Goal: Task Accomplishment & Management: Use online tool/utility

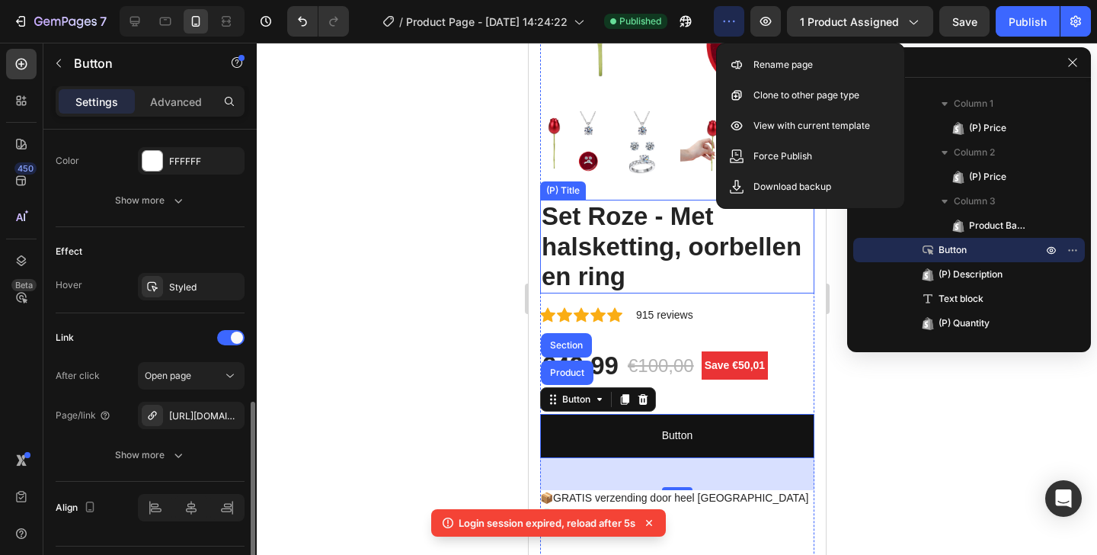
scroll to position [743, 0]
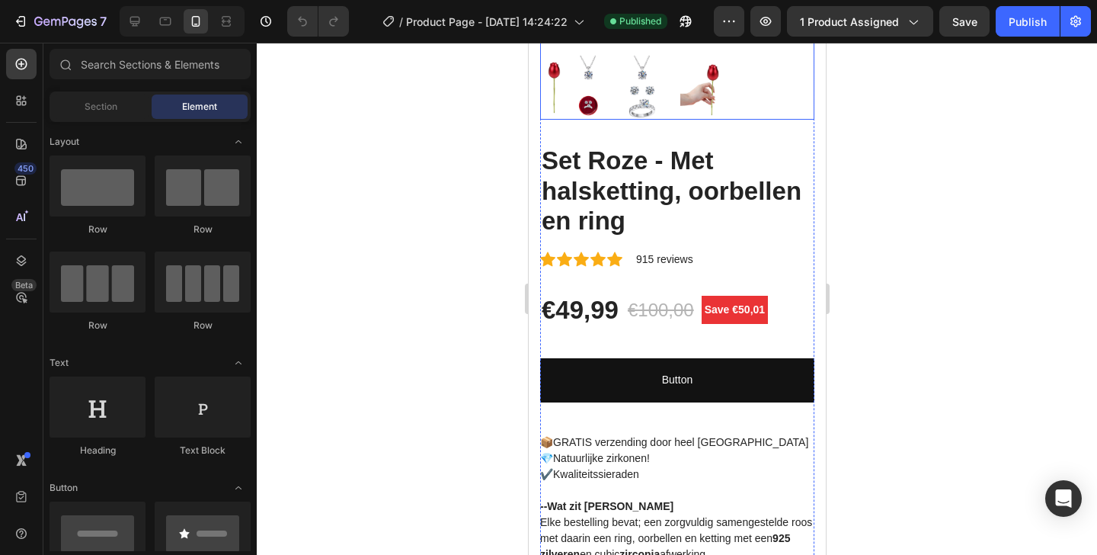
scroll to position [383, 0]
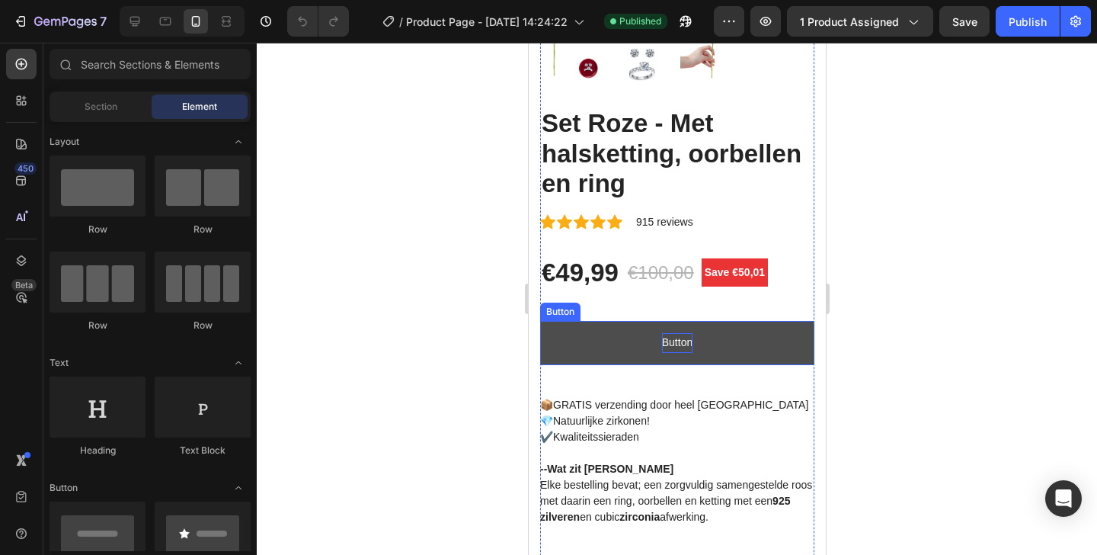
click at [669, 333] on p "Button" at bounding box center [676, 342] width 30 height 19
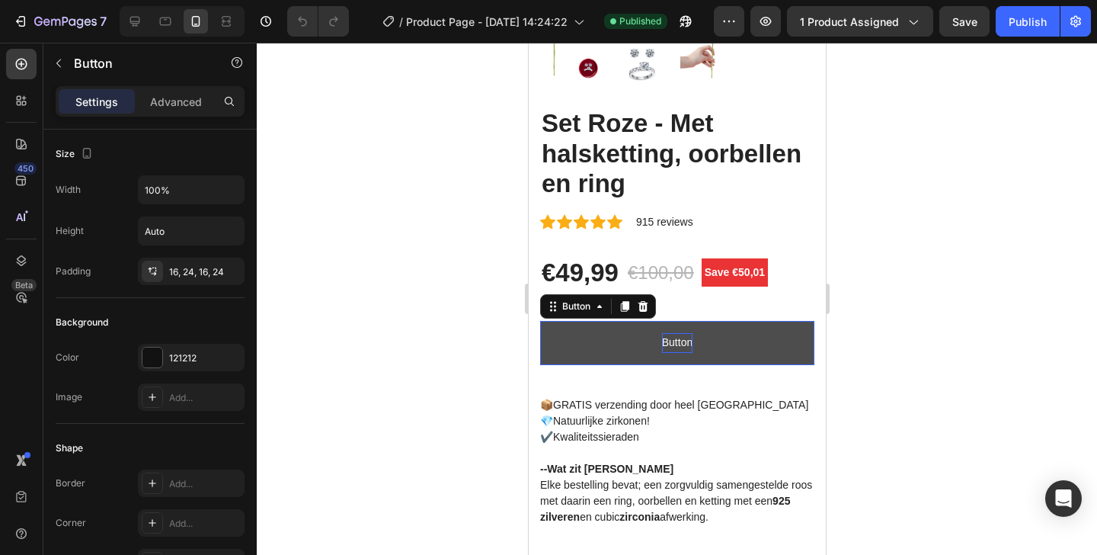
click at [669, 333] on p "Button" at bounding box center [676, 342] width 30 height 19
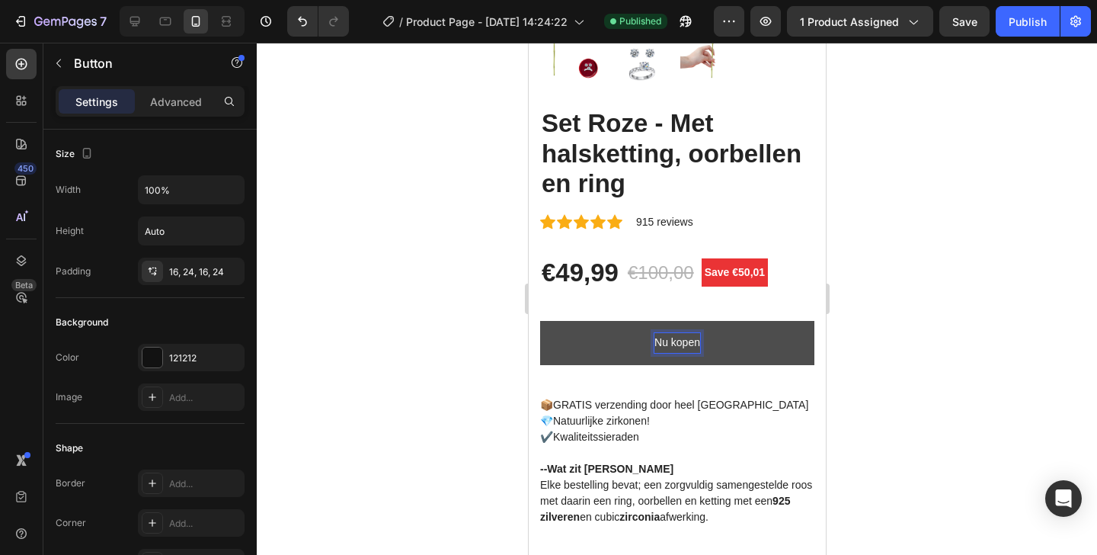
click at [669, 333] on p "Nu kopen" at bounding box center [677, 342] width 46 height 19
click at [677, 333] on p "Nu kopen" at bounding box center [677, 342] width 46 height 19
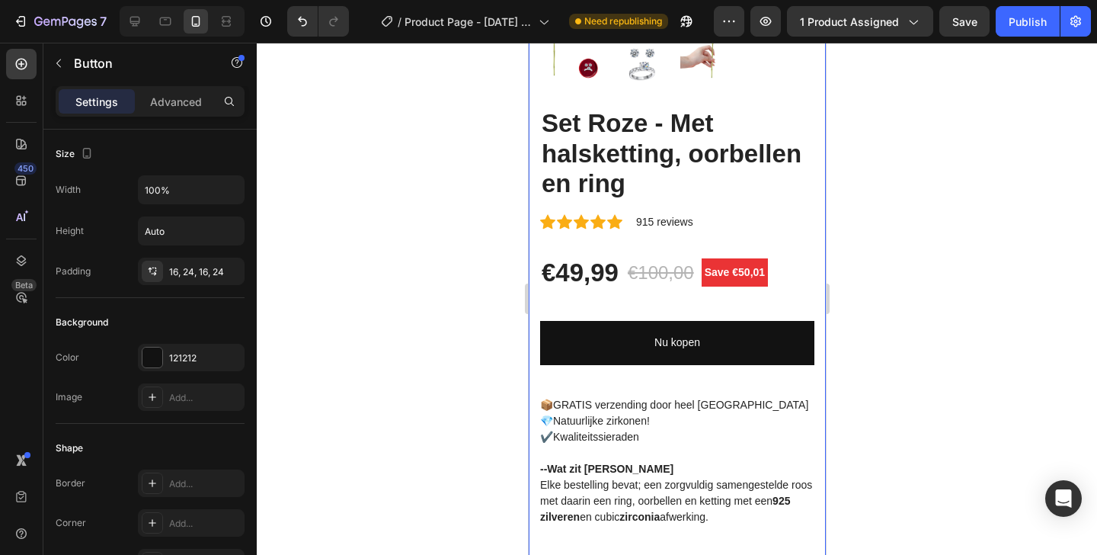
click at [909, 229] on div at bounding box center [677, 299] width 841 height 512
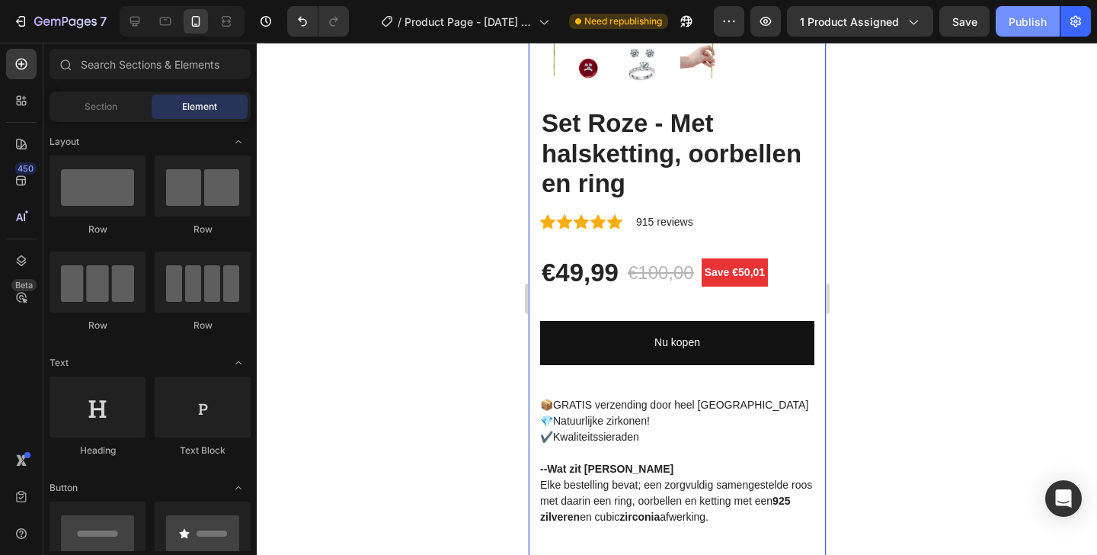
click at [1031, 11] on button "Publish" at bounding box center [1028, 21] width 64 height 30
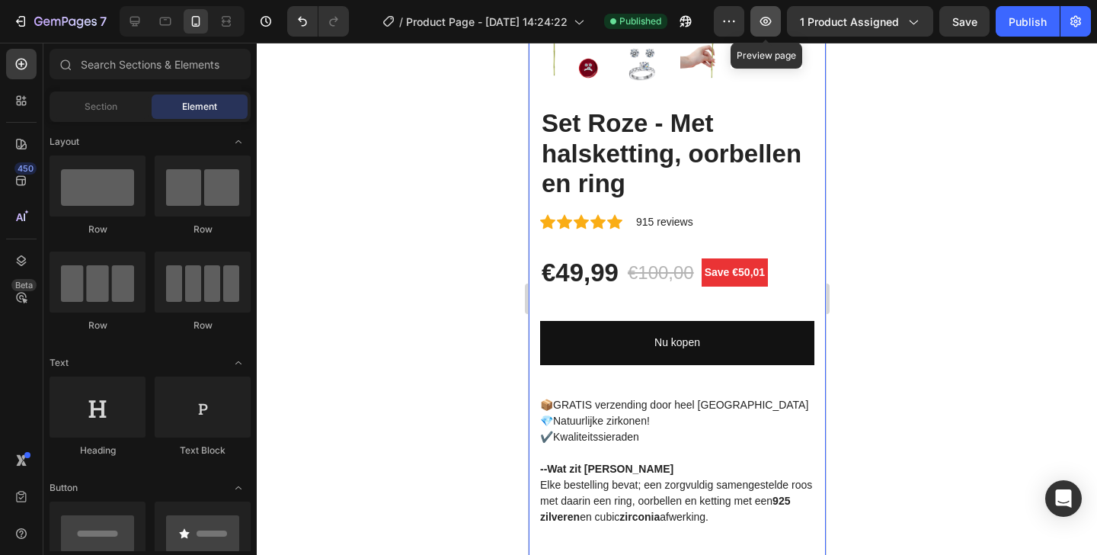
click at [769, 21] on icon "button" at bounding box center [766, 21] width 11 height 9
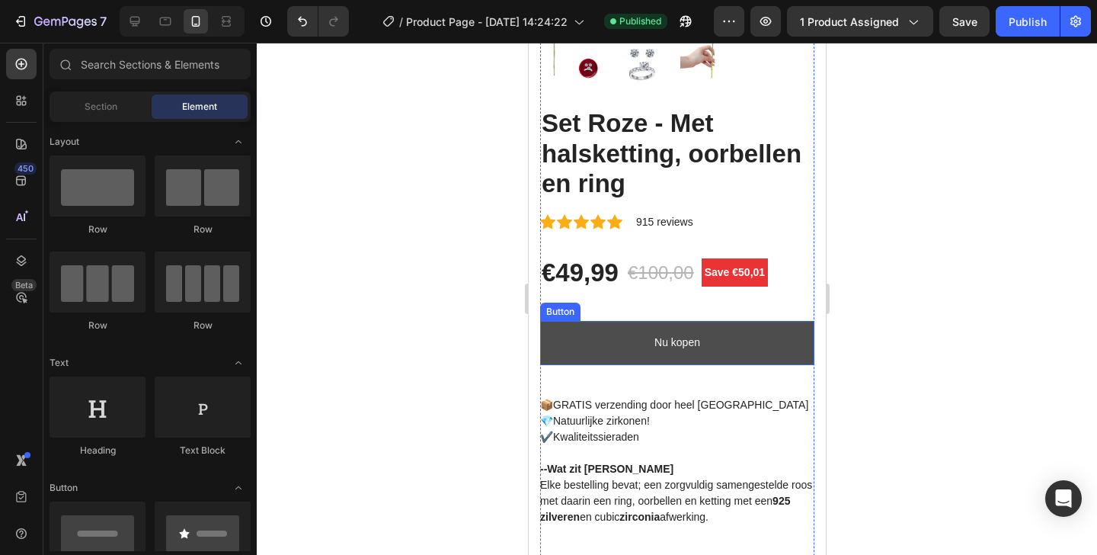
click at [666, 321] on link "Nu kopen" at bounding box center [677, 342] width 274 height 43
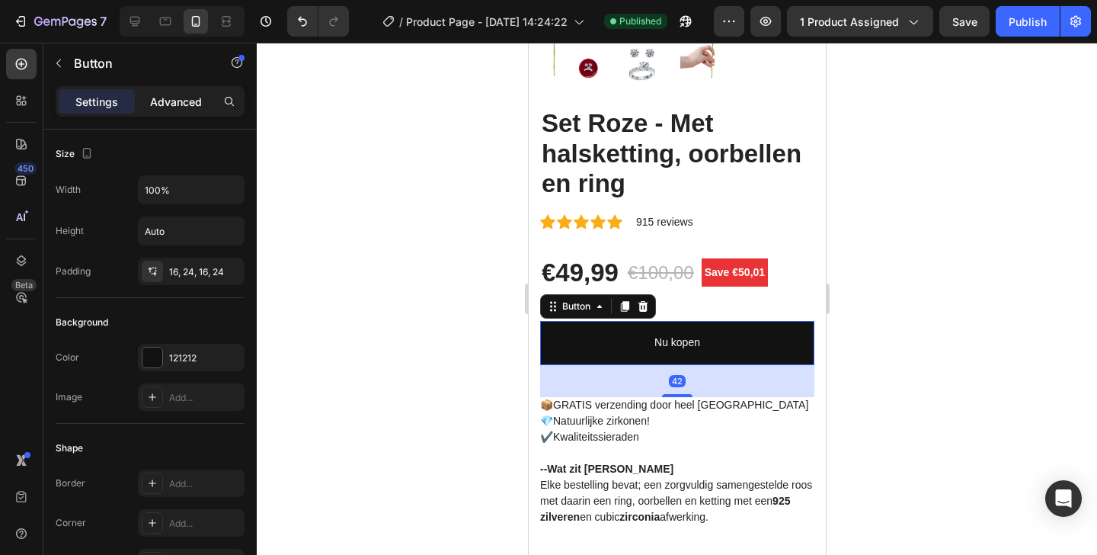
click at [174, 113] on div "Advanced" at bounding box center [176, 101] width 76 height 24
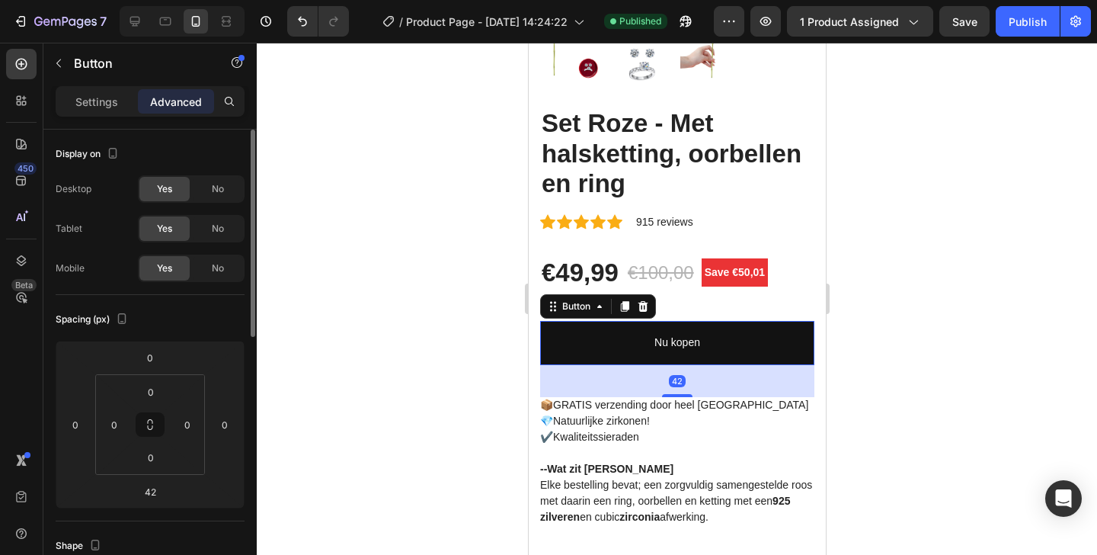
scroll to position [589, 0]
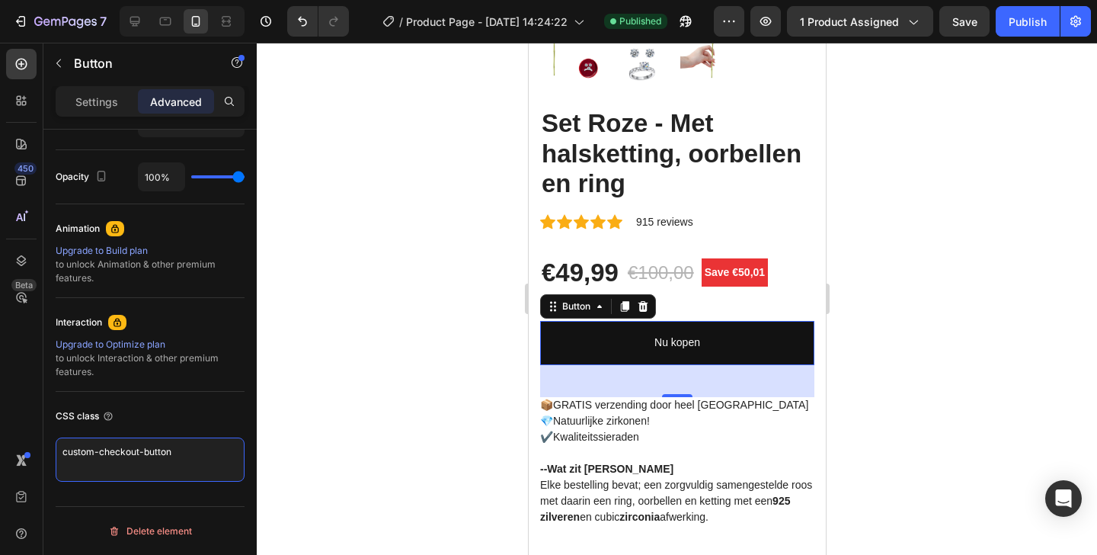
drag, startPoint x: 205, startPoint y: 460, endPoint x: 38, endPoint y: 450, distance: 167.2
click at [39, 450] on div "450 Beta Sections(18) Elements(84) Section Element Hero Section Product Detail …" at bounding box center [128, 299] width 257 height 512
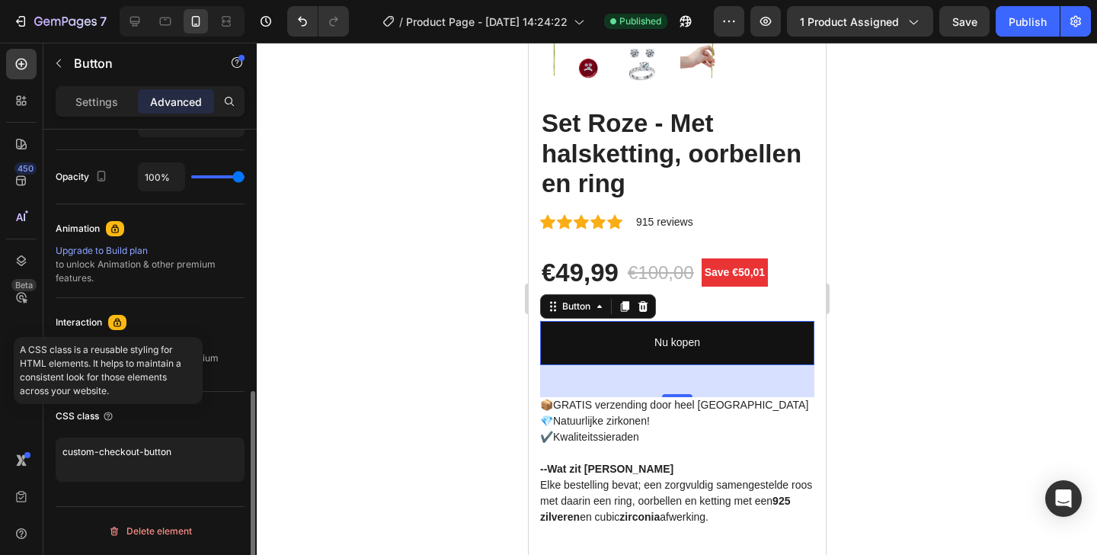
click at [207, 404] on div "CSS class" at bounding box center [150, 416] width 189 height 24
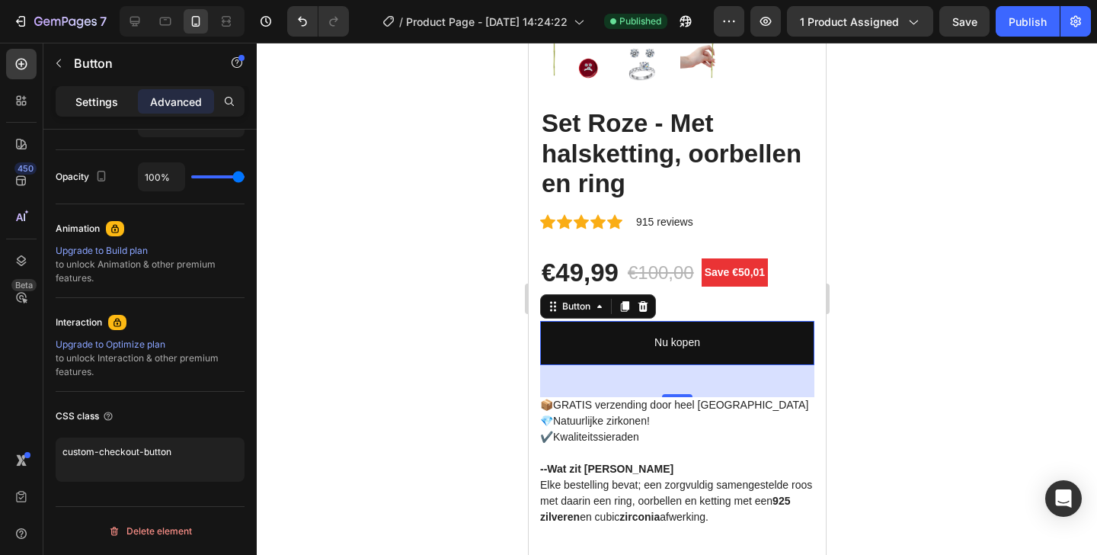
click at [115, 98] on p "Settings" at bounding box center [96, 102] width 43 height 16
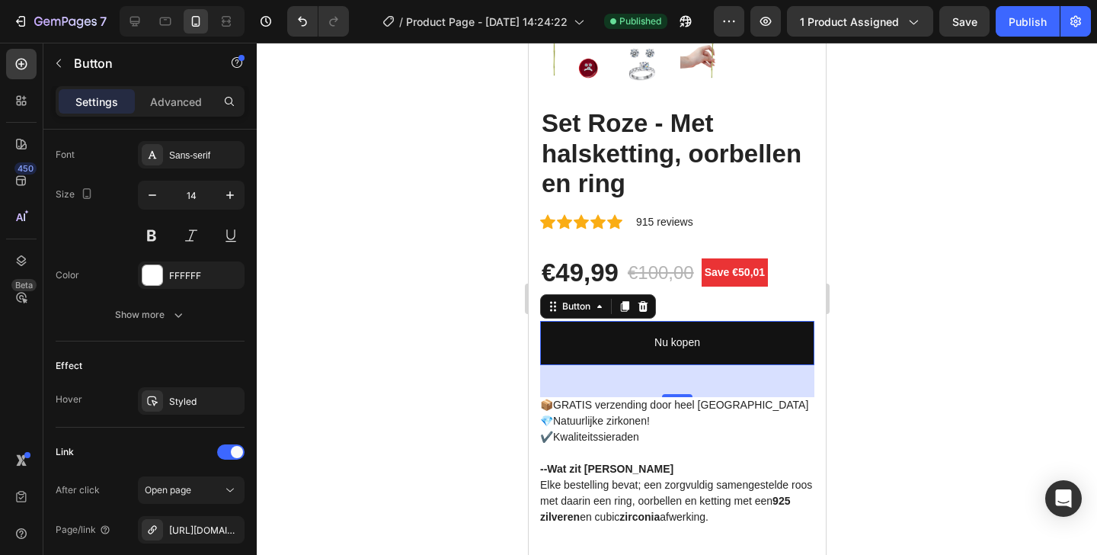
scroll to position [743, 0]
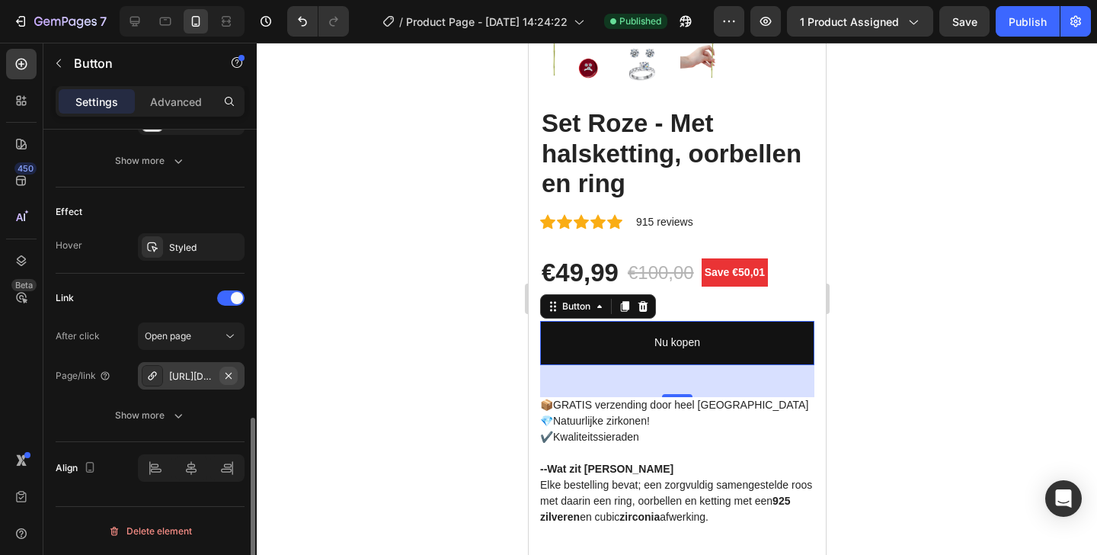
click at [226, 374] on icon "button" at bounding box center [229, 376] width 12 height 12
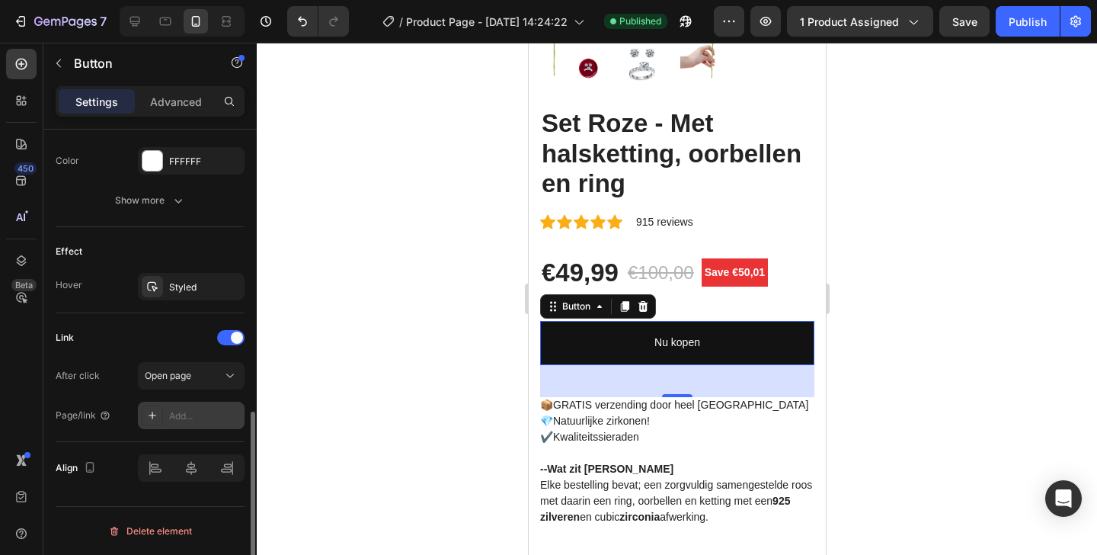
click at [184, 411] on div "Add..." at bounding box center [205, 416] width 72 height 14
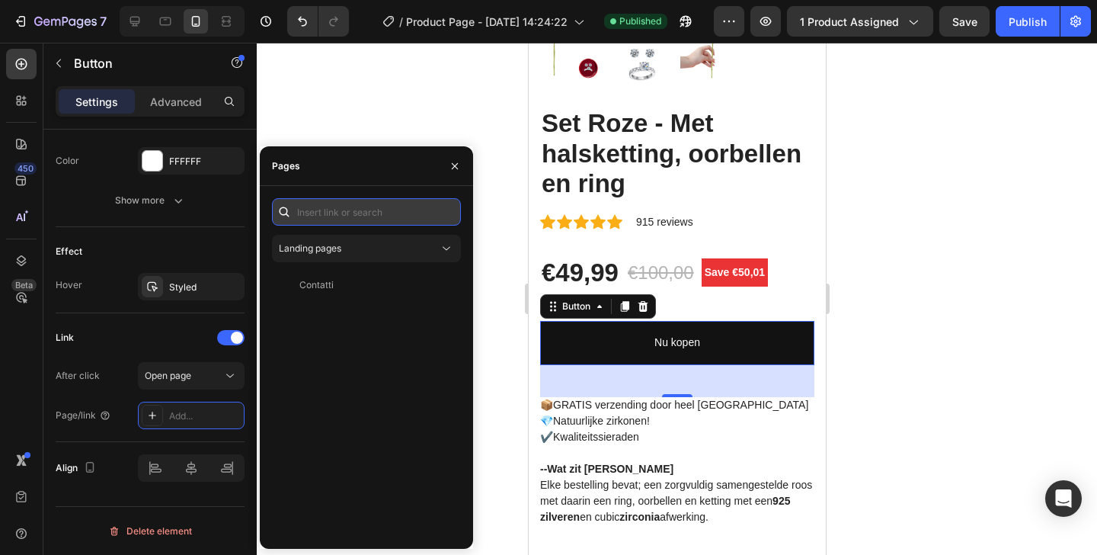
click at [361, 215] on input "text" at bounding box center [366, 211] width 189 height 27
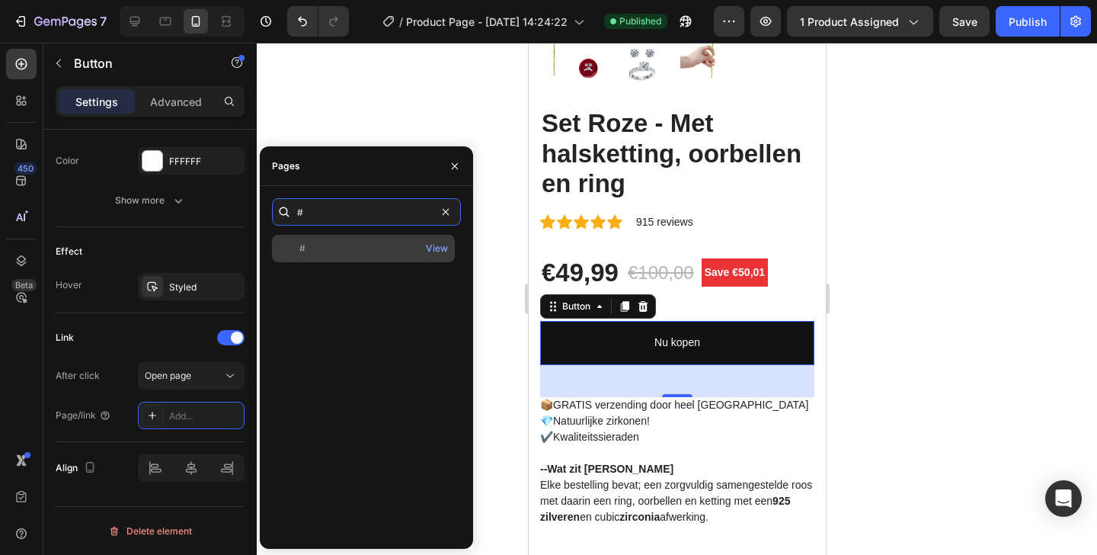
type input "#"
click at [296, 245] on div at bounding box center [288, 249] width 21 height 14
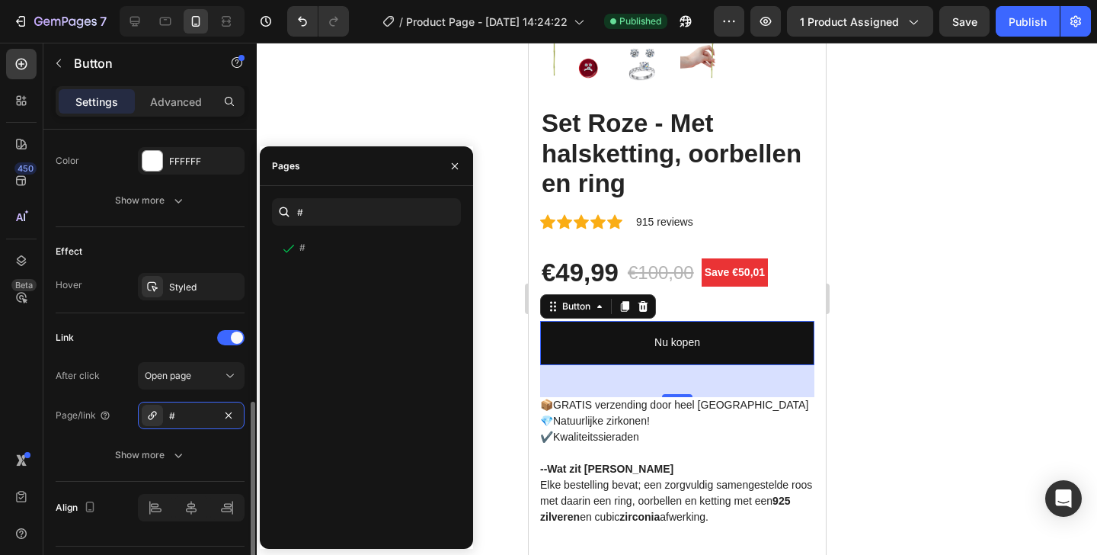
click at [149, 323] on div "Link After click Open page Page/link # Show more" at bounding box center [150, 397] width 189 height 168
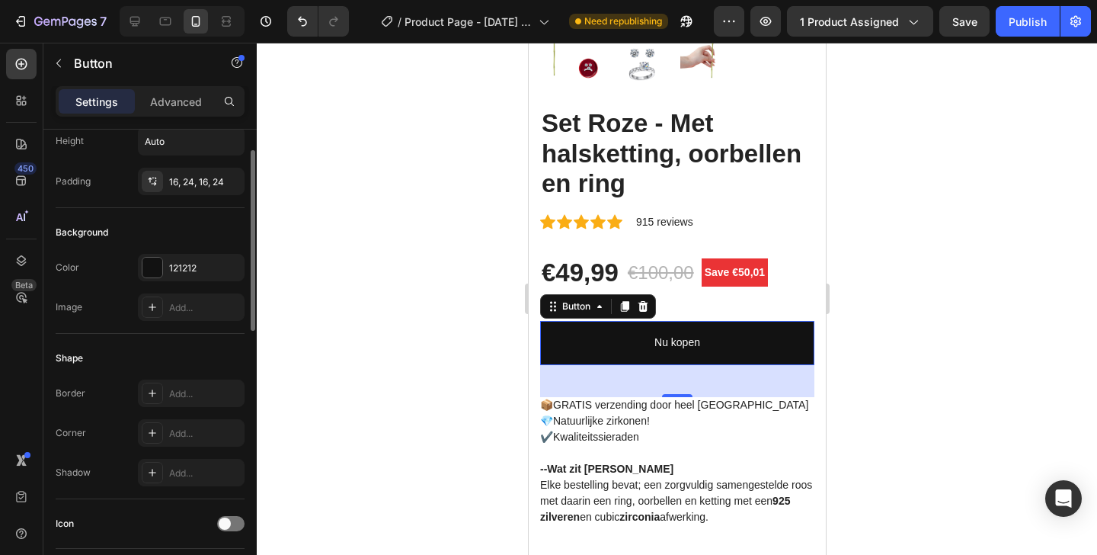
scroll to position [0, 0]
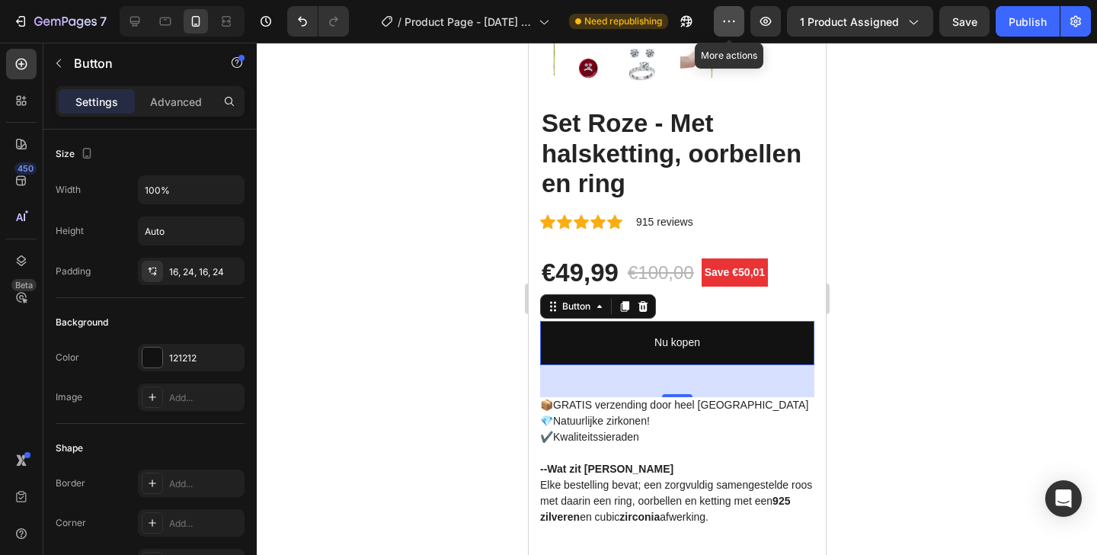
click at [719, 22] on button "button" at bounding box center [729, 21] width 30 height 30
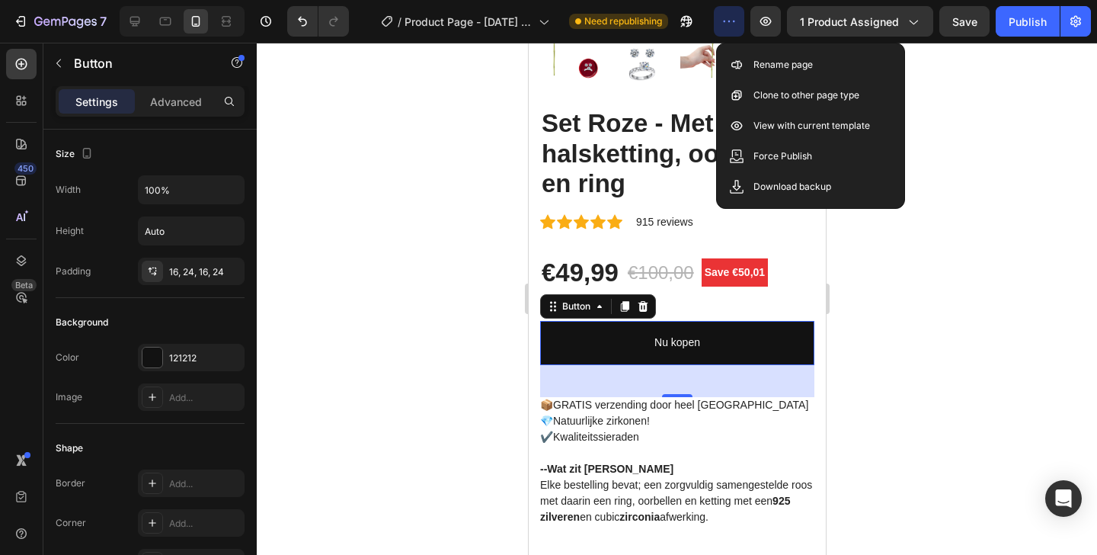
click at [724, 22] on icon "button" at bounding box center [729, 21] width 15 height 15
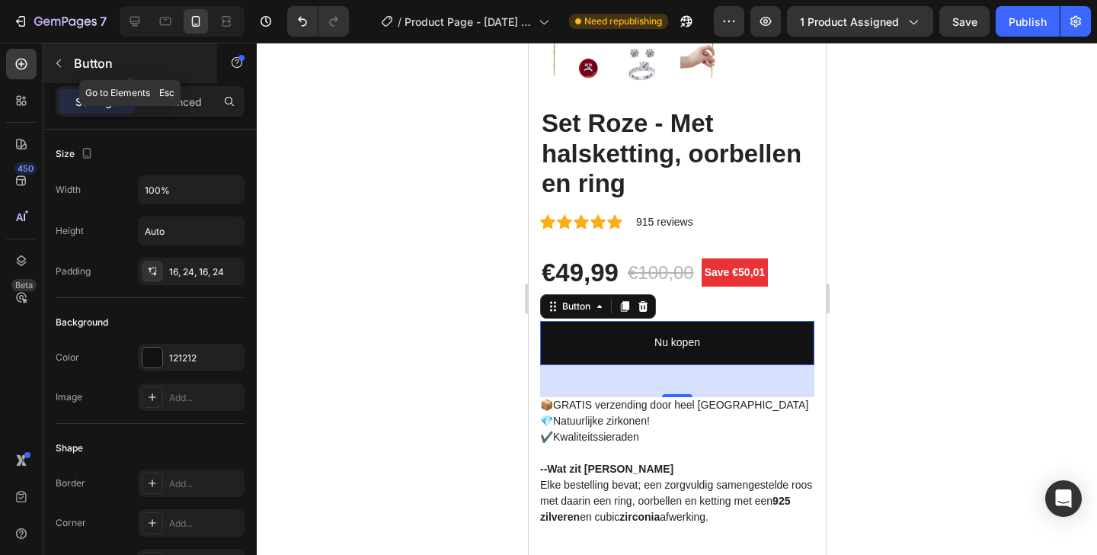
click at [58, 66] on icon "button" at bounding box center [59, 63] width 12 height 12
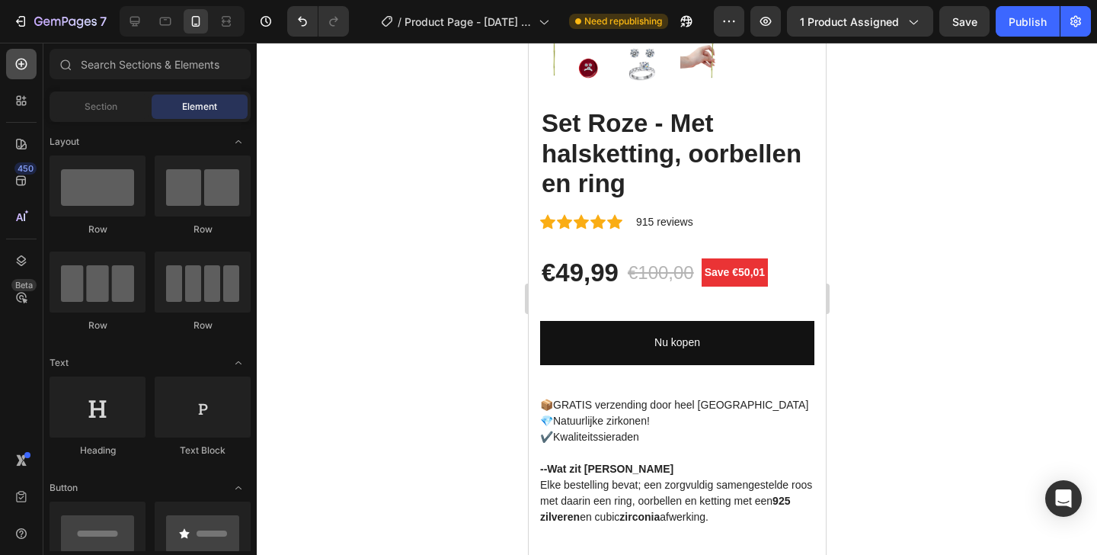
click at [27, 58] on icon at bounding box center [21, 63] width 15 height 15
click at [90, 115] on div "Section" at bounding box center [101, 106] width 96 height 24
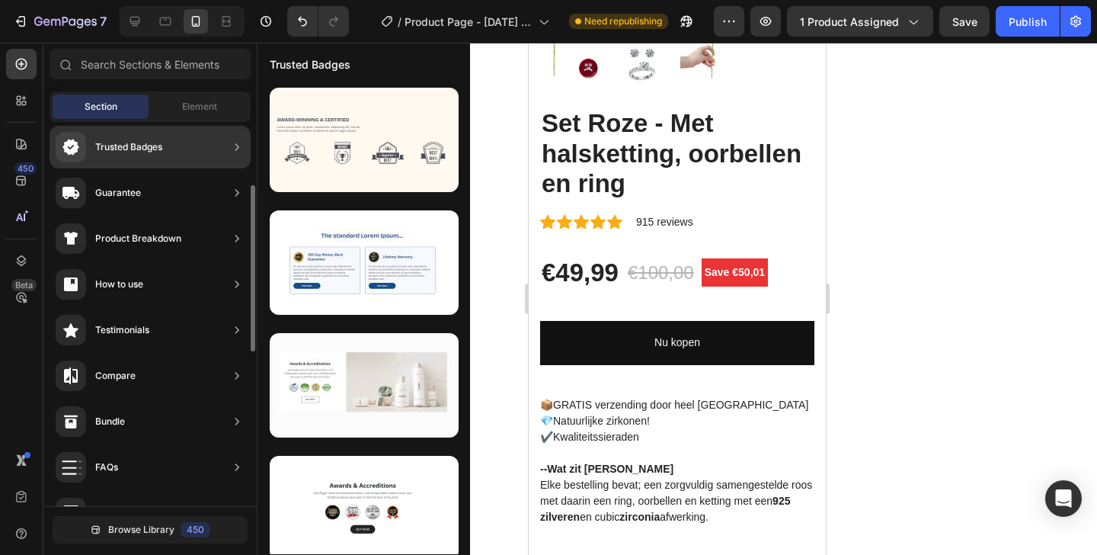
scroll to position [500, 0]
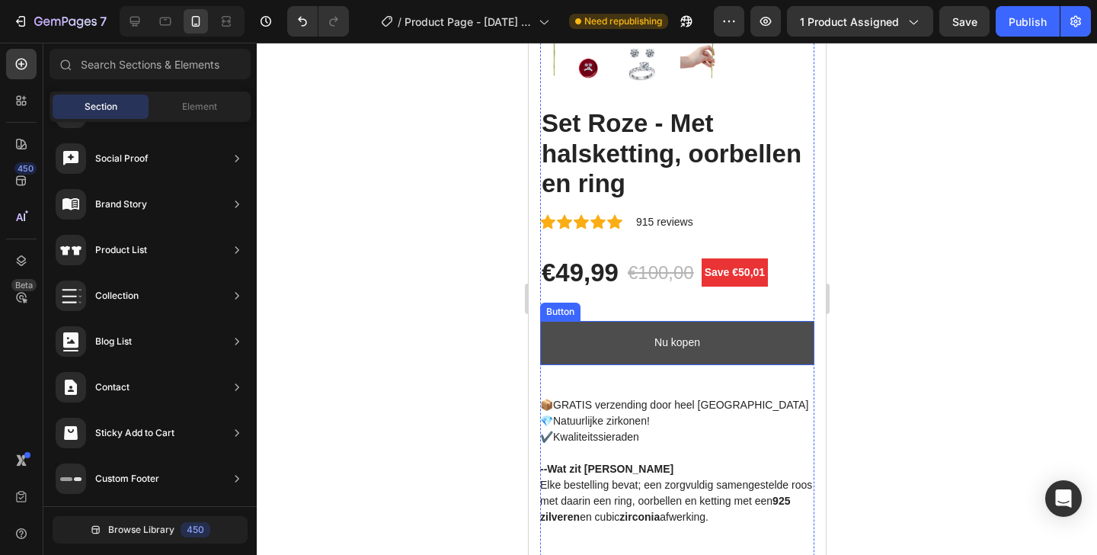
click at [608, 328] on link "Nu kopen" at bounding box center [677, 342] width 274 height 43
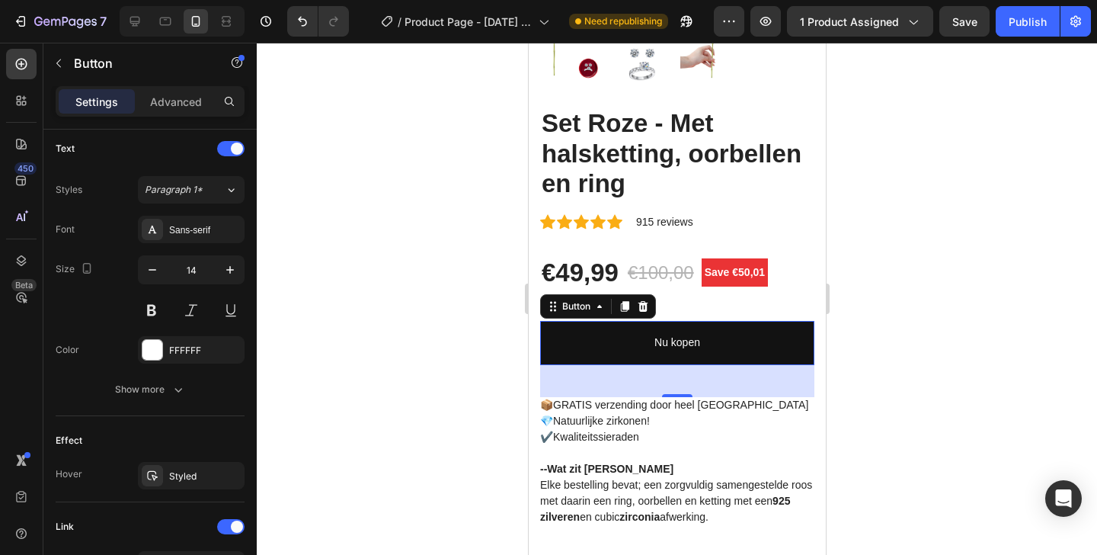
scroll to position [0, 0]
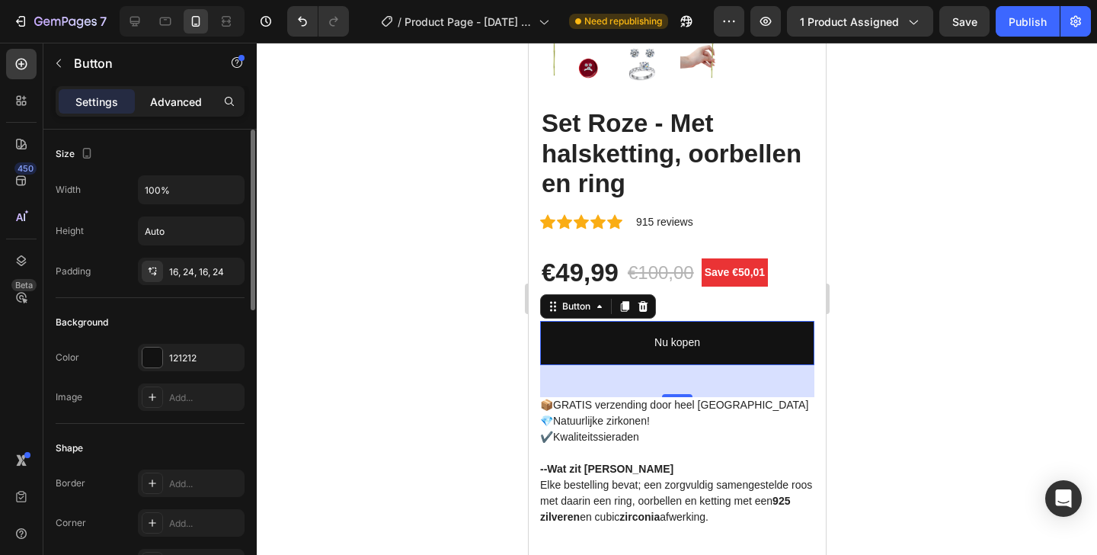
click at [181, 89] on div "Advanced" at bounding box center [176, 101] width 76 height 24
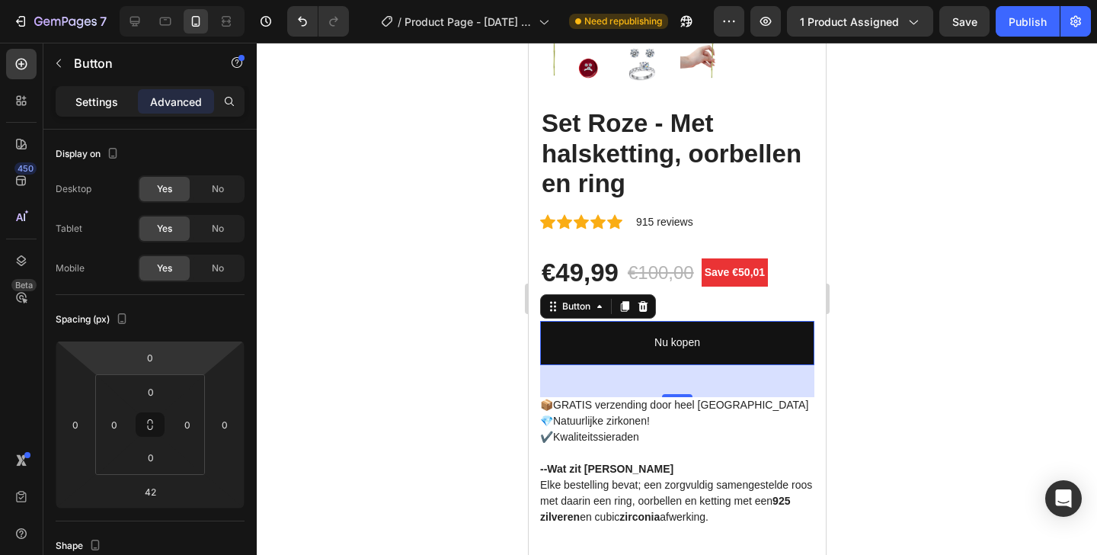
click at [101, 94] on p "Settings" at bounding box center [96, 102] width 43 height 16
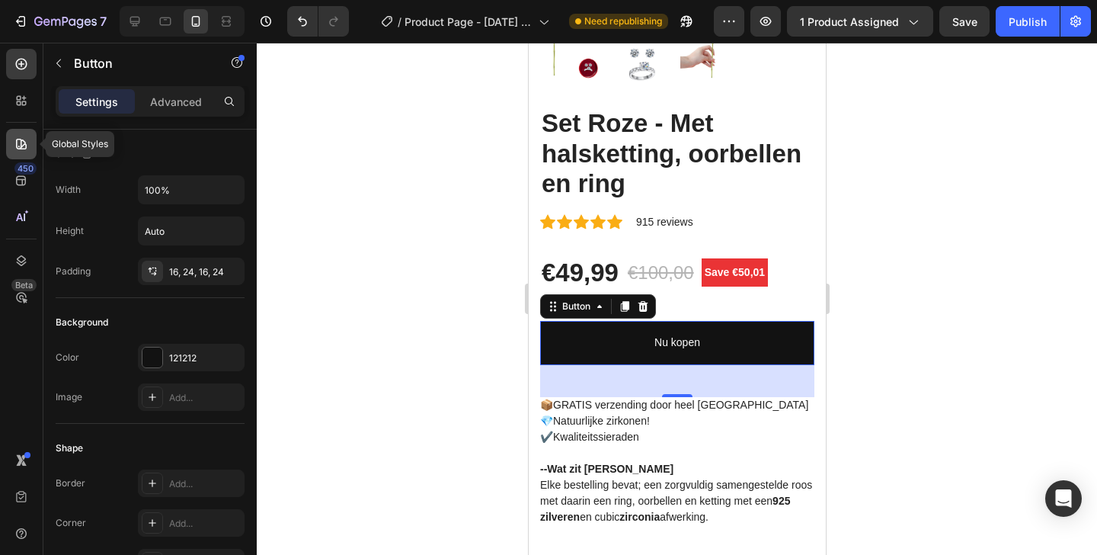
click at [14, 146] on icon at bounding box center [21, 143] width 15 height 15
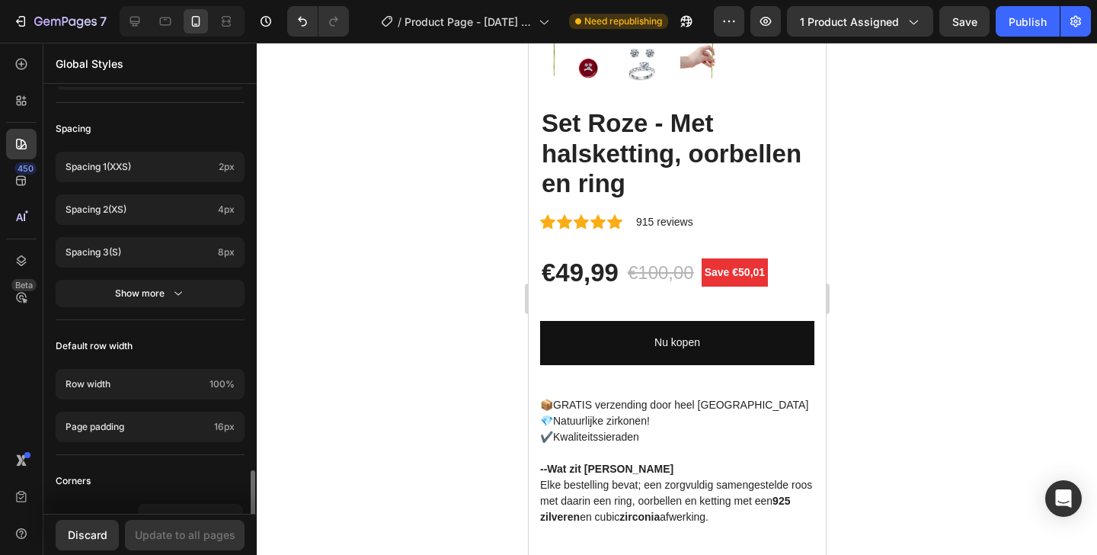
scroll to position [689, 0]
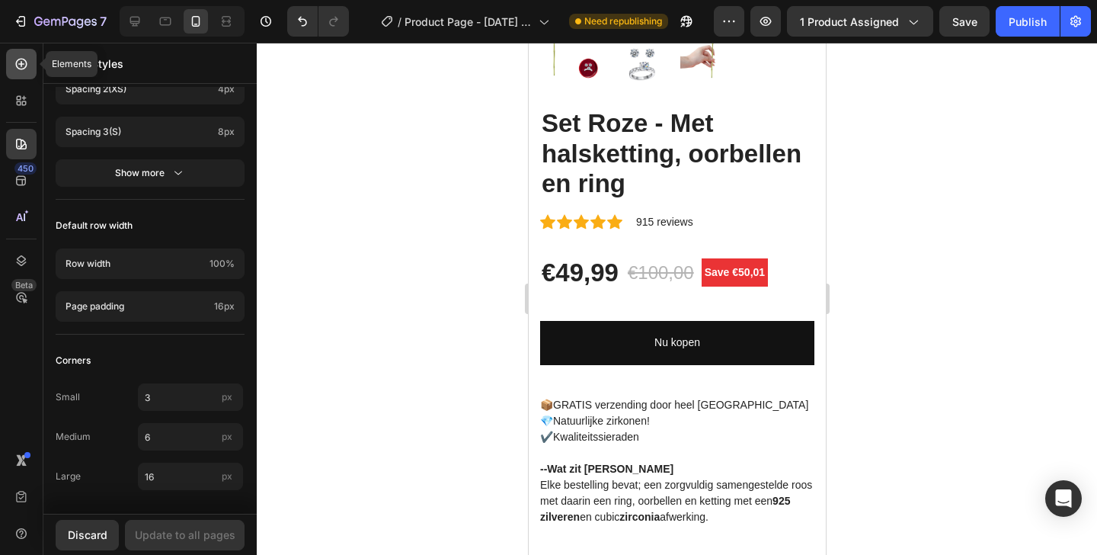
click at [21, 69] on icon at bounding box center [21, 64] width 11 height 11
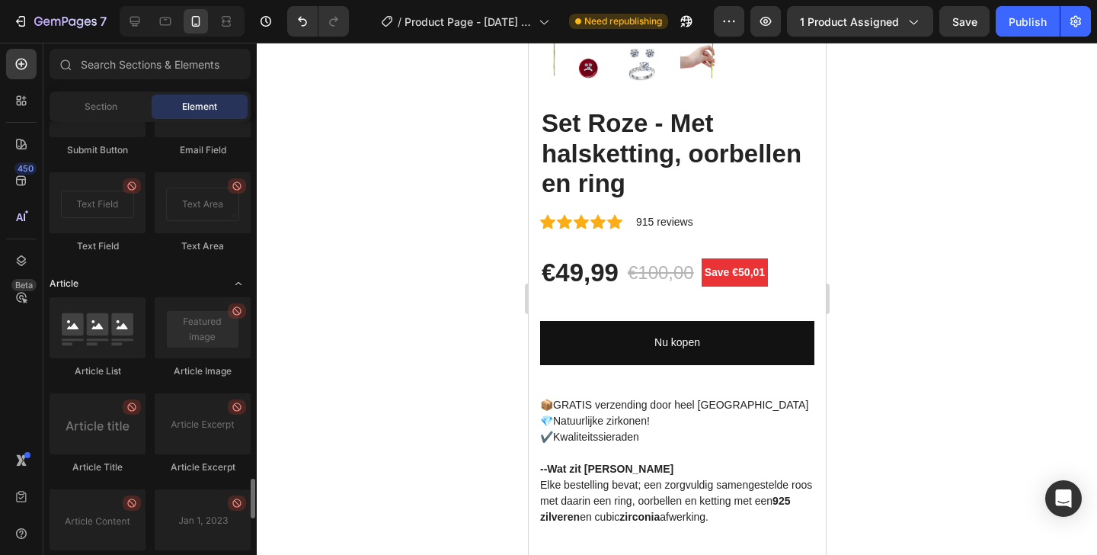
scroll to position [4188, 0]
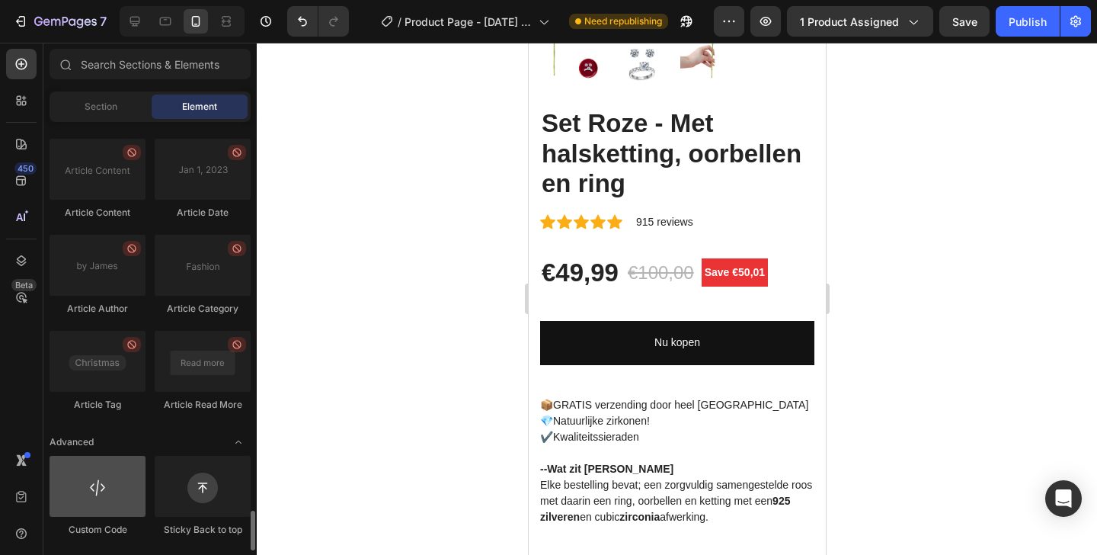
click at [98, 488] on div at bounding box center [98, 486] width 96 height 61
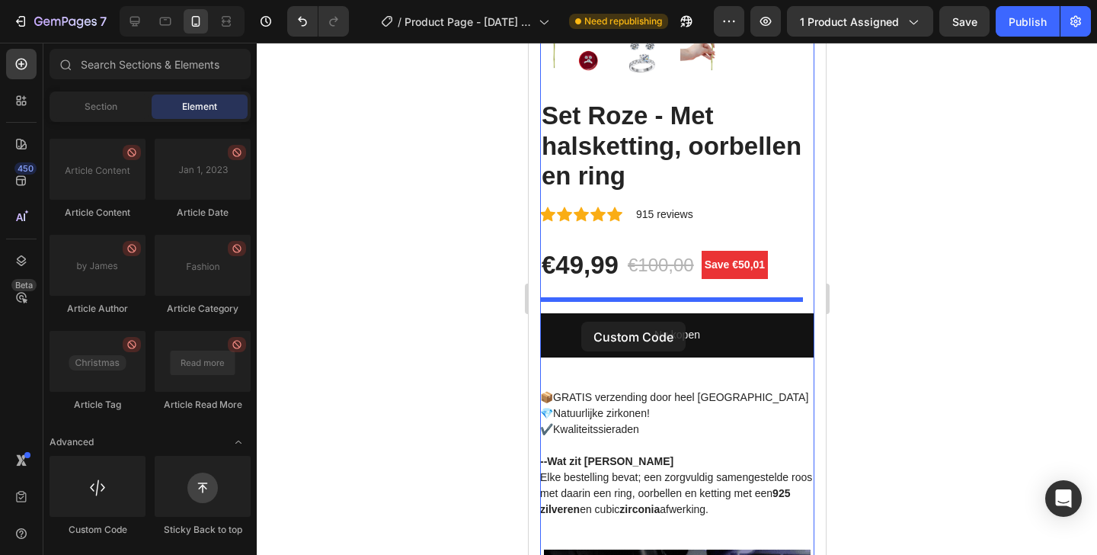
drag, startPoint x: 626, startPoint y: 530, endPoint x: 581, endPoint y: 322, distance: 213.7
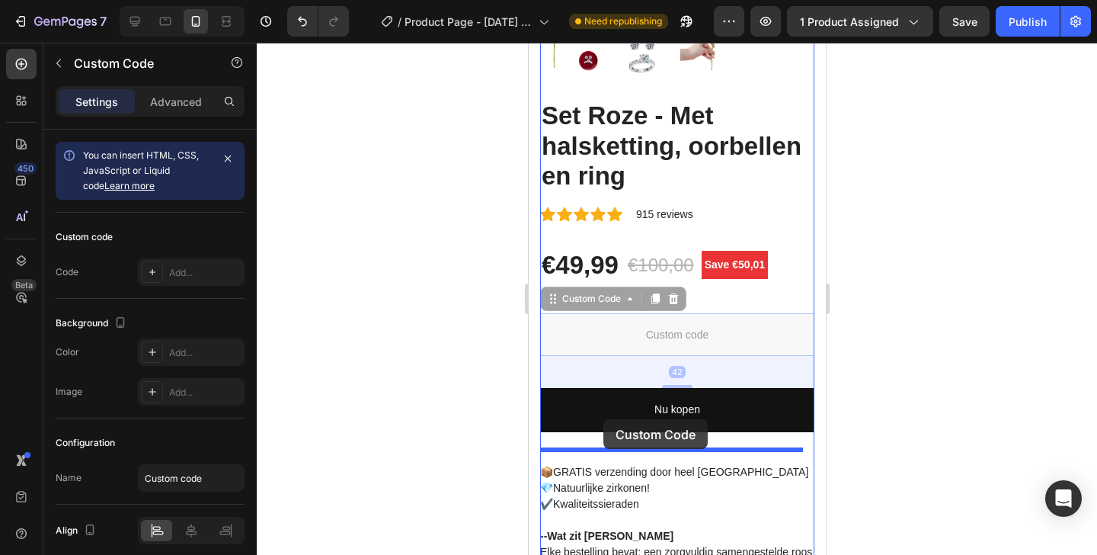
drag, startPoint x: 620, startPoint y: 319, endPoint x: 603, endPoint y: 419, distance: 101.2
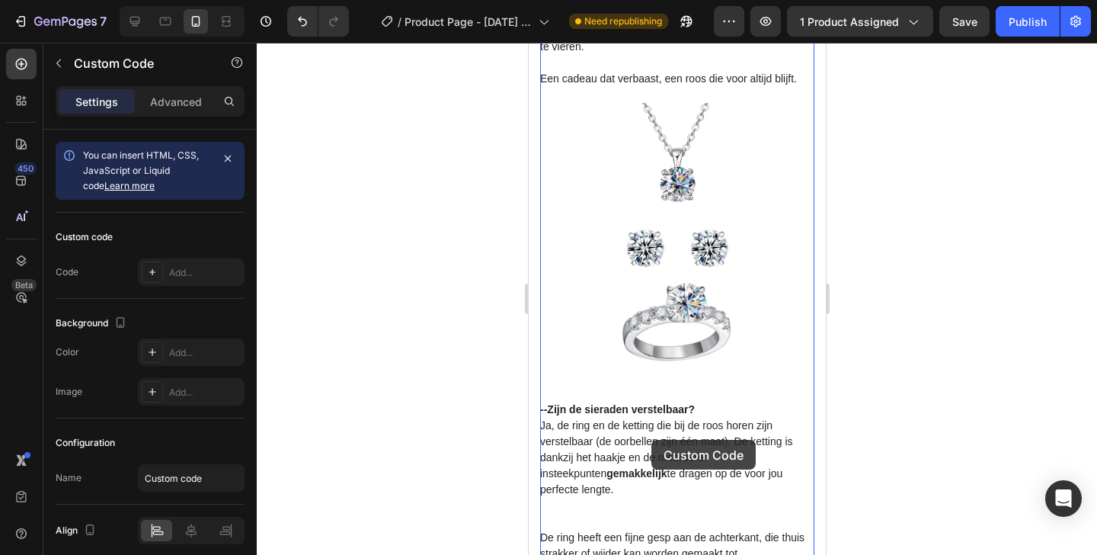
scroll to position [1954, 0]
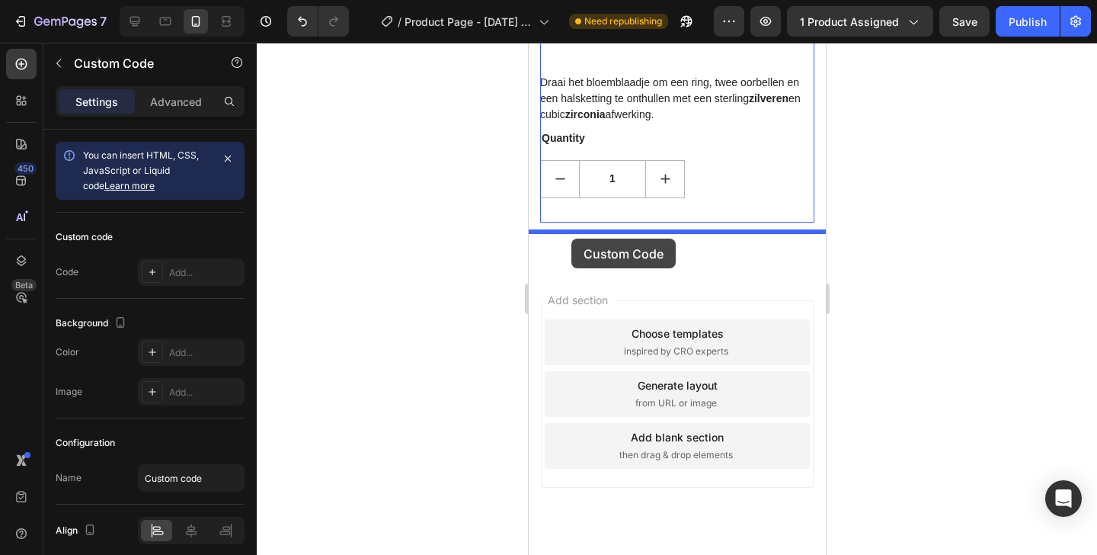
drag, startPoint x: 602, startPoint y: 397, endPoint x: 571, endPoint y: 239, distance: 161.6
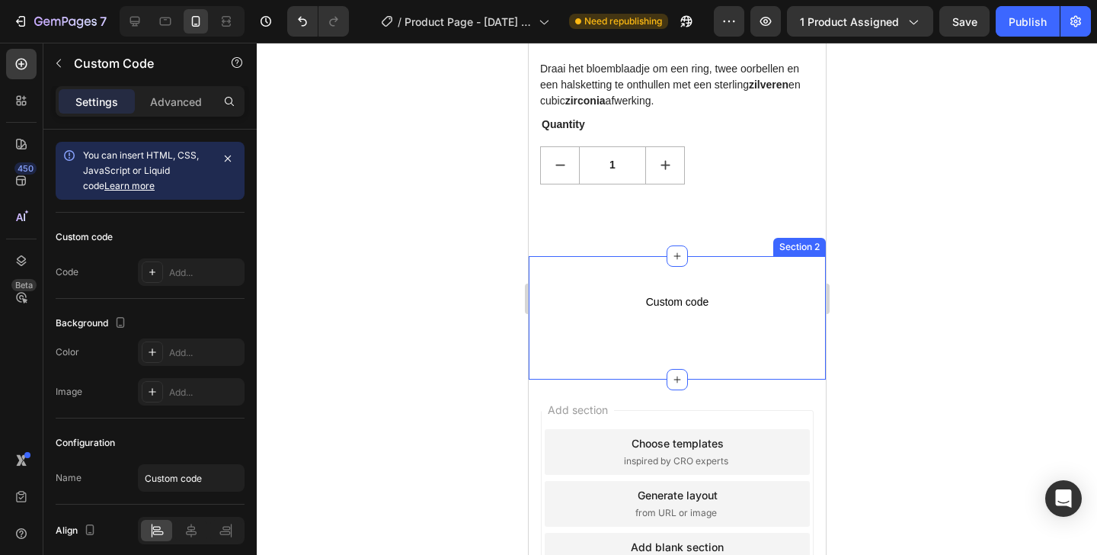
scroll to position [1903, 0]
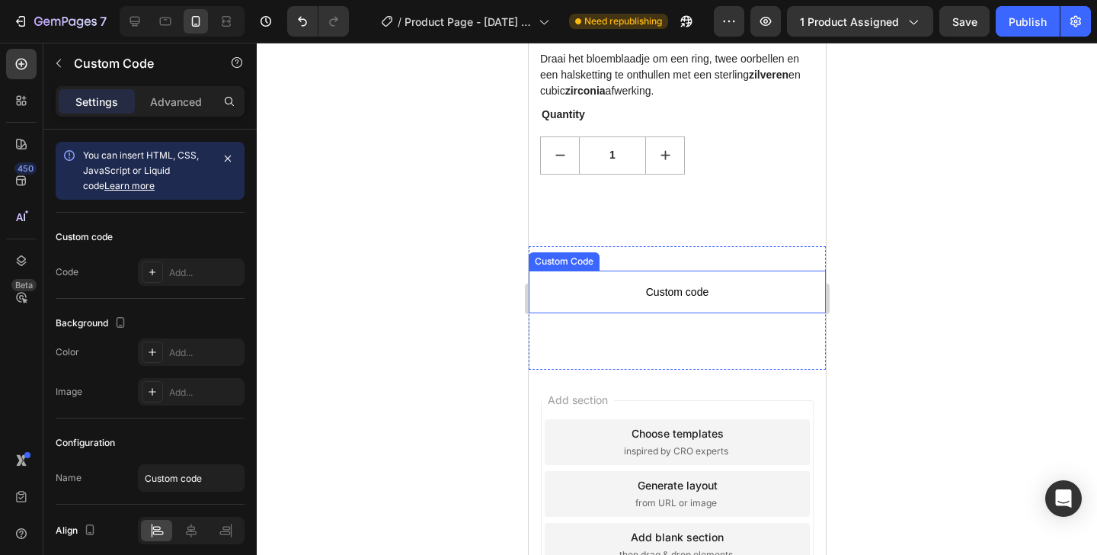
click at [669, 283] on span "Custom code" at bounding box center [676, 292] width 297 height 18
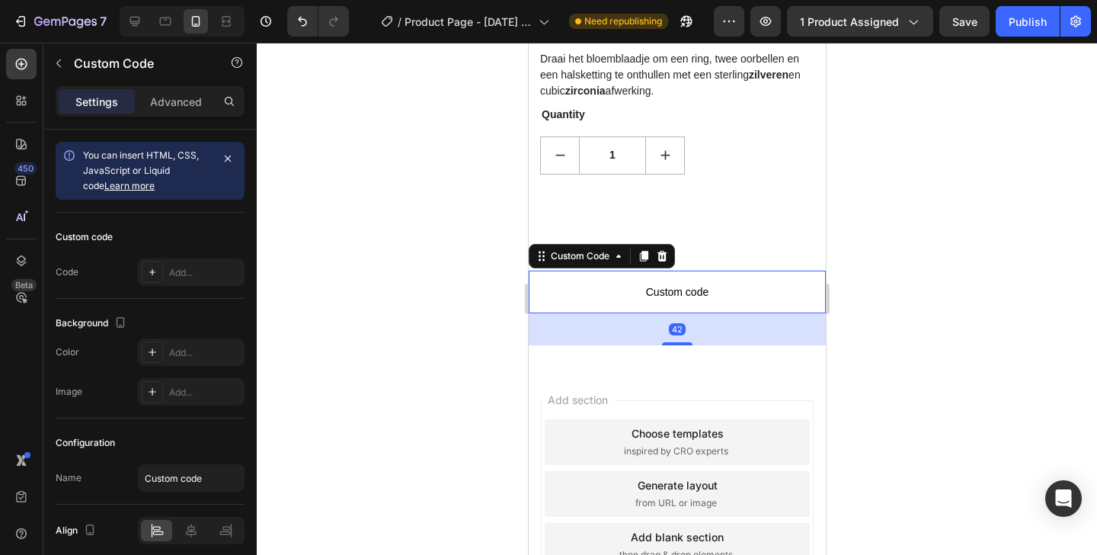
click at [669, 283] on span "Custom code" at bounding box center [676, 292] width 297 height 18
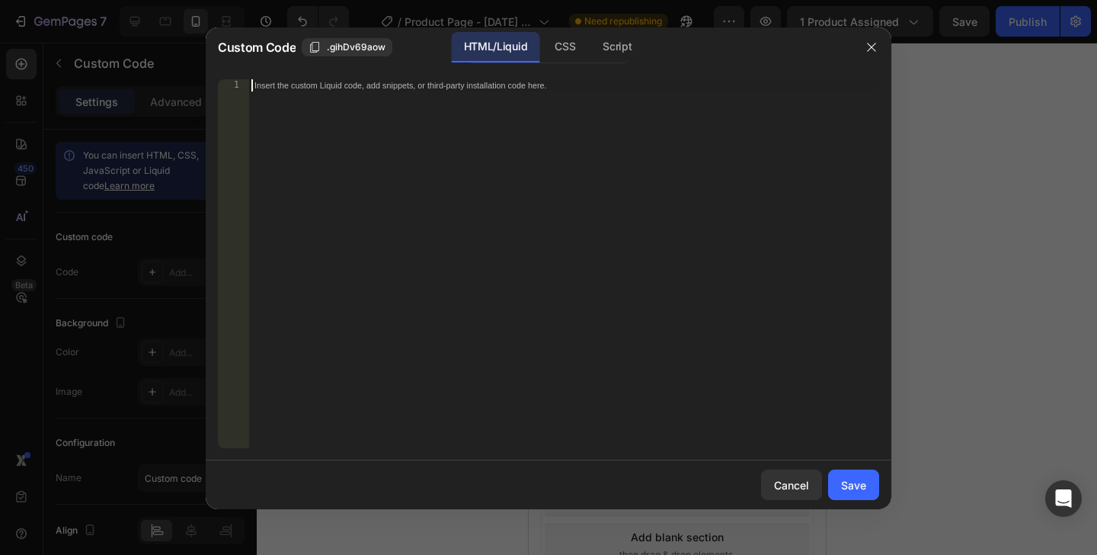
click at [484, 182] on div "Insert the custom Liquid code, add snippets, or third-party installation code h…" at bounding box center [563, 275] width 631 height 393
paste textarea "});"
type textarea "});"
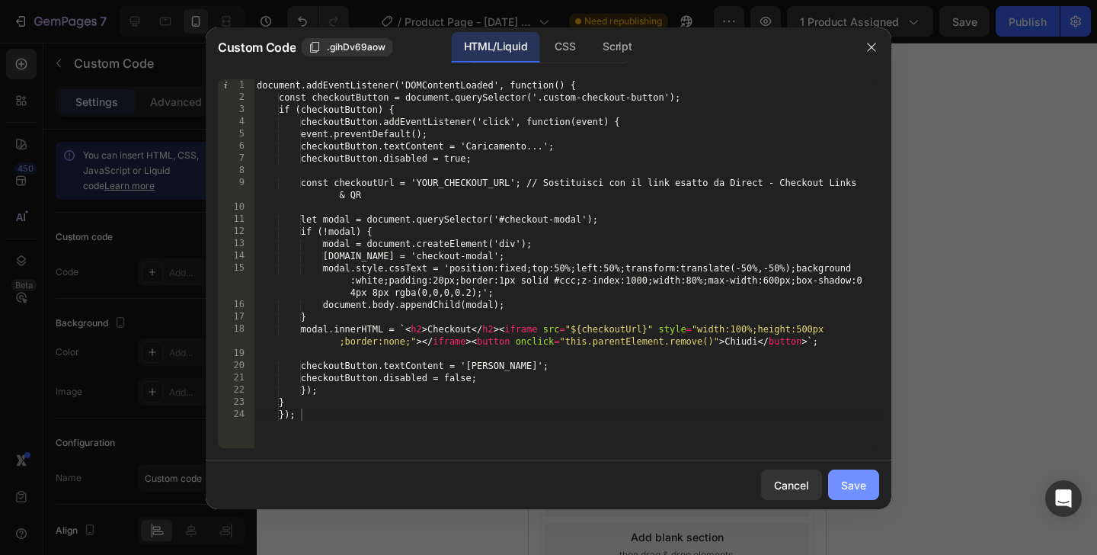
click at [863, 488] on div "Save" at bounding box center [853, 485] width 25 height 16
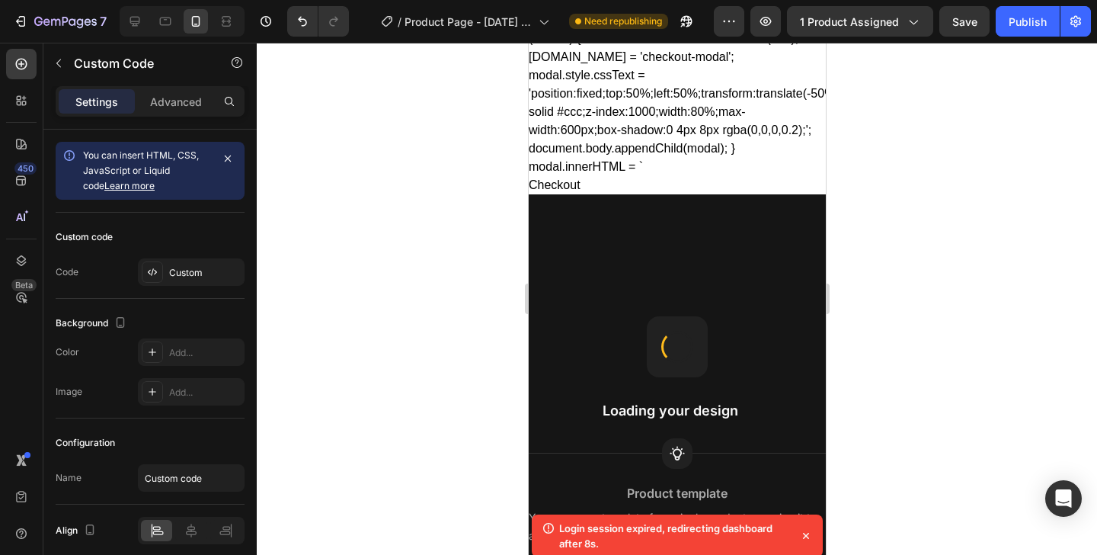
scroll to position [2316, 0]
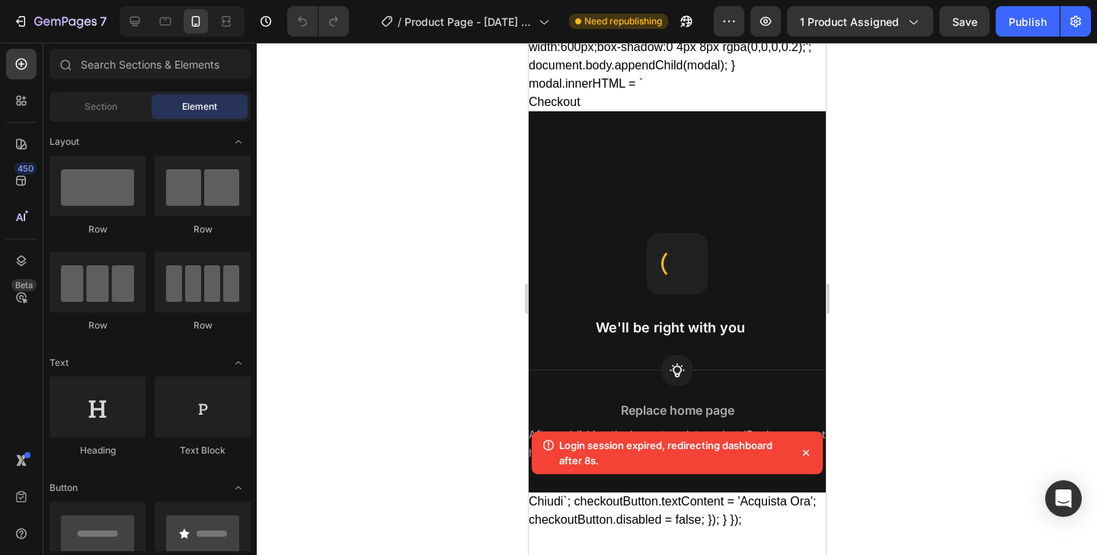
click at [798, 453] on icon at bounding box center [805, 451] width 15 height 15
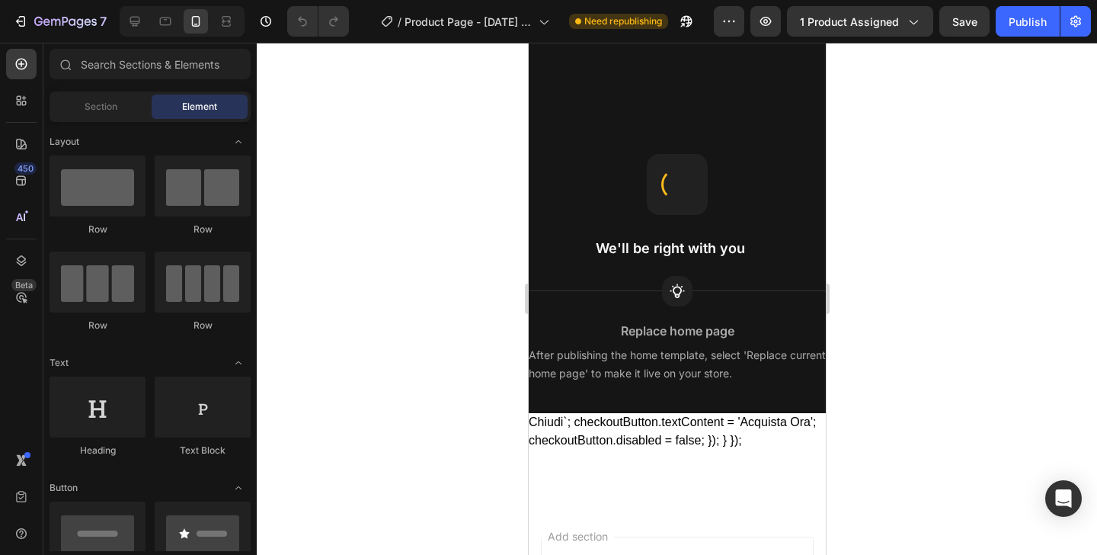
scroll to position [2725, 0]
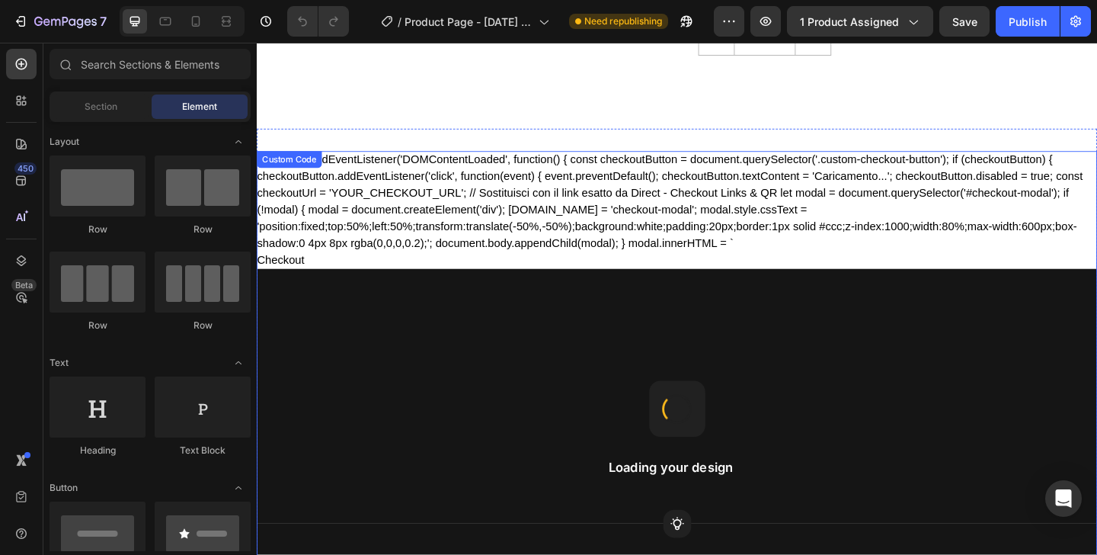
scroll to position [1584, 0]
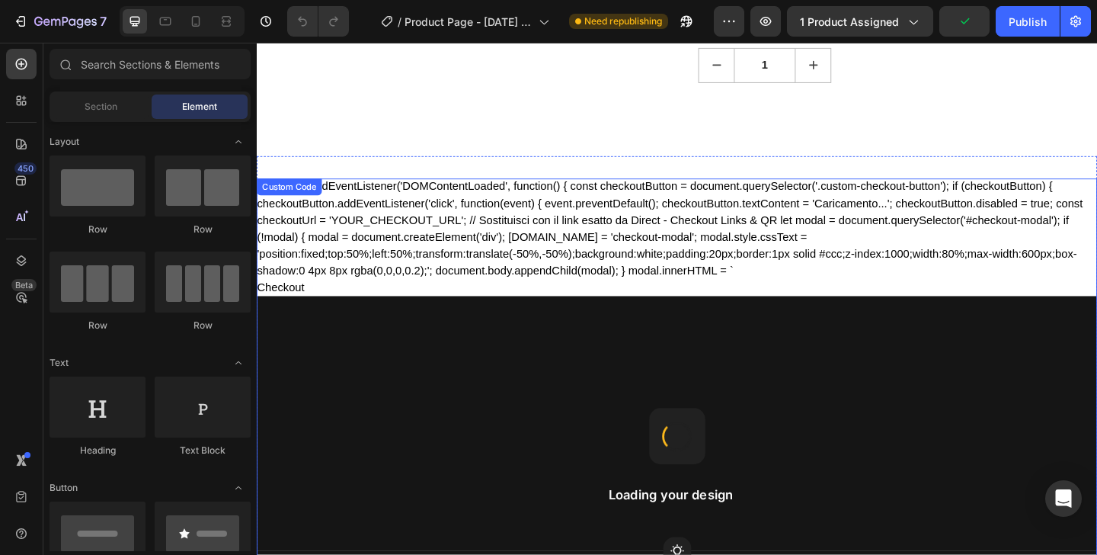
click at [464, 272] on div "document.addEventListener('DOMContentLoaded', function() { const checkoutButton…" at bounding box center [714, 454] width 914 height 527
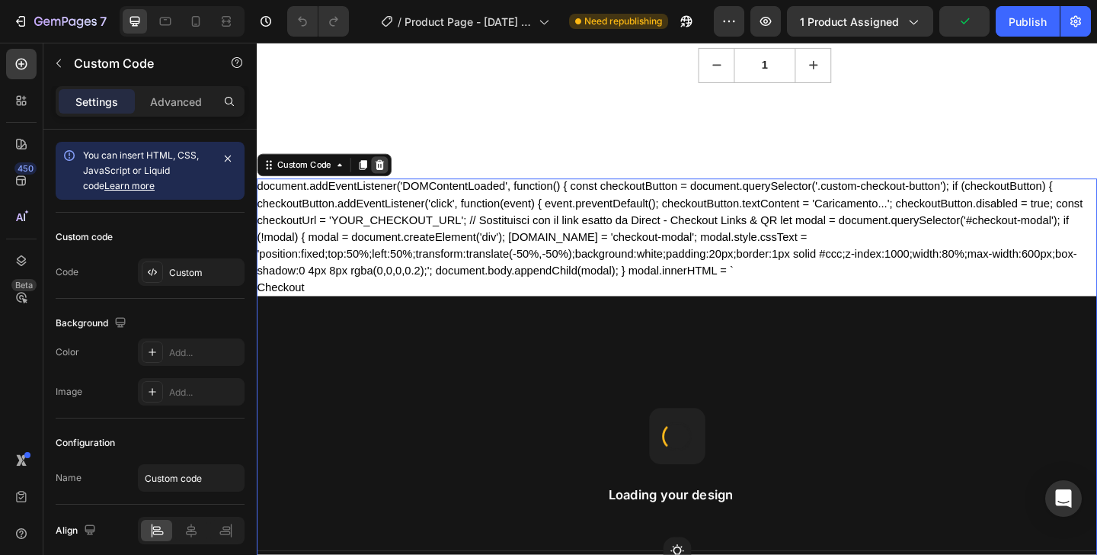
click at [388, 170] on icon at bounding box center [390, 176] width 12 height 12
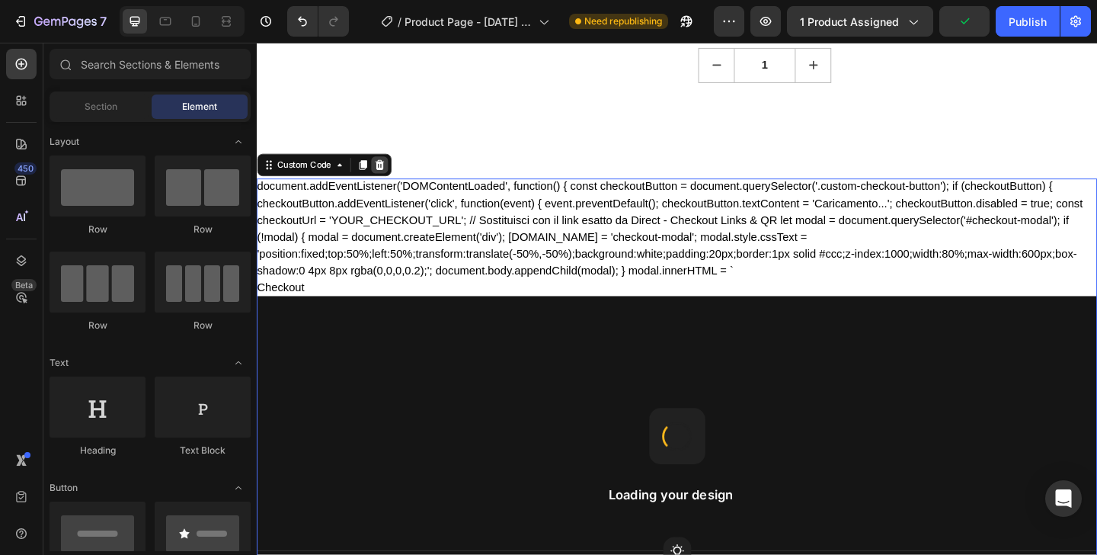
scroll to position [1464, 0]
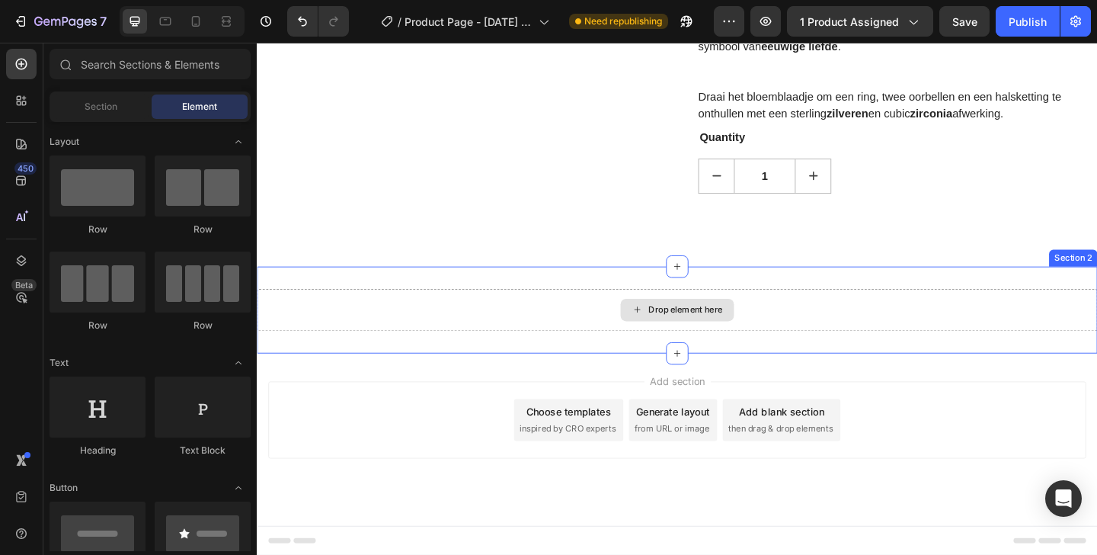
click at [607, 323] on div "Drop element here" at bounding box center [714, 334] width 914 height 46
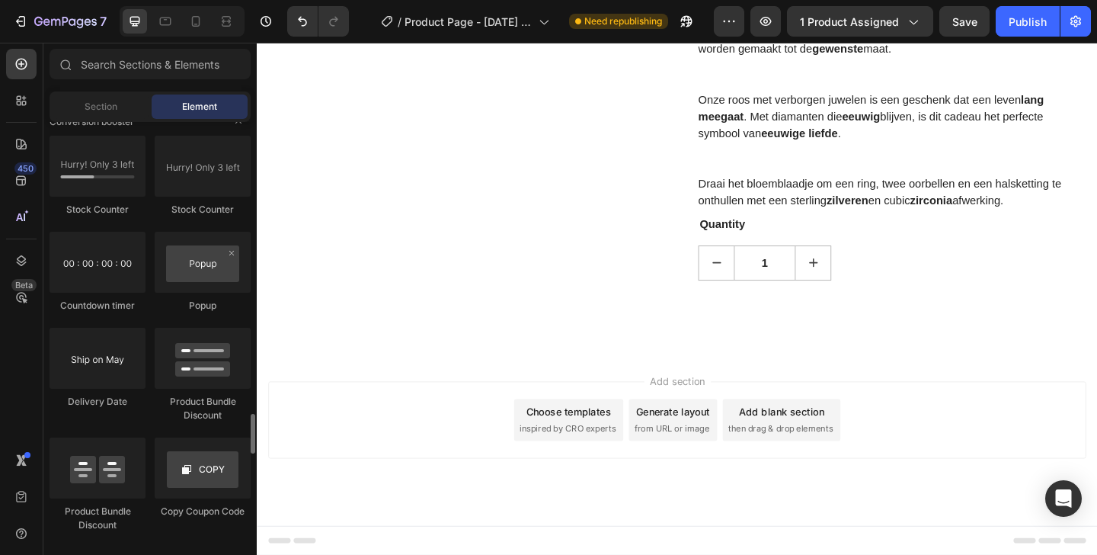
scroll to position [4188, 0]
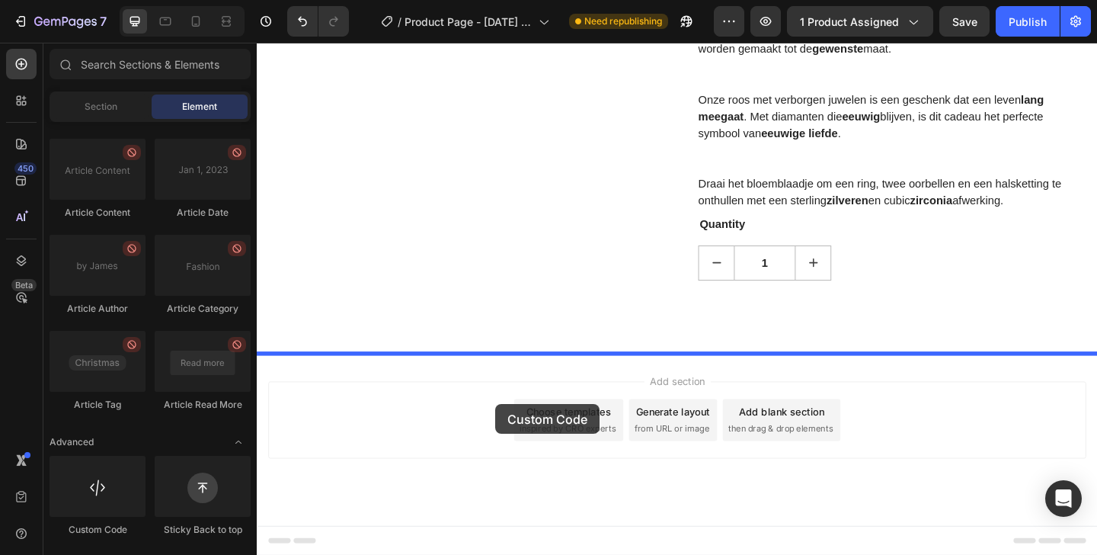
drag, startPoint x: 355, startPoint y: 518, endPoint x: 517, endPoint y: 434, distance: 182.4
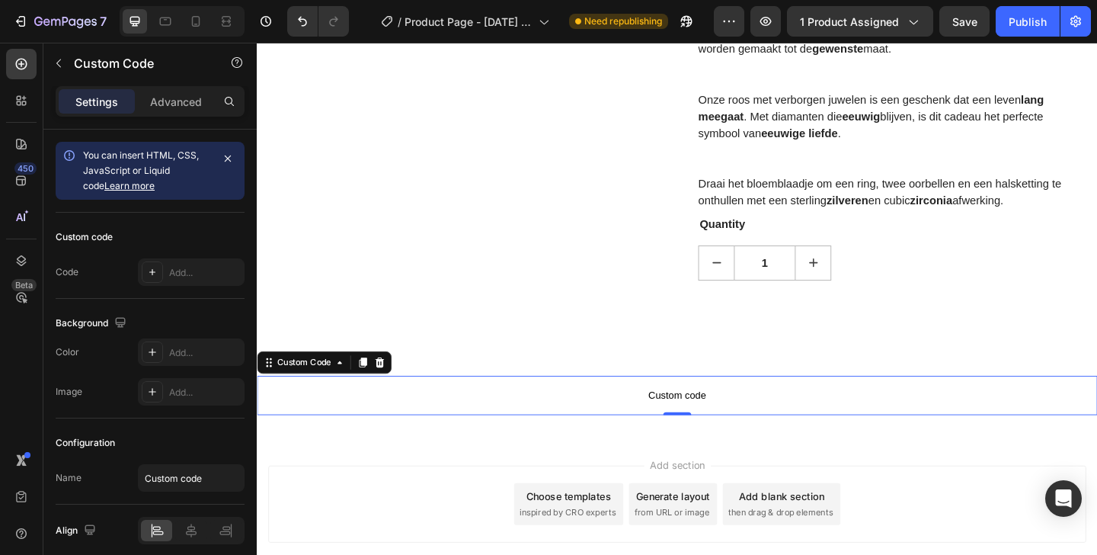
scroll to position [1461, 0]
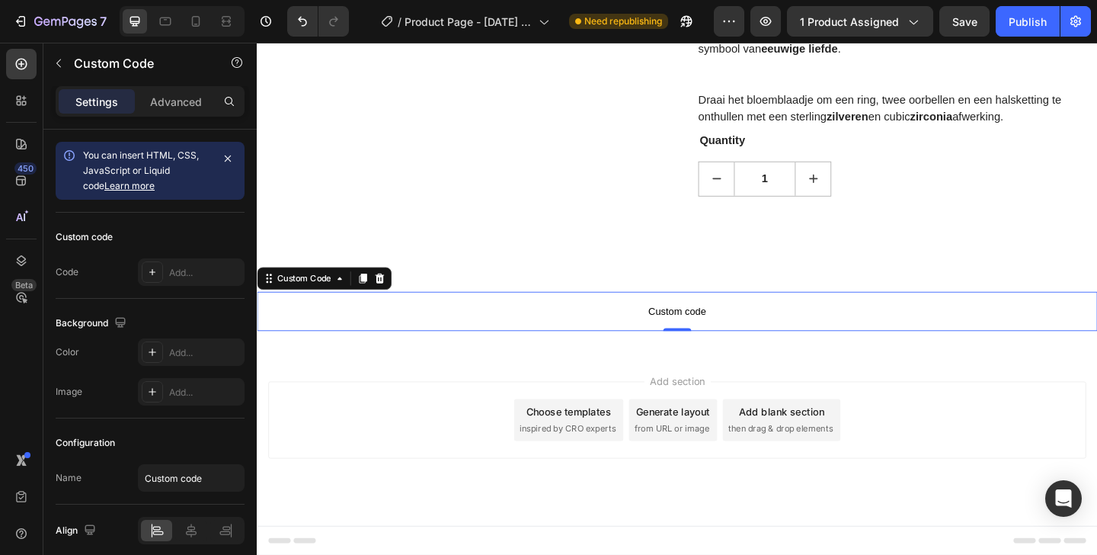
click at [565, 338] on span "Custom code" at bounding box center [714, 335] width 914 height 18
click at [565, 337] on span "Custom code" at bounding box center [714, 335] width 914 height 18
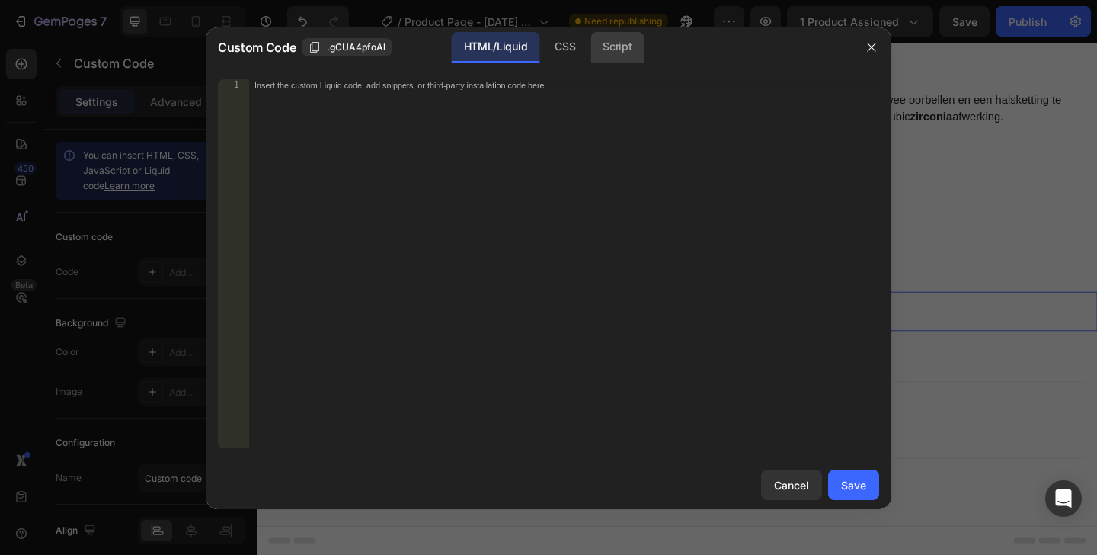
click at [630, 49] on div "Script" at bounding box center [617, 47] width 53 height 30
click at [527, 110] on div "Insert the Javascript code to add interaction and animation to your content her…" at bounding box center [563, 275] width 631 height 393
paste textarea "});"
type textarea "});"
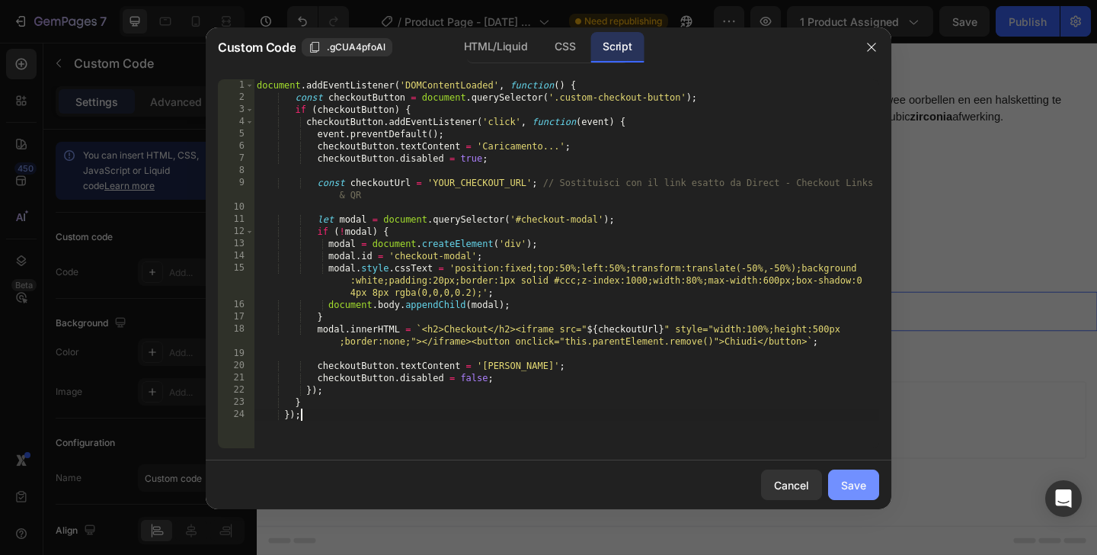
click at [842, 489] on div "Save" at bounding box center [853, 485] width 25 height 16
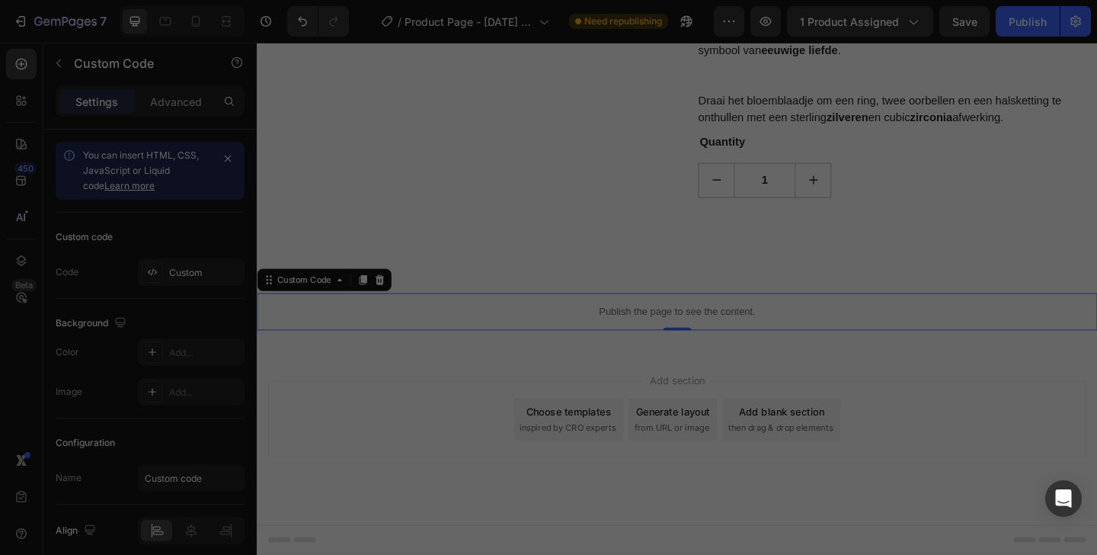
scroll to position [1459, 0]
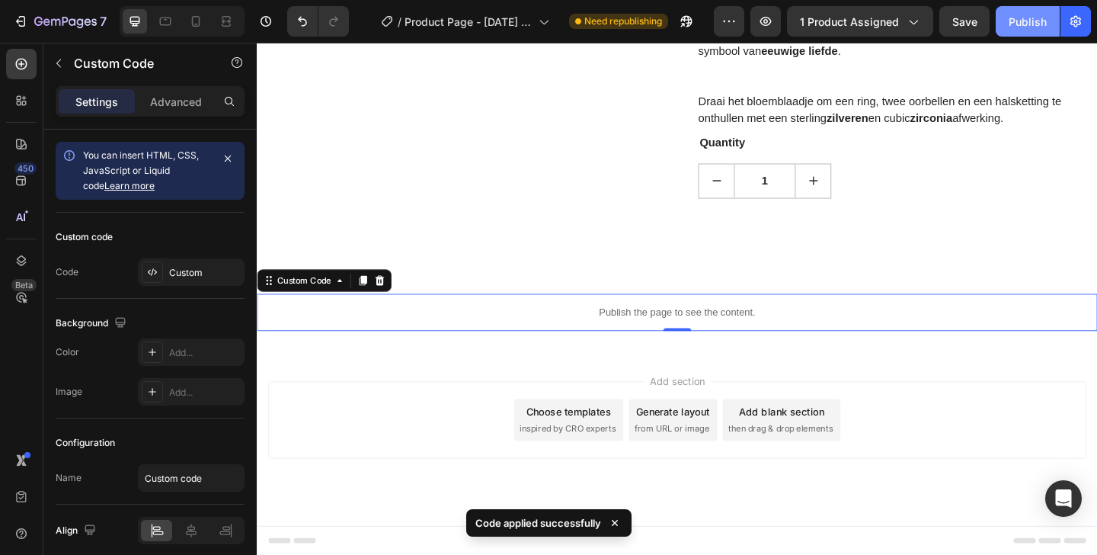
click at [1017, 18] on div "Publish" at bounding box center [1028, 22] width 38 height 16
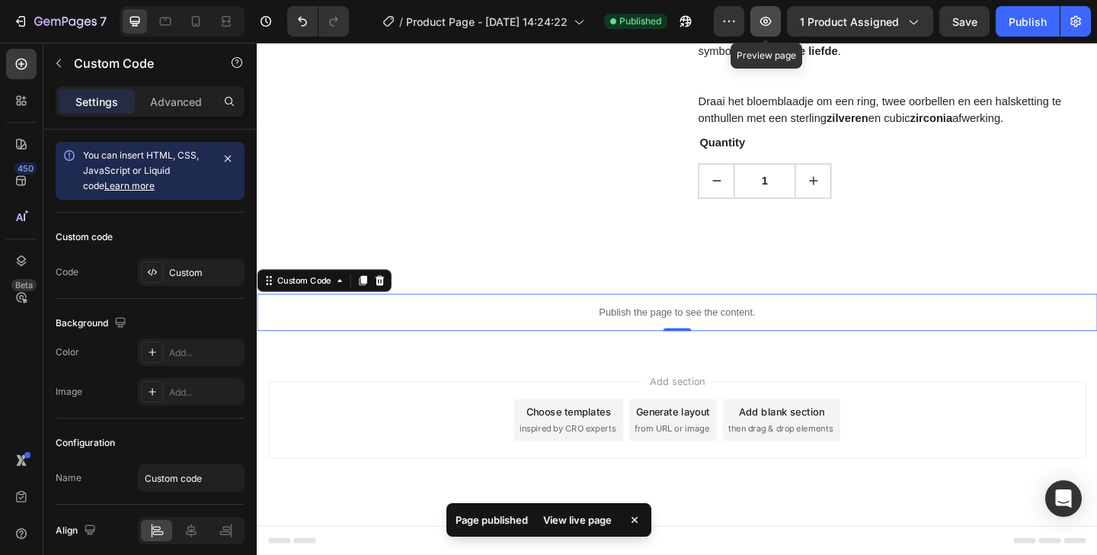
click at [764, 26] on icon "button" at bounding box center [765, 21] width 15 height 15
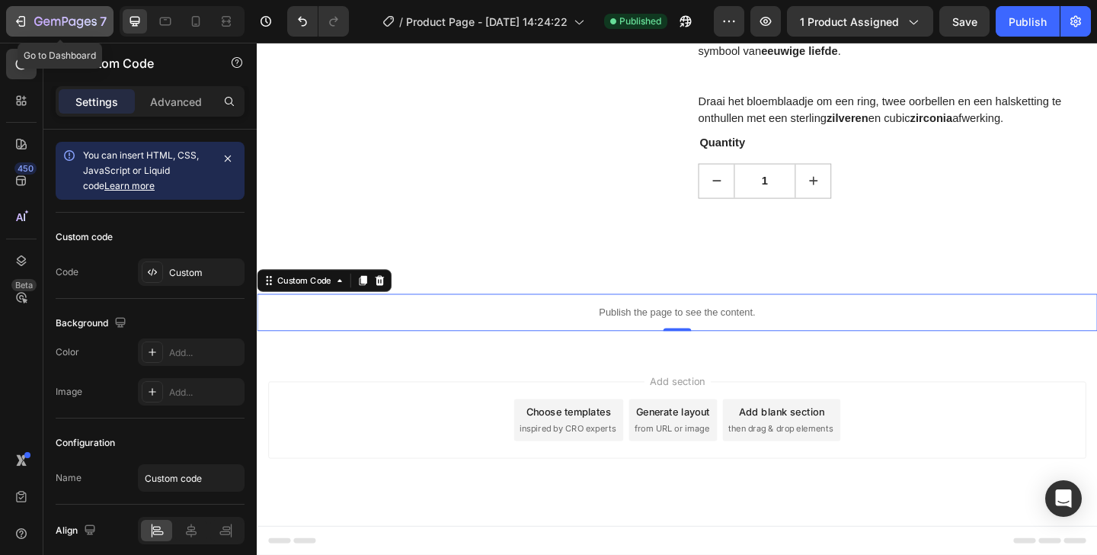
click at [11, 22] on button "7" at bounding box center [59, 21] width 107 height 30
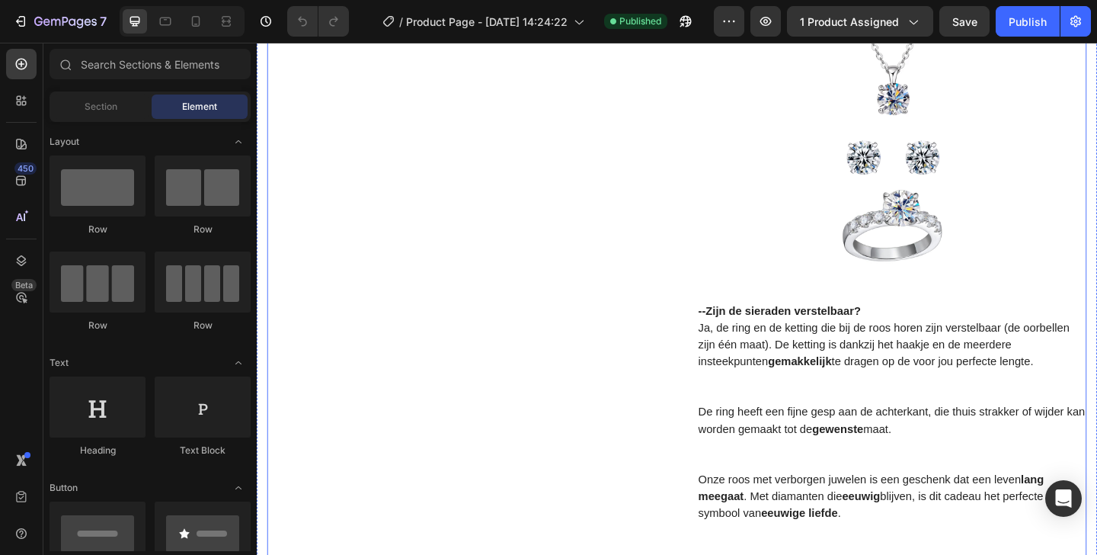
scroll to position [1459, 0]
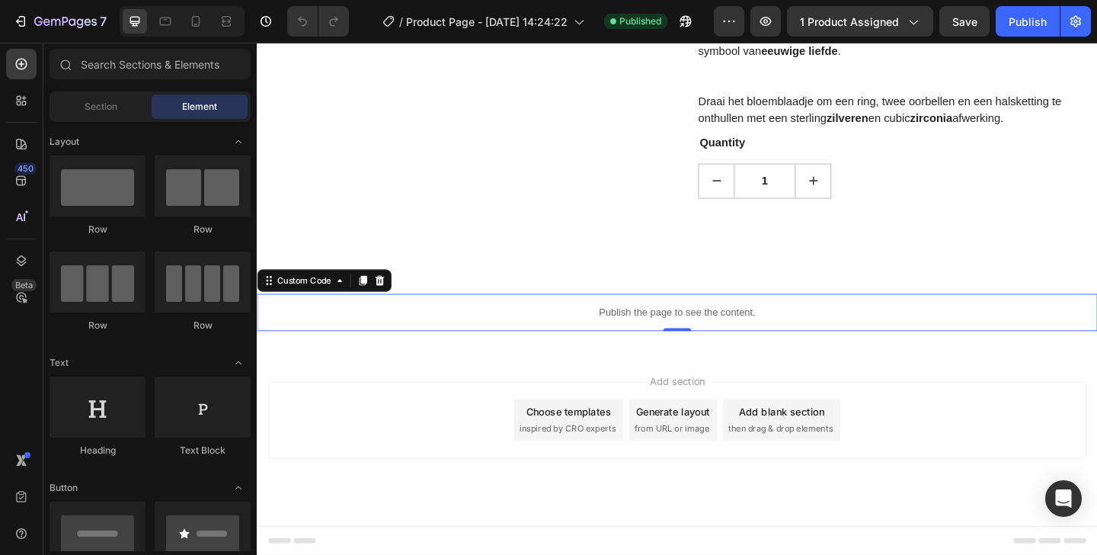
click at [688, 337] on p "Publish the page to see the content." at bounding box center [714, 336] width 914 height 16
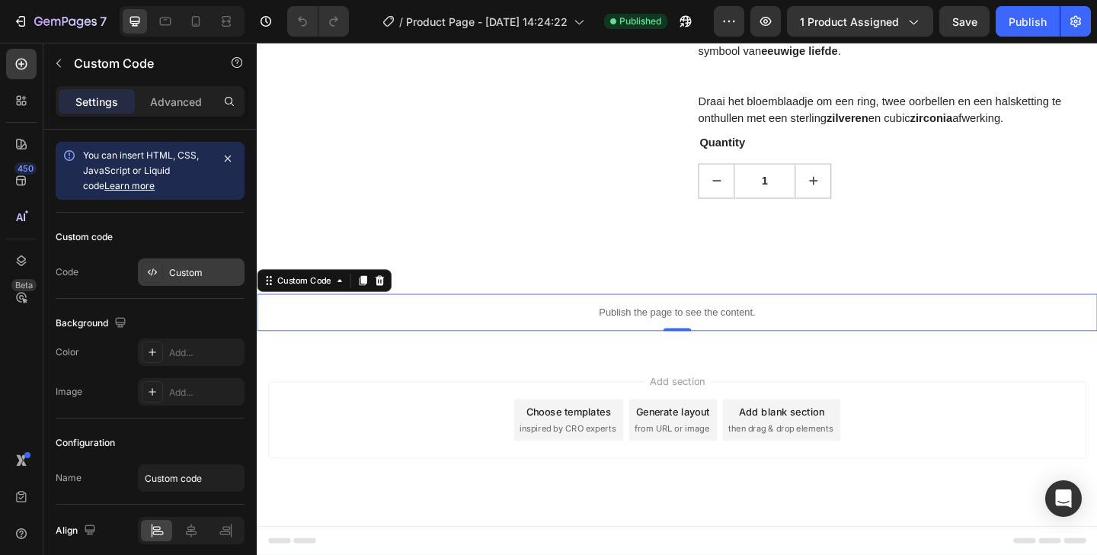
click at [191, 278] on div "Custom" at bounding box center [205, 273] width 72 height 14
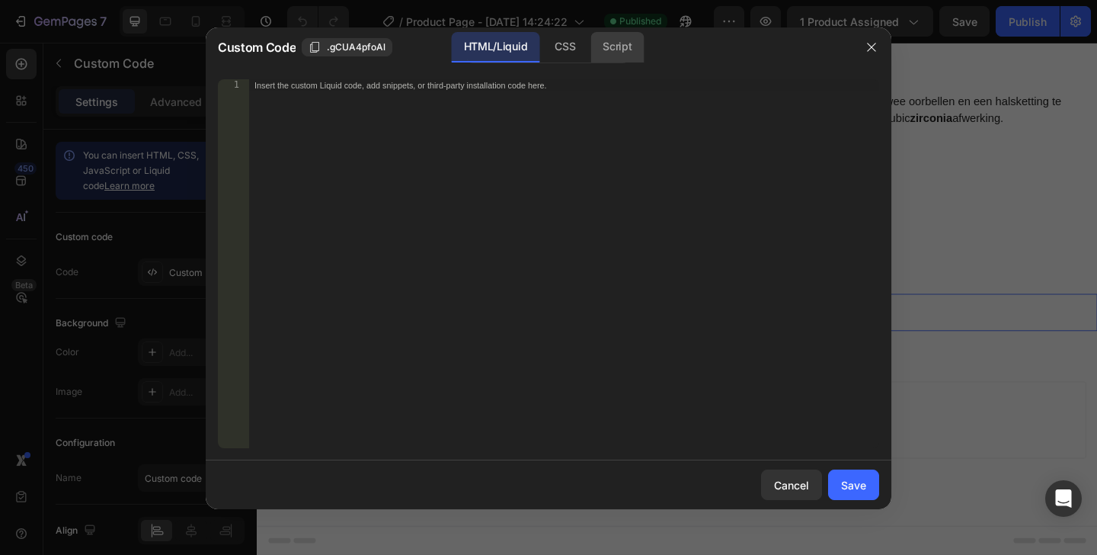
click at [622, 44] on div "Script" at bounding box center [617, 47] width 53 height 30
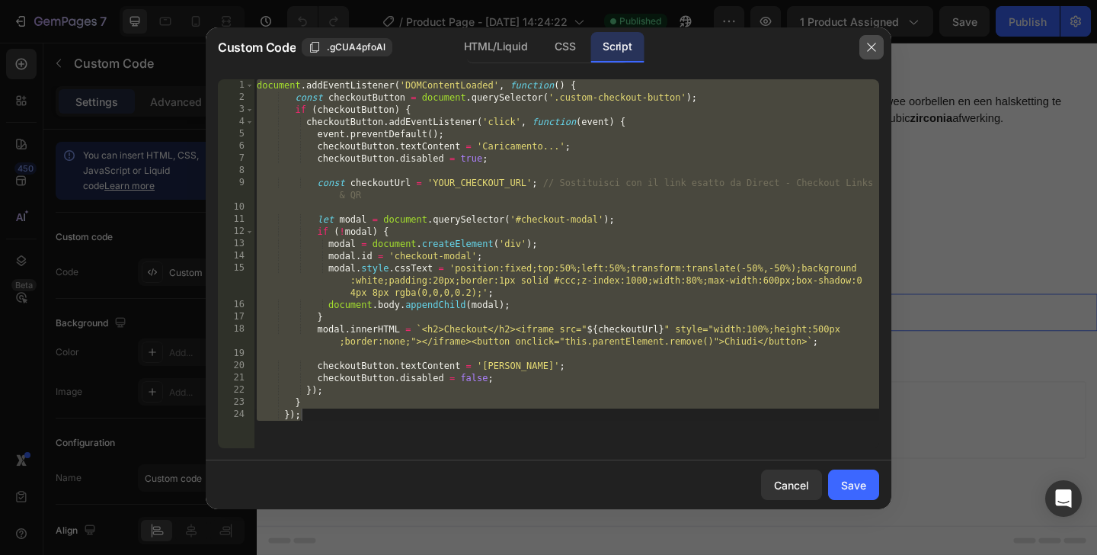
click at [877, 45] on button "button" at bounding box center [872, 47] width 24 height 24
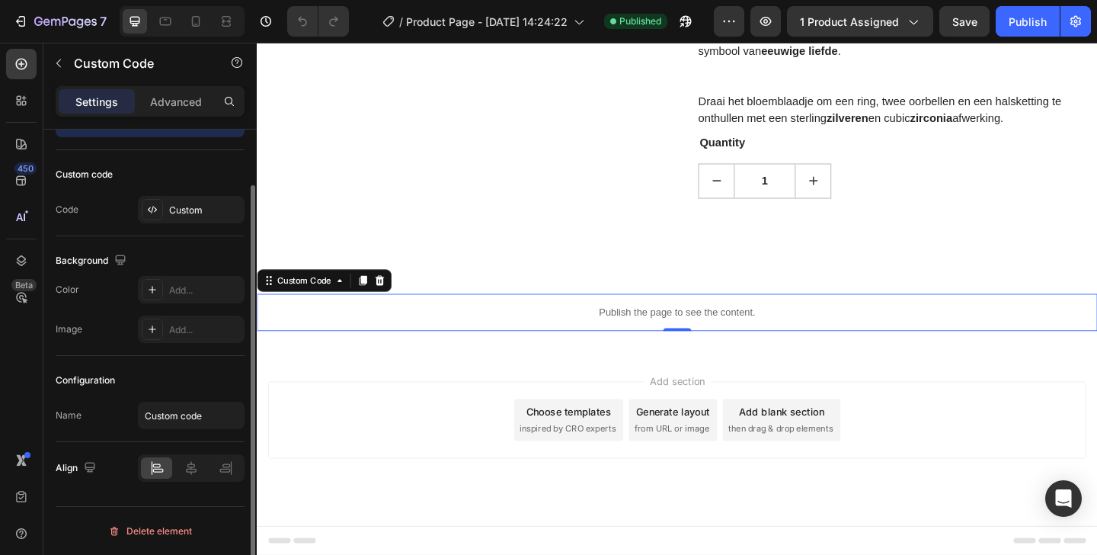
scroll to position [53, 0]
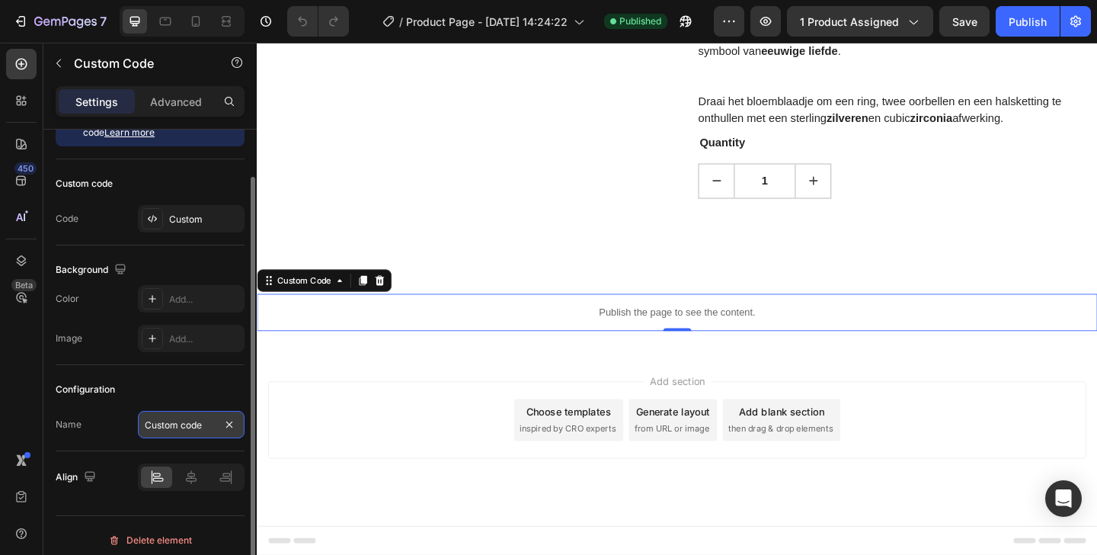
click at [191, 428] on input "Custom code" at bounding box center [191, 424] width 107 height 27
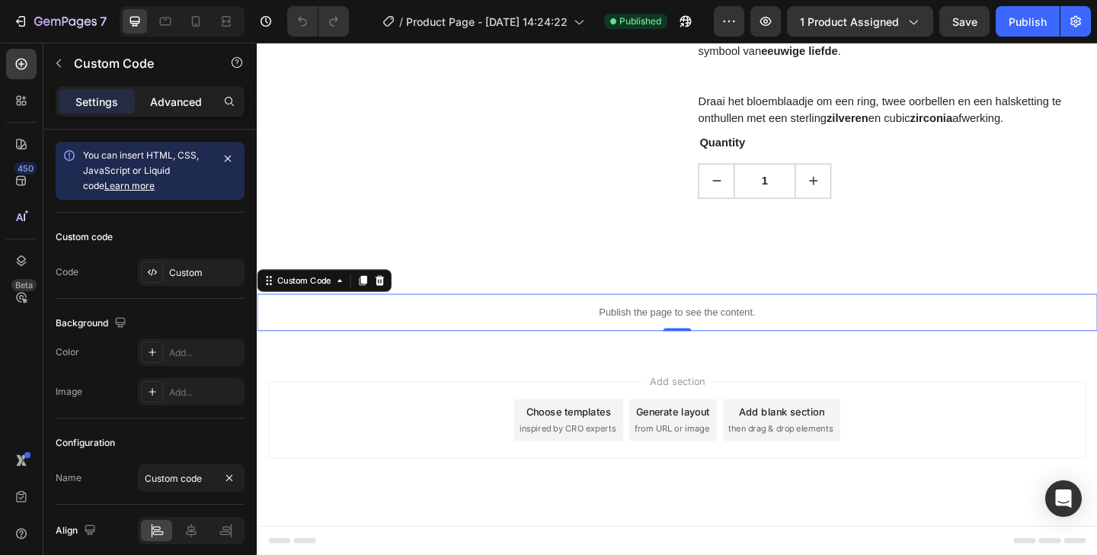
click at [173, 95] on p "Advanced" at bounding box center [176, 102] width 52 height 16
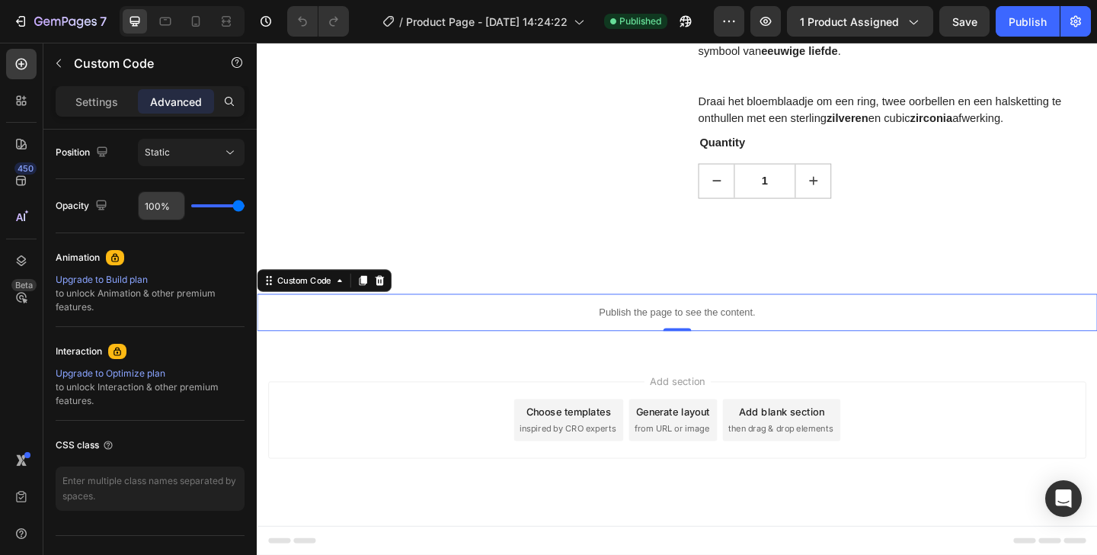
scroll to position [589, 0]
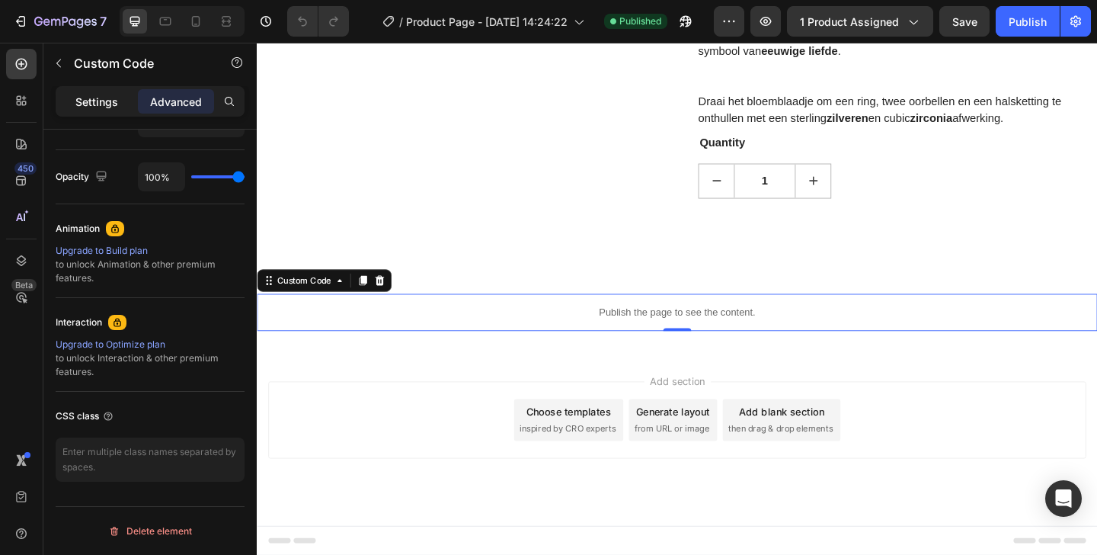
click at [102, 95] on p "Settings" at bounding box center [96, 102] width 43 height 16
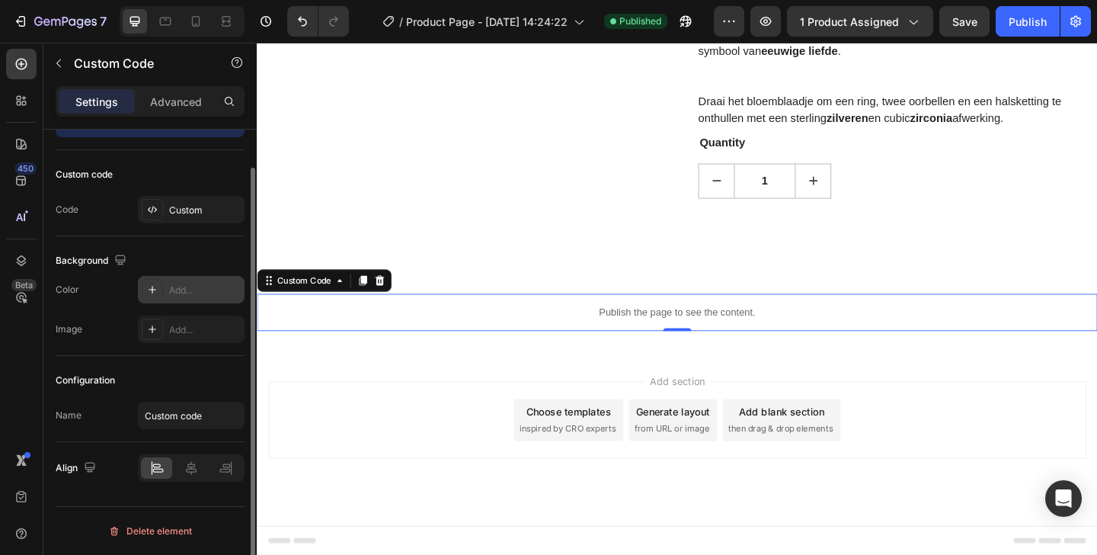
scroll to position [0, 0]
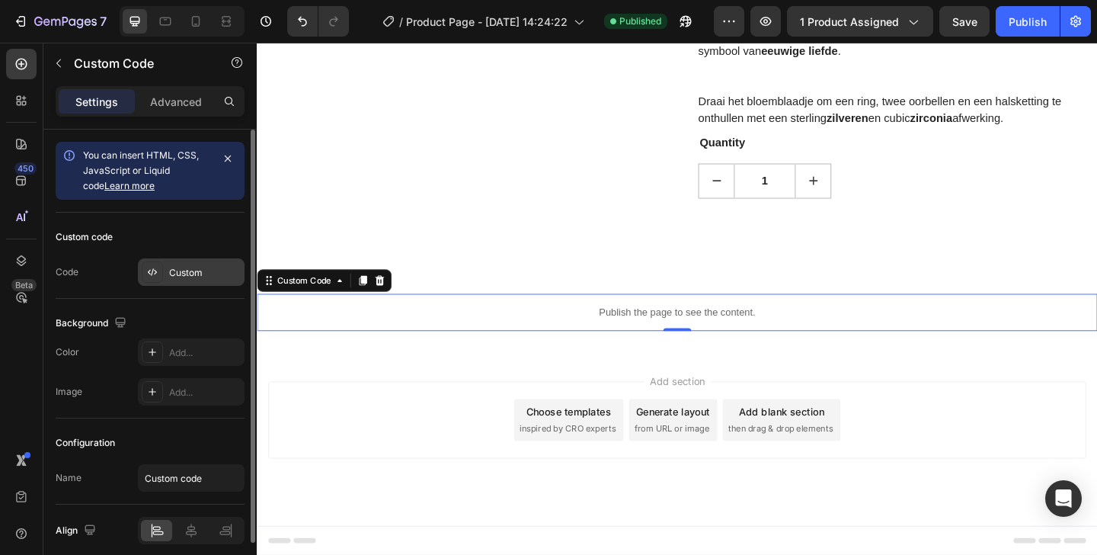
click at [201, 274] on div "Custom" at bounding box center [205, 273] width 72 height 14
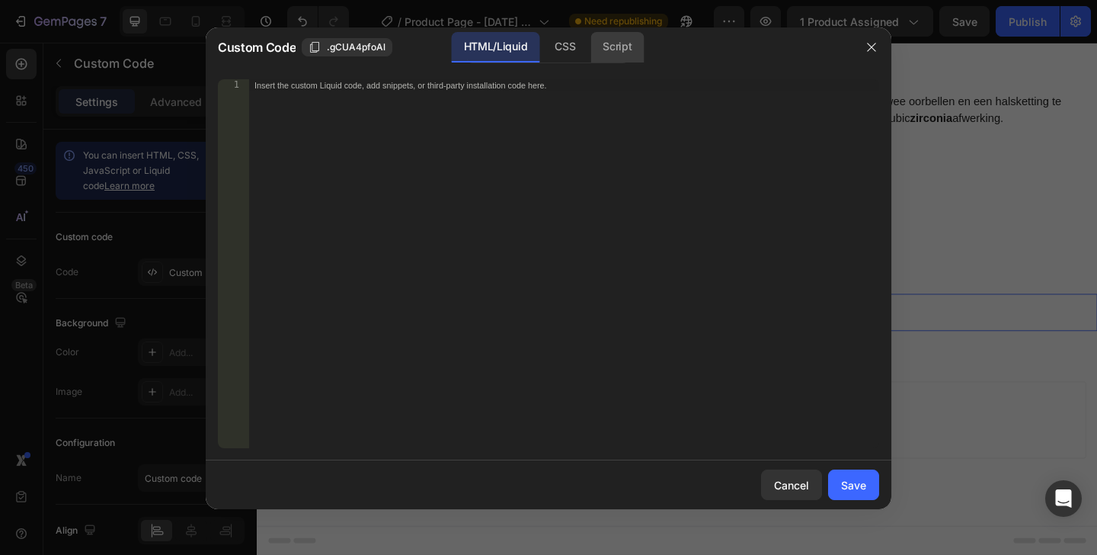
click at [622, 33] on div "Script" at bounding box center [617, 47] width 53 height 30
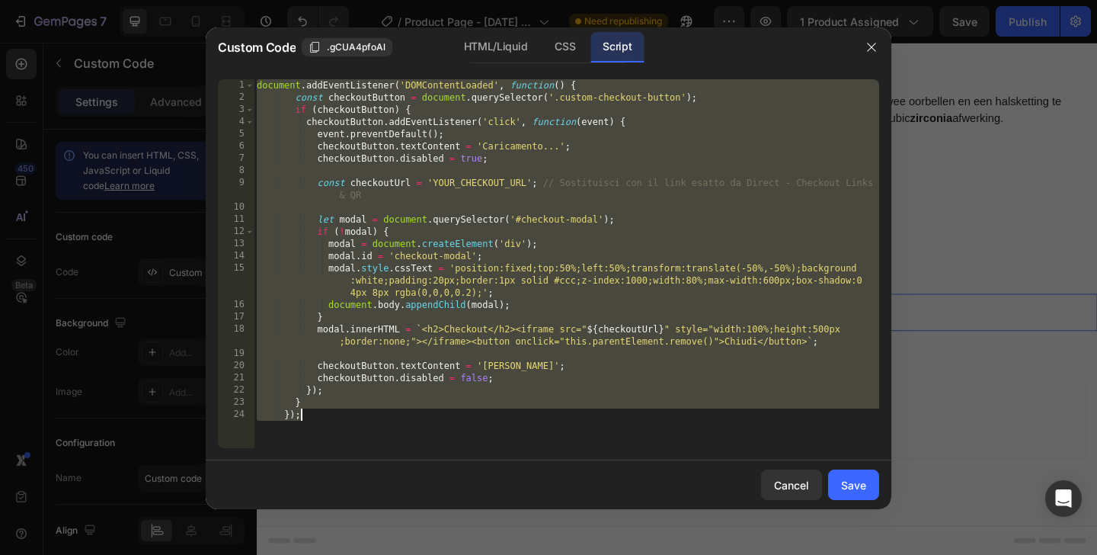
drag, startPoint x: 257, startPoint y: 84, endPoint x: 327, endPoint y: 508, distance: 430.2
click at [327, 508] on div "Custom Code .gCUA4pfoAl HTML/Liquid CSS Script } }); 1 2 3 4 5 6 7 8 9 10 11 12…" at bounding box center [549, 268] width 686 height 482
paste textarea
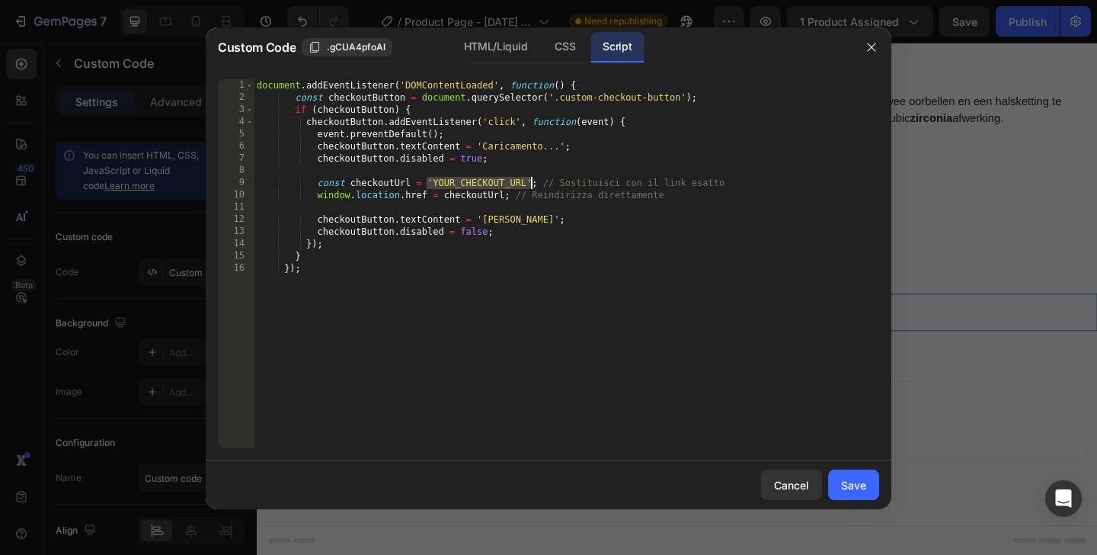
drag, startPoint x: 430, startPoint y: 181, endPoint x: 530, endPoint y: 184, distance: 100.6
click at [530, 184] on div "document . addEventListener ( 'DOMContentLoaded' , function ( ) { const checkou…" at bounding box center [567, 275] width 626 height 393
click at [527, 183] on div "document . addEventListener ( 'DOMContentLoaded' , function ( ) { const checkou…" at bounding box center [567, 275] width 626 height 393
drag, startPoint x: 436, startPoint y: 181, endPoint x: 524, endPoint y: 187, distance: 87.8
click at [524, 187] on div "document . addEventListener ( 'DOMContentLoaded' , function ( ) { const checkou…" at bounding box center [567, 275] width 626 height 393
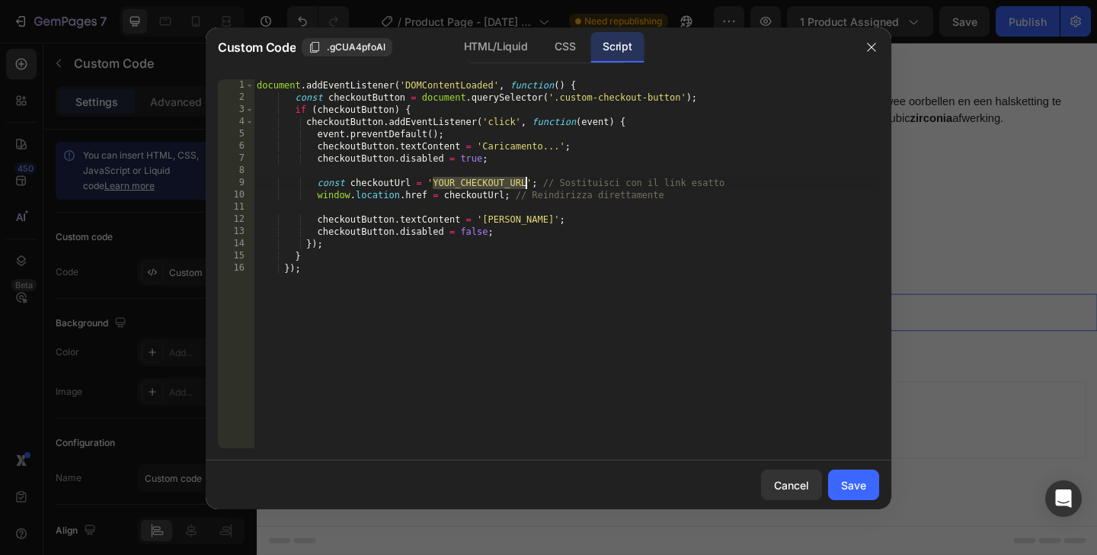
paste textarea "https://base-amsterdam.nl/a/direct/eCyg4d?type=link"
type textarea "const checkoutUrl = 'https://base-amsterdam.nl/a/direct/eCyg4d?type=link'; // S…"
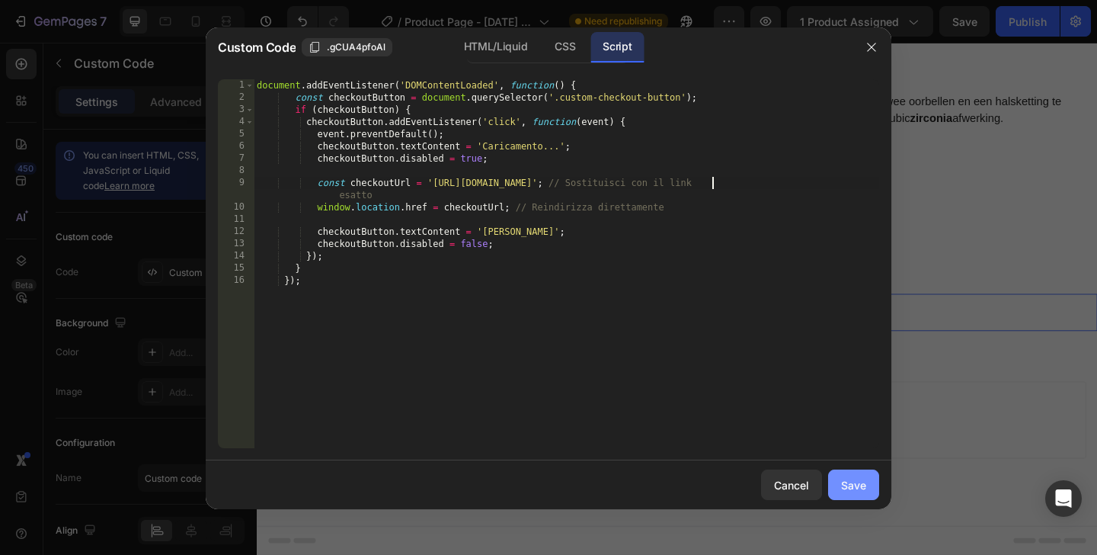
click at [845, 498] on button "Save" at bounding box center [853, 484] width 51 height 30
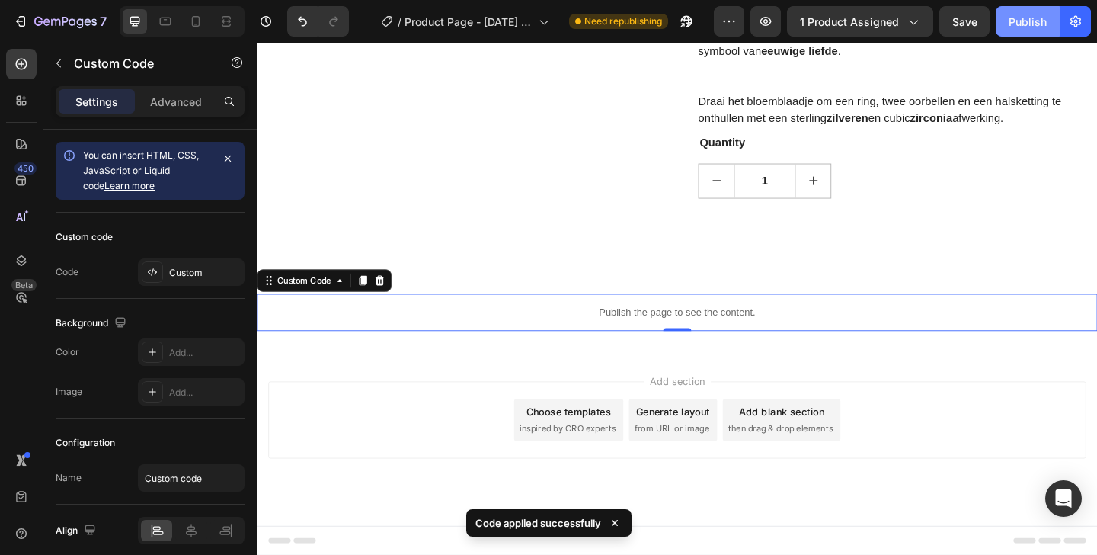
click at [1032, 18] on div "Publish" at bounding box center [1028, 22] width 38 height 16
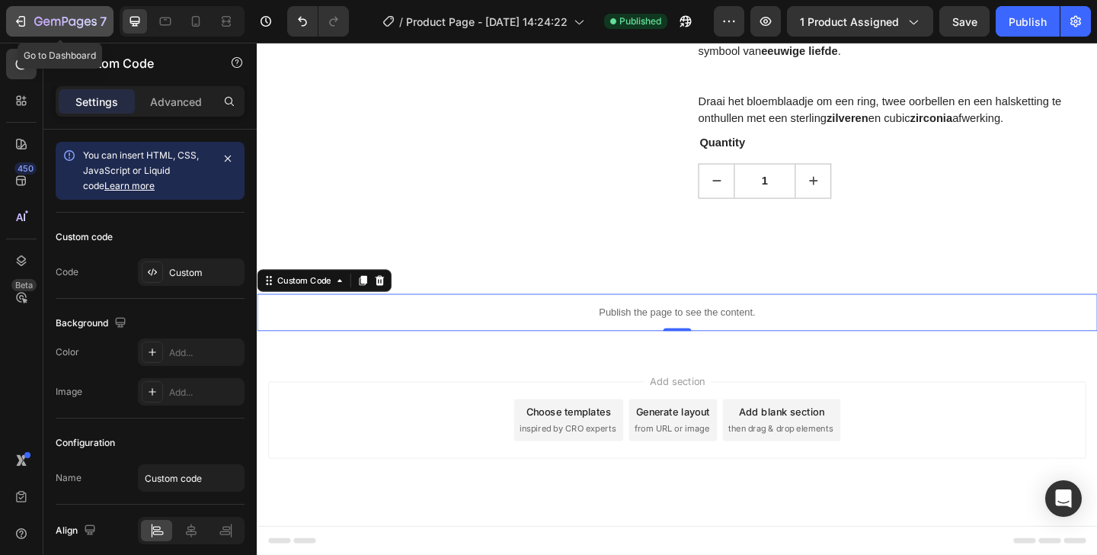
click at [19, 22] on icon "button" at bounding box center [20, 21] width 15 height 15
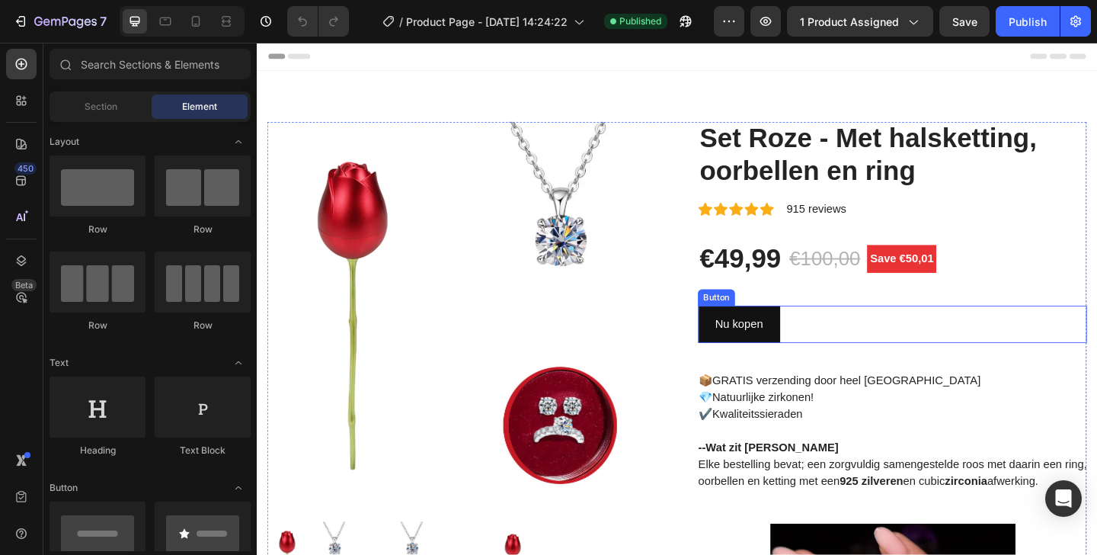
click at [840, 340] on div "Nu kopen Button" at bounding box center [948, 349] width 423 height 40
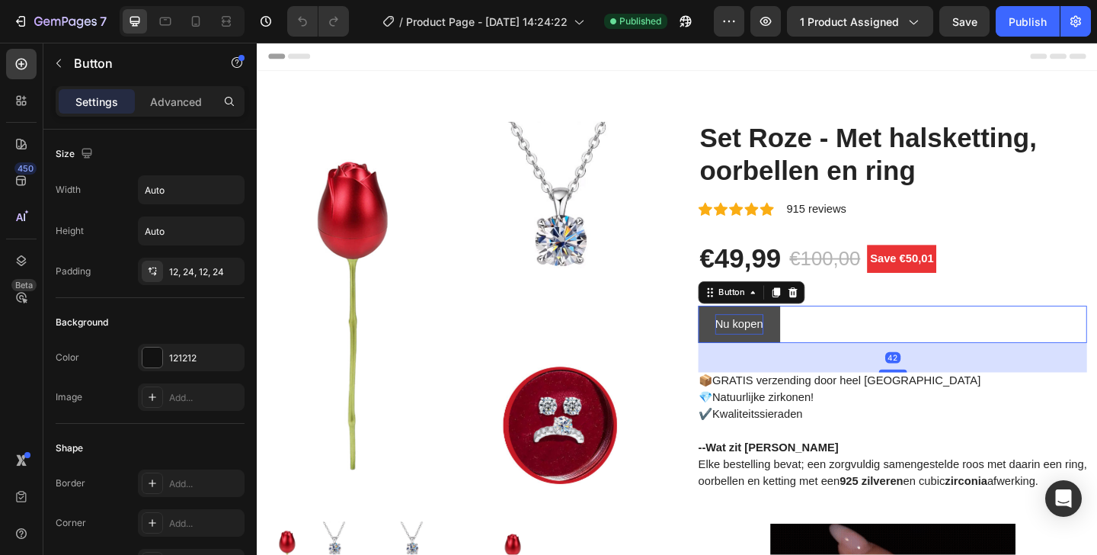
click at [779, 353] on p "Nu kopen" at bounding box center [781, 349] width 53 height 22
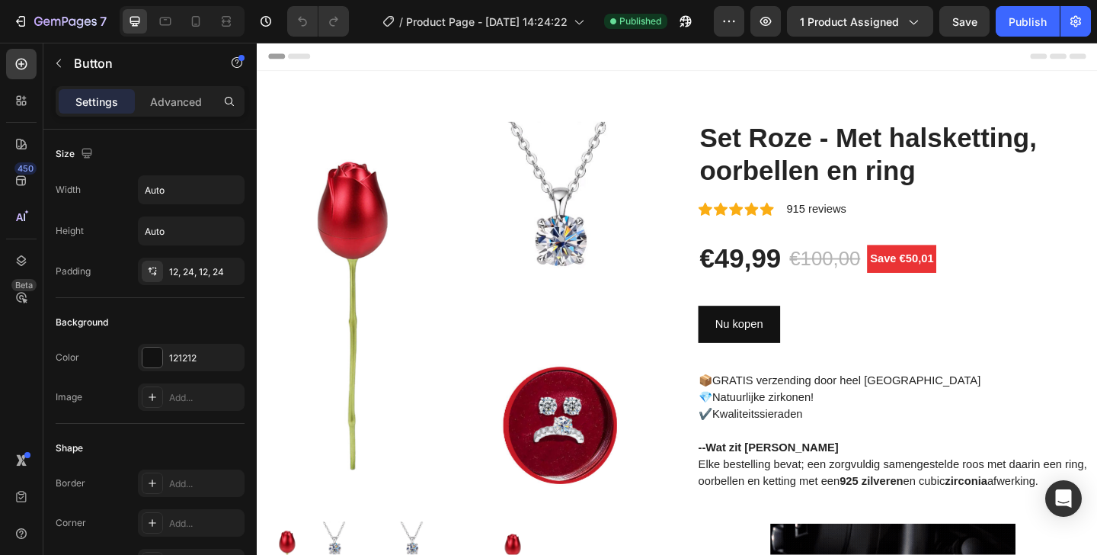
click at [844, 349] on div "Nu kopen Button 42" at bounding box center [948, 349] width 423 height 40
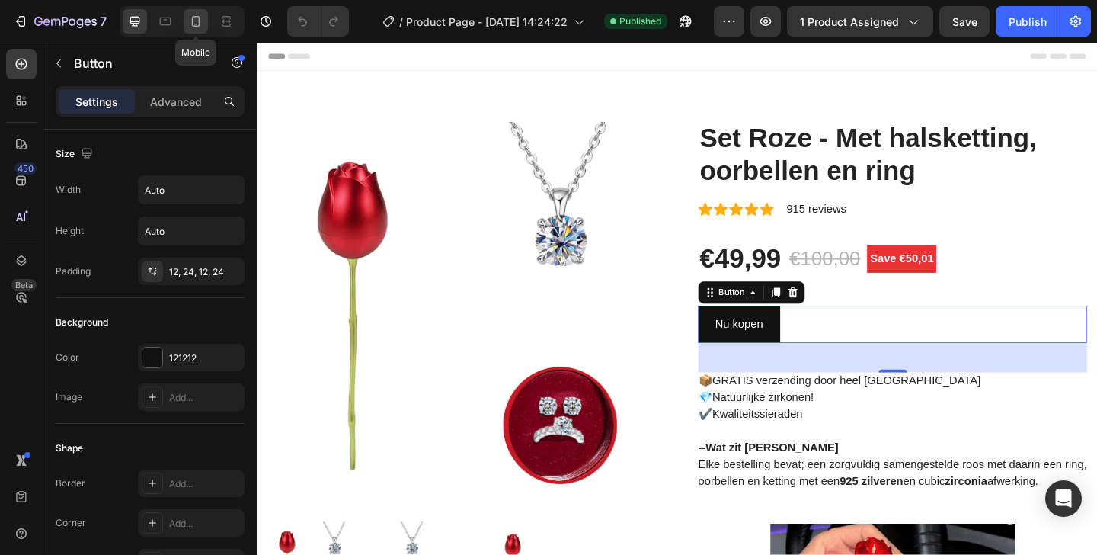
click at [189, 21] on icon at bounding box center [195, 21] width 15 height 15
type input "100%"
type input "14"
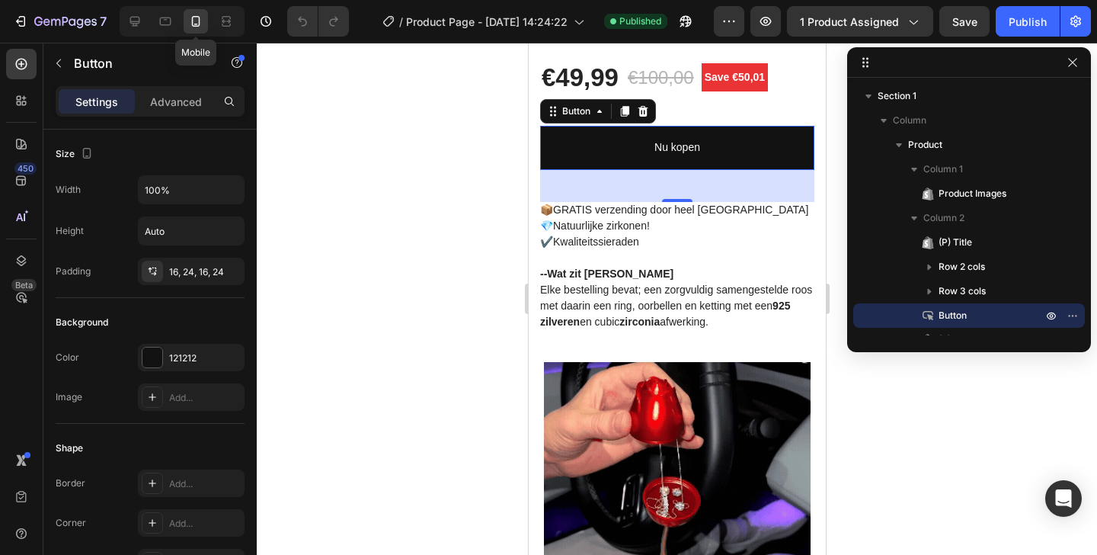
scroll to position [594, 0]
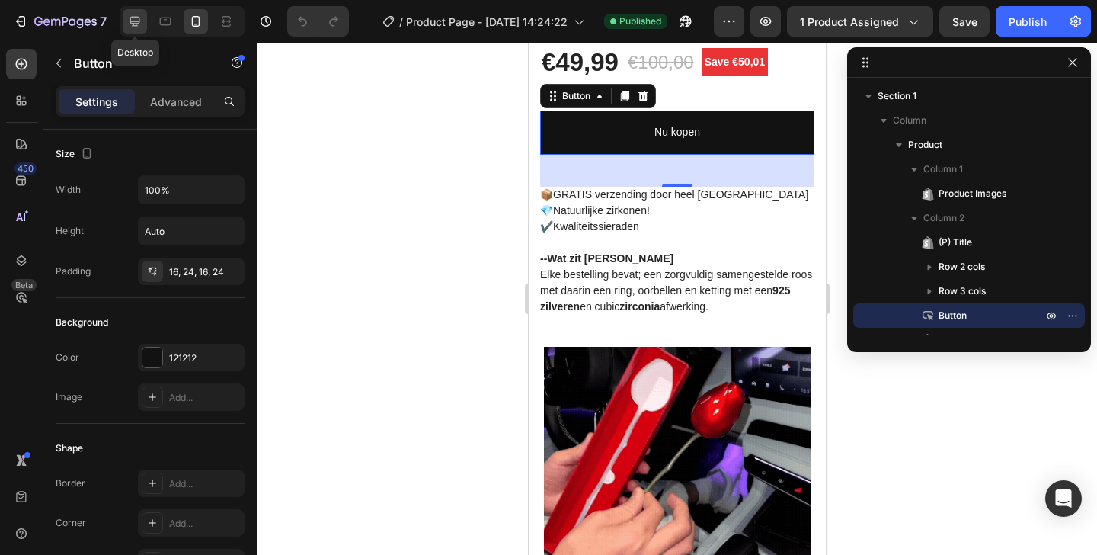
click at [125, 24] on div at bounding box center [135, 21] width 24 height 24
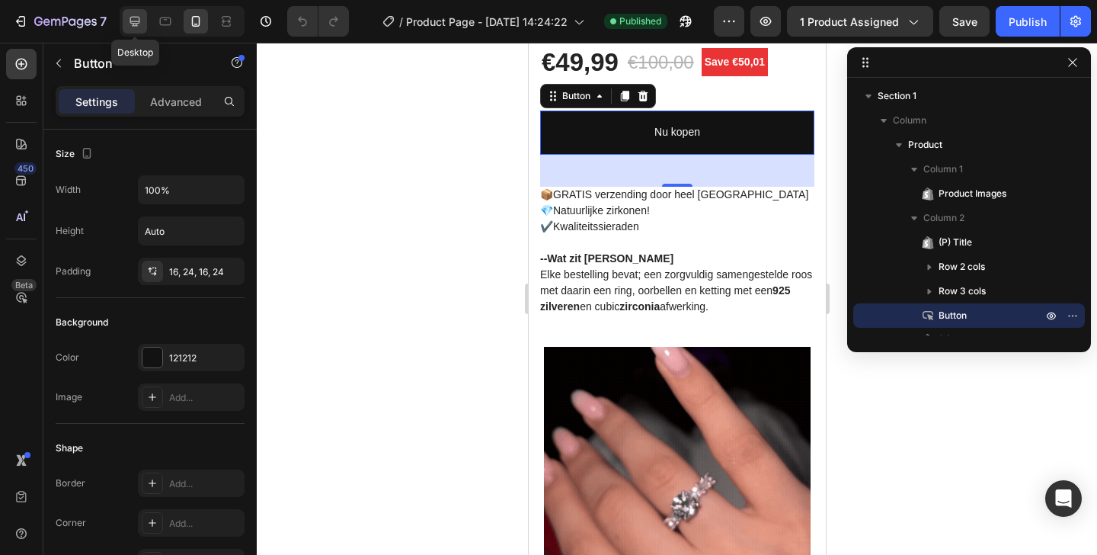
type input "Auto"
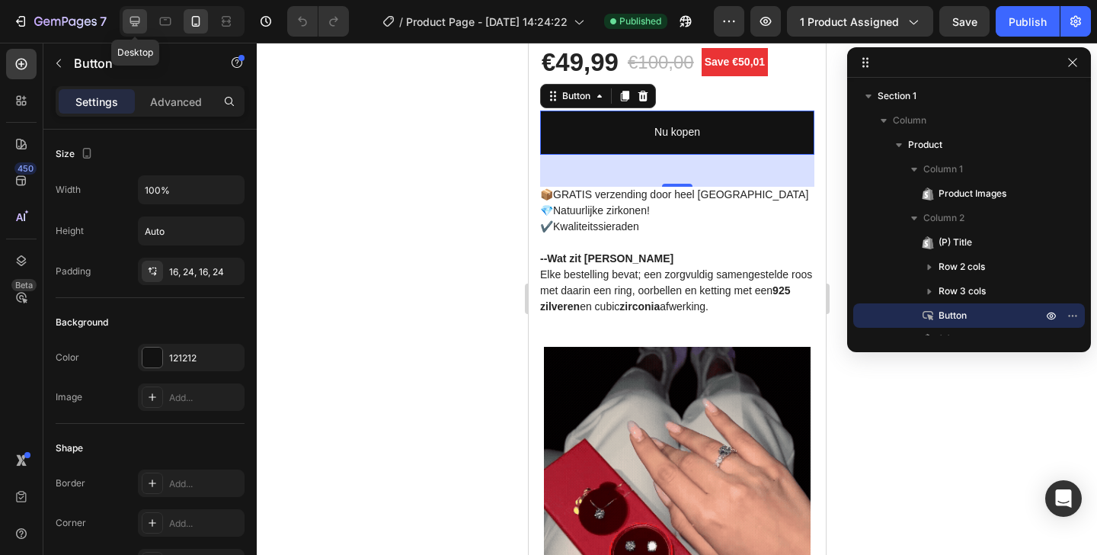
type input "16"
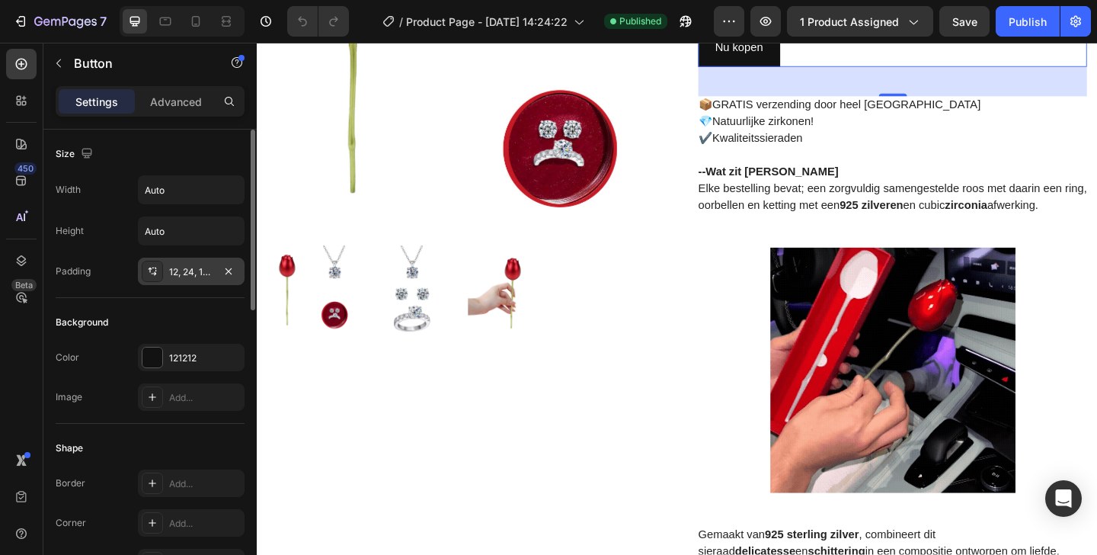
scroll to position [233, 0]
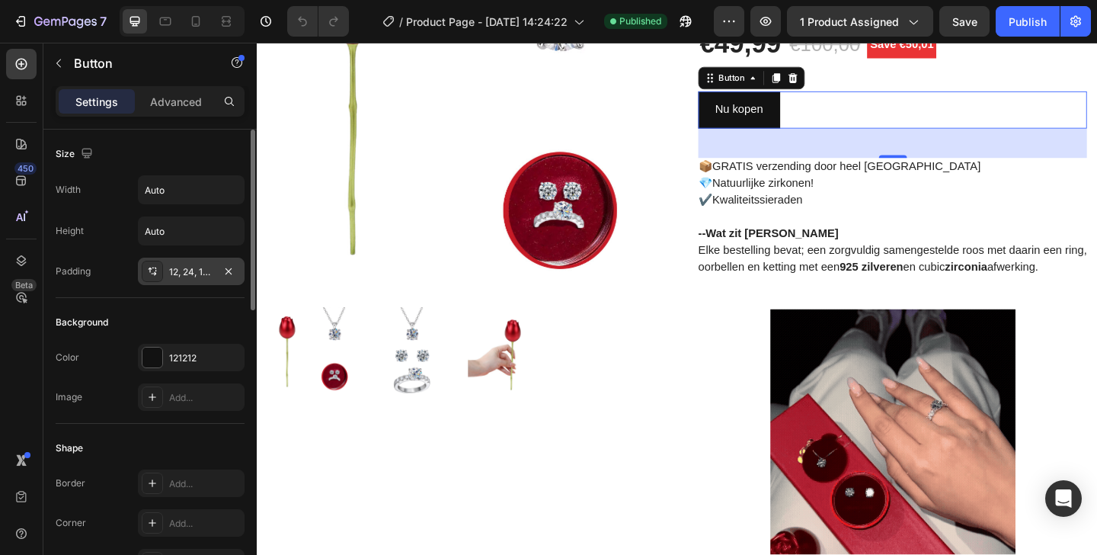
click at [176, 273] on div "12, 24, 12, 24" at bounding box center [191, 272] width 44 height 14
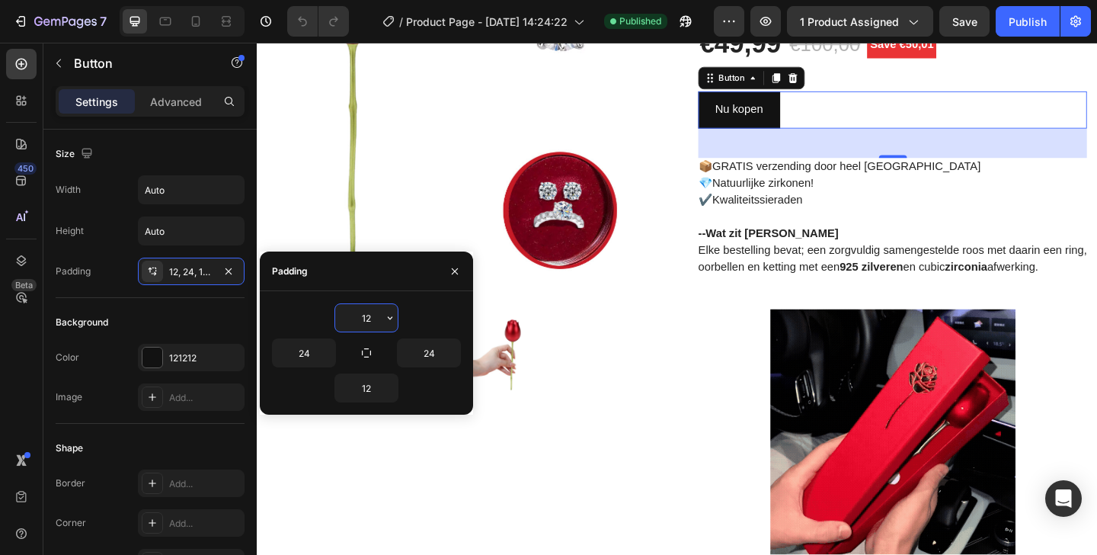
click at [376, 317] on input "12" at bounding box center [366, 317] width 62 height 27
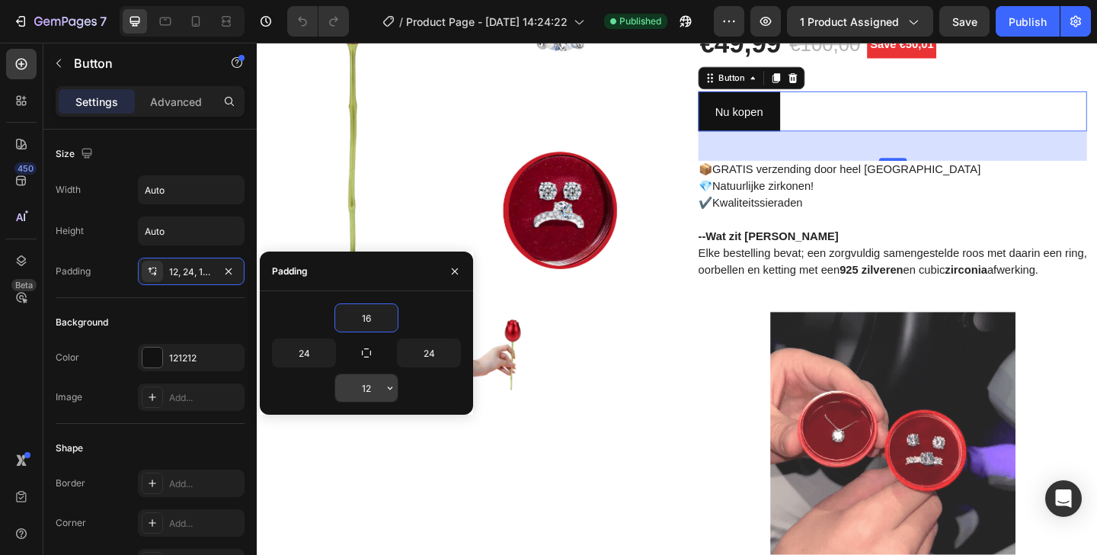
type input "16"
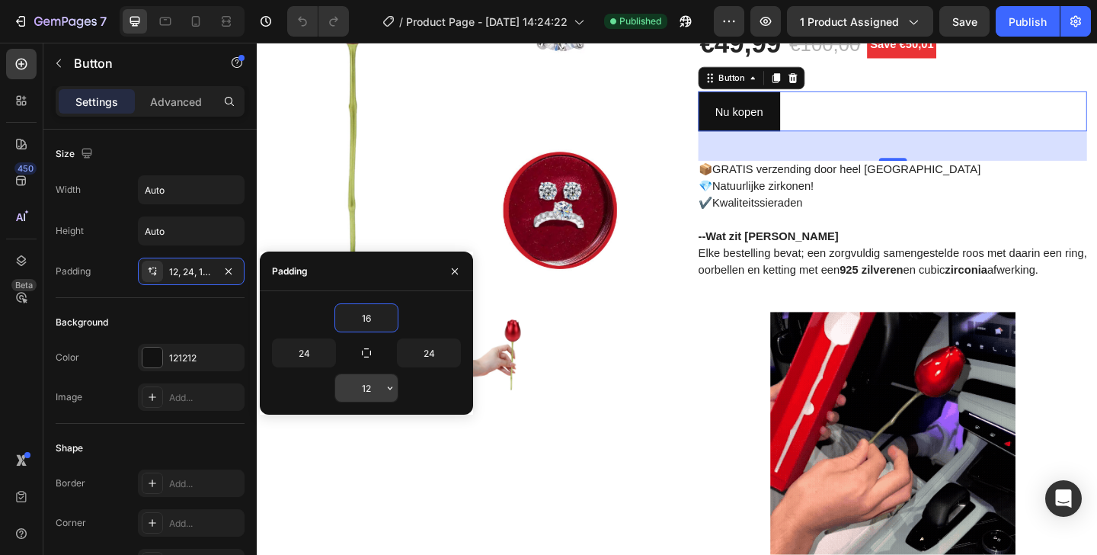
click at [364, 393] on input "12" at bounding box center [366, 387] width 62 height 27
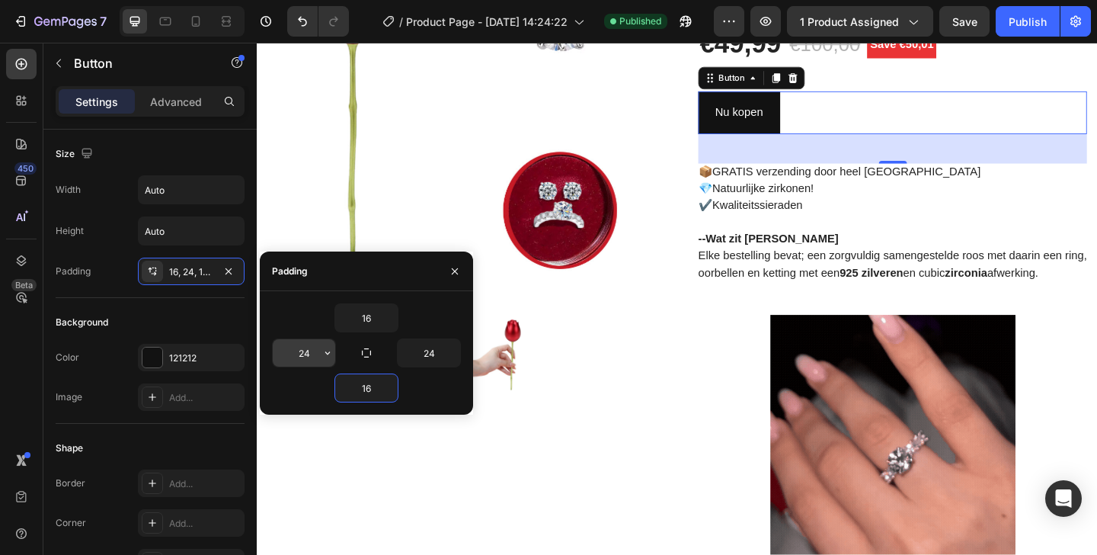
type input "16"
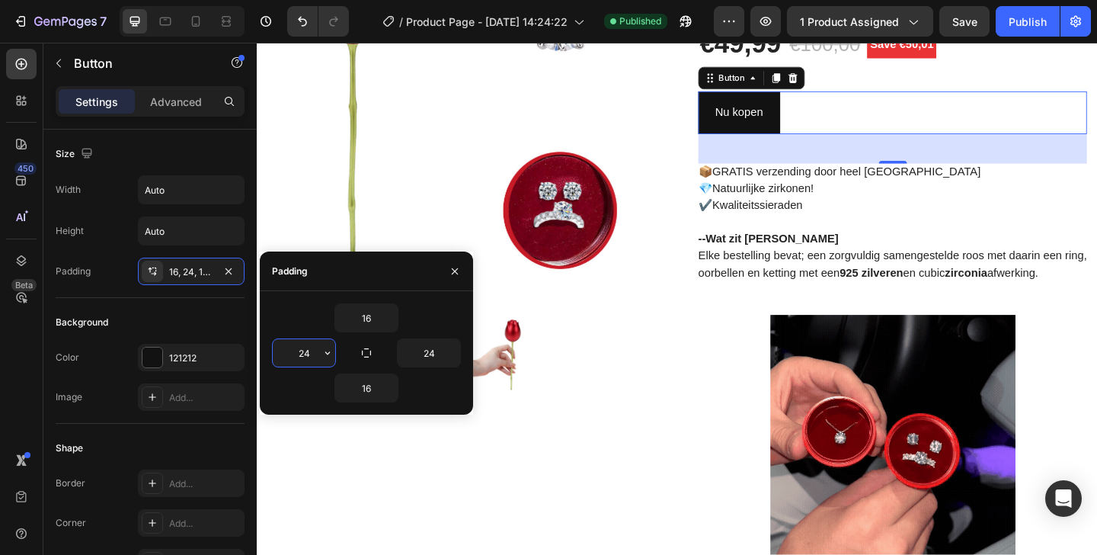
click at [304, 354] on input "24" at bounding box center [304, 352] width 62 height 27
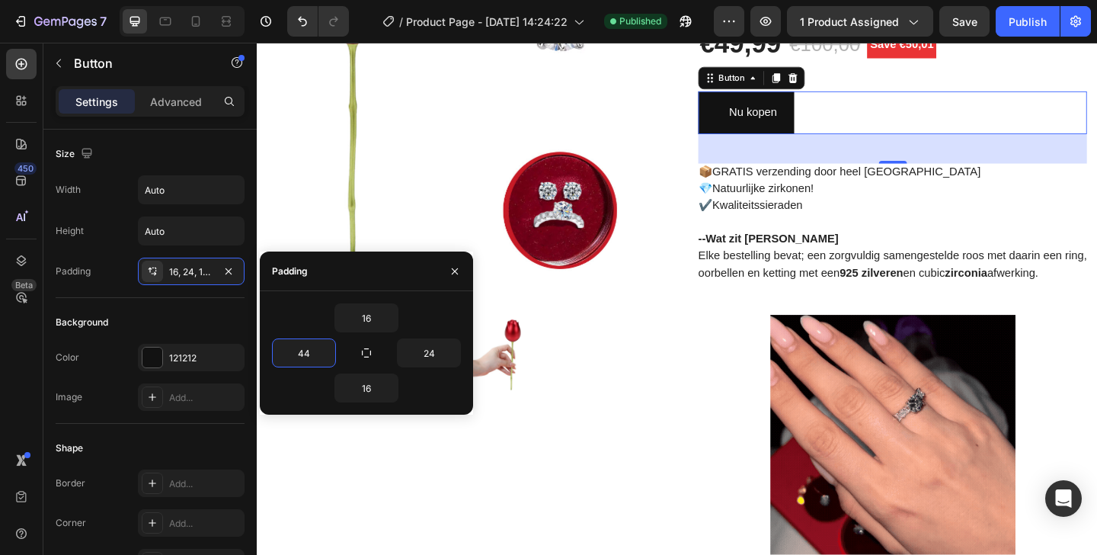
type input "4"
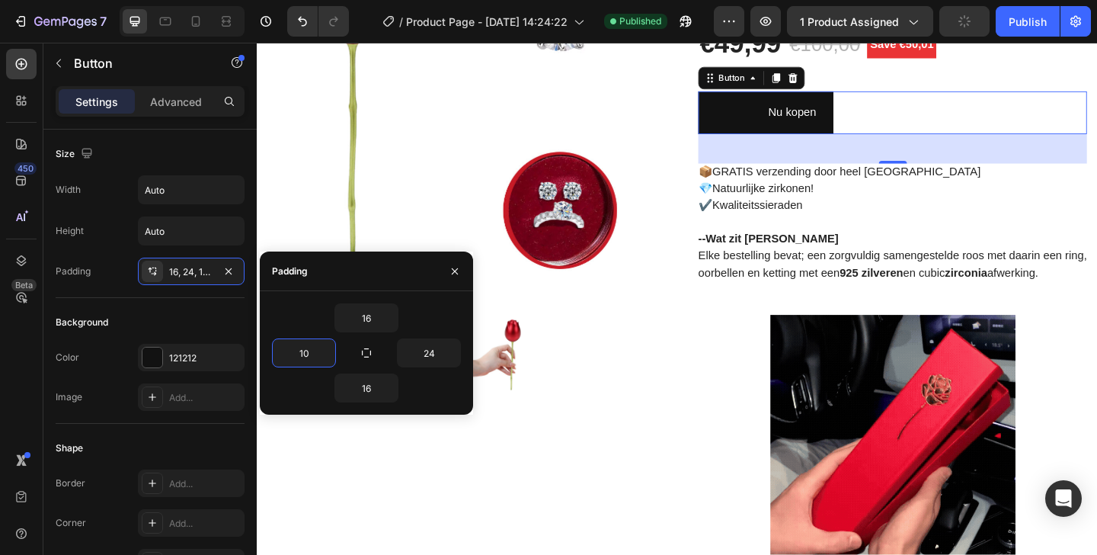
type input "1"
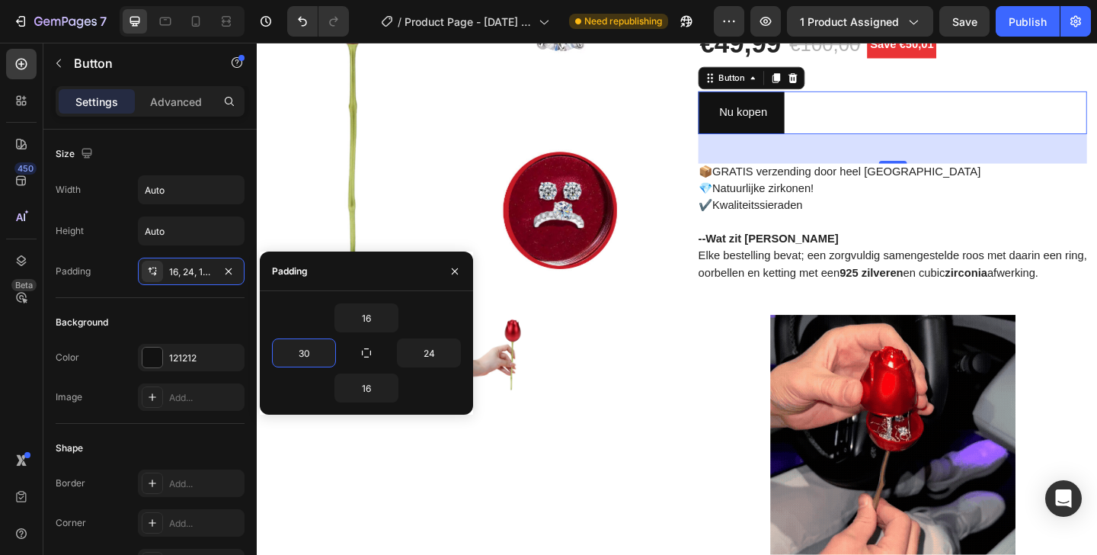
type input "3"
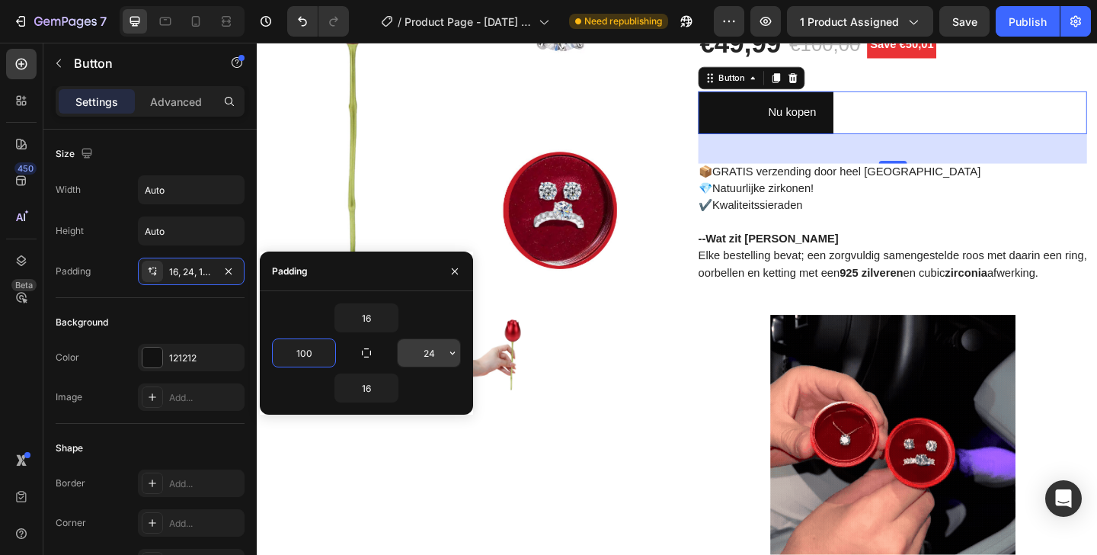
click at [421, 354] on input "24" at bounding box center [429, 352] width 62 height 27
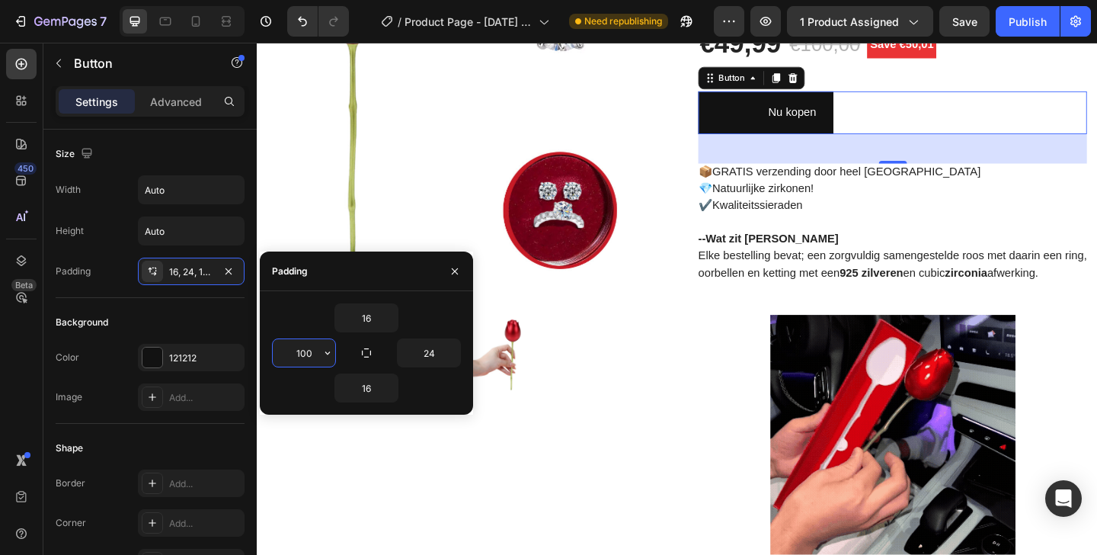
drag, startPoint x: 310, startPoint y: 355, endPoint x: 286, endPoint y: 354, distance: 24.4
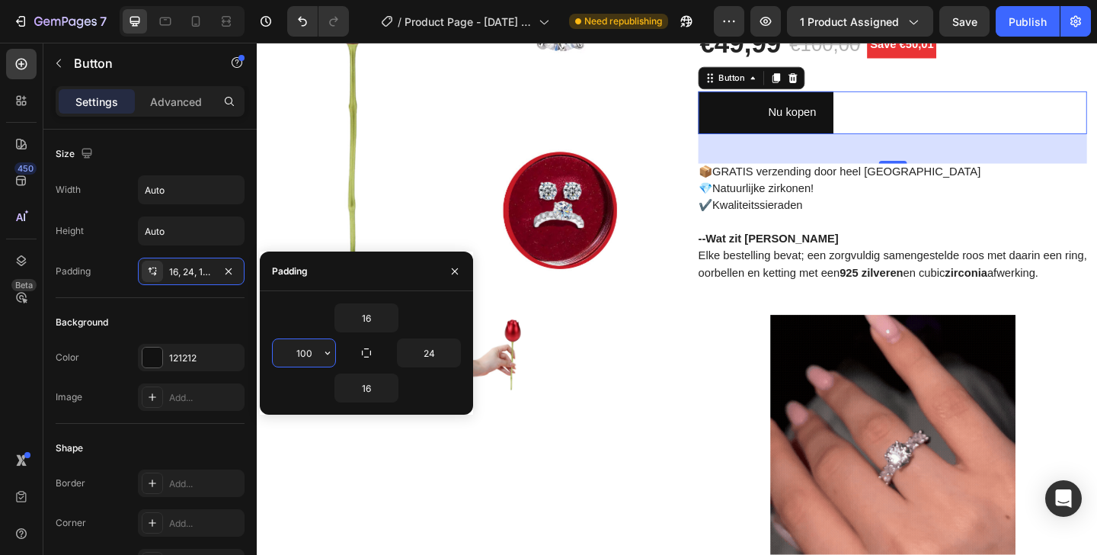
click at [286, 354] on input "100" at bounding box center [304, 352] width 62 height 27
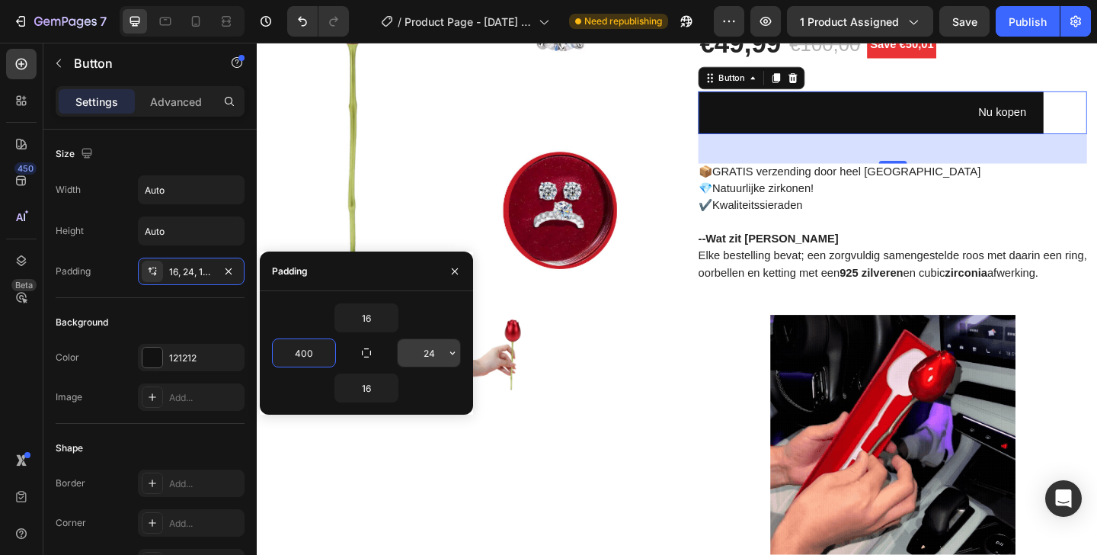
type input "400"
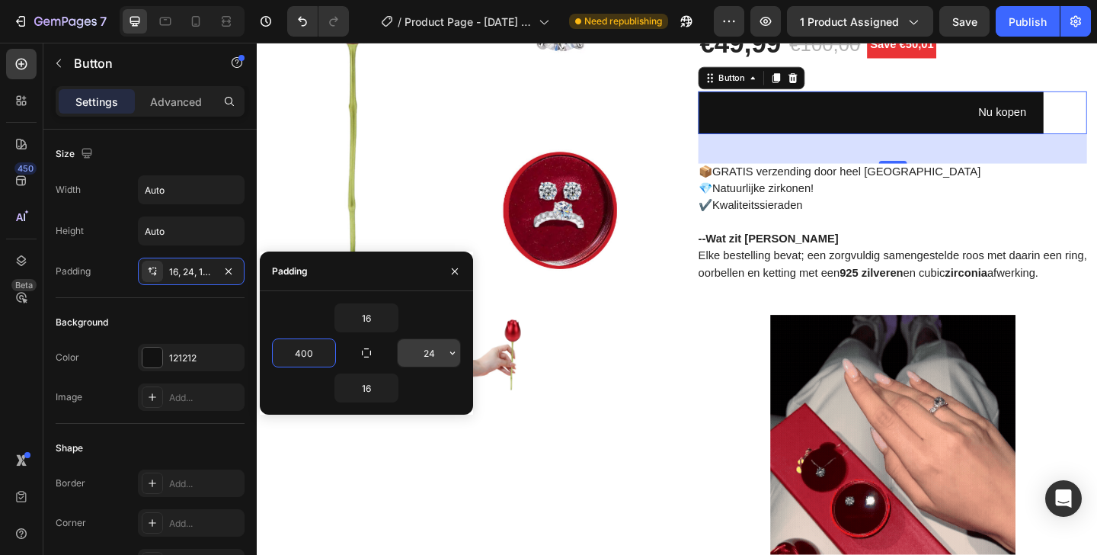
click at [427, 357] on input "24" at bounding box center [429, 352] width 62 height 27
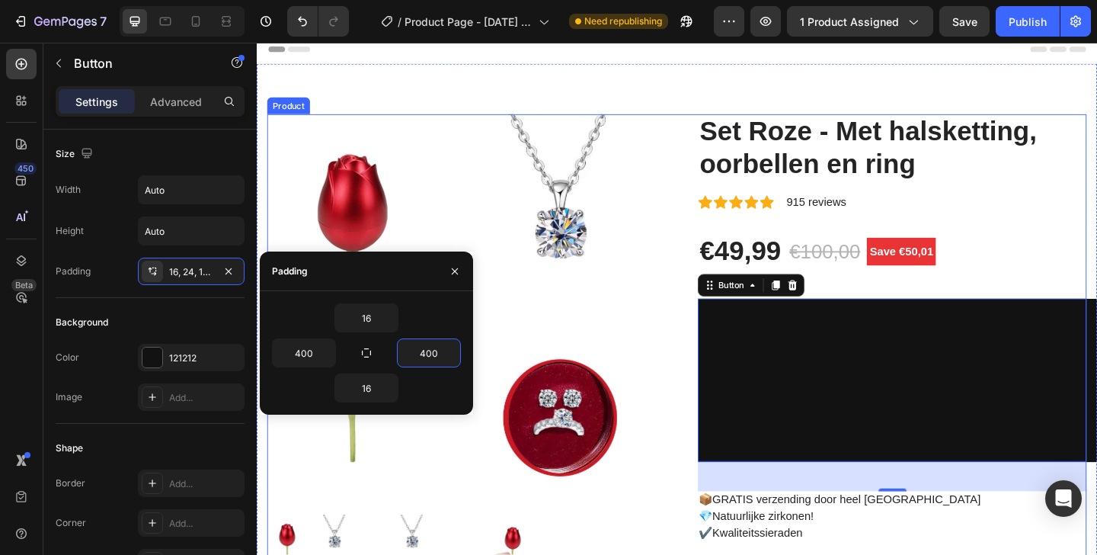
scroll to position [27, 0]
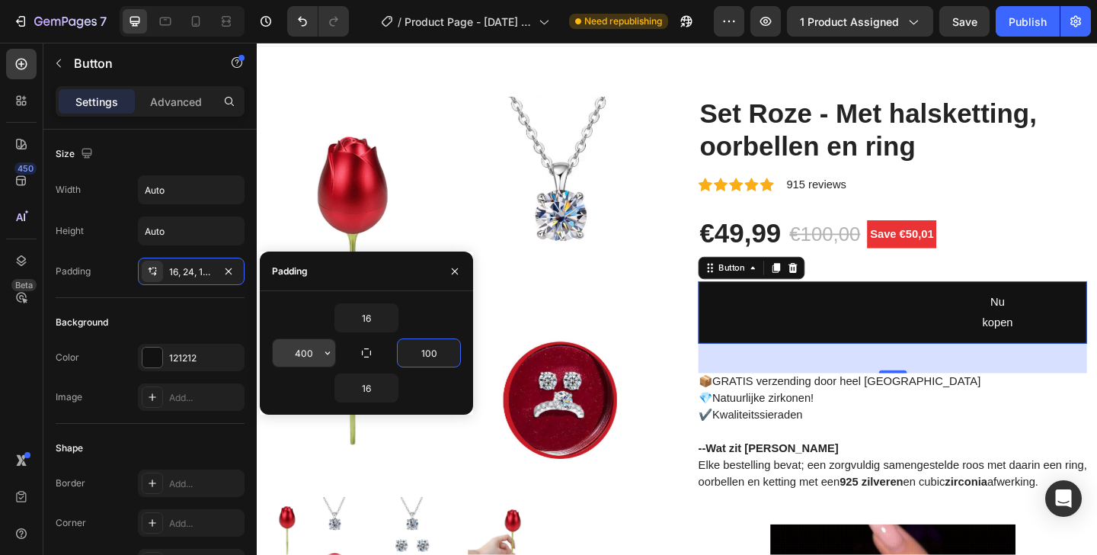
type input "100"
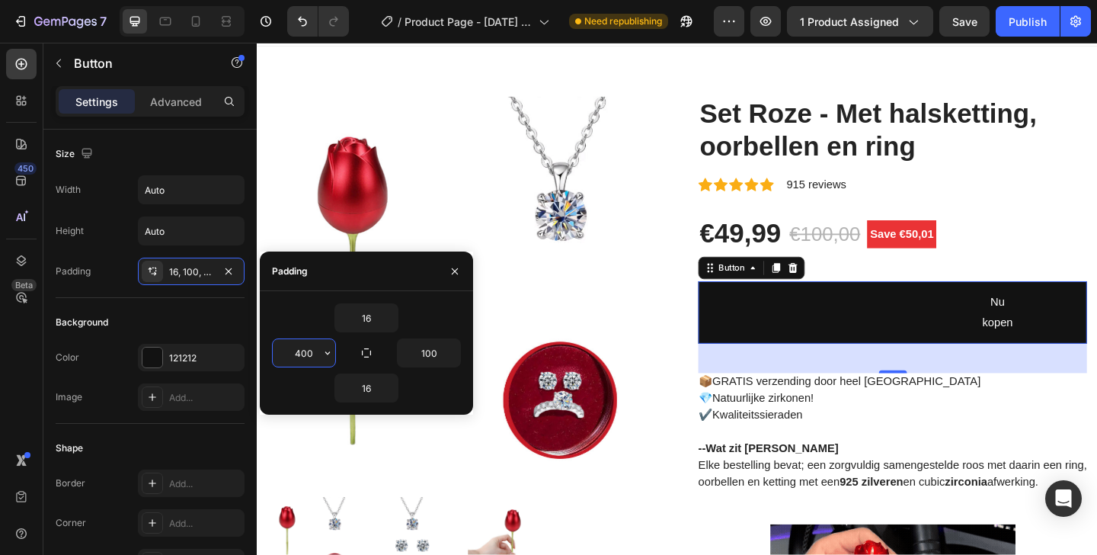
click at [303, 356] on input "400" at bounding box center [304, 352] width 62 height 27
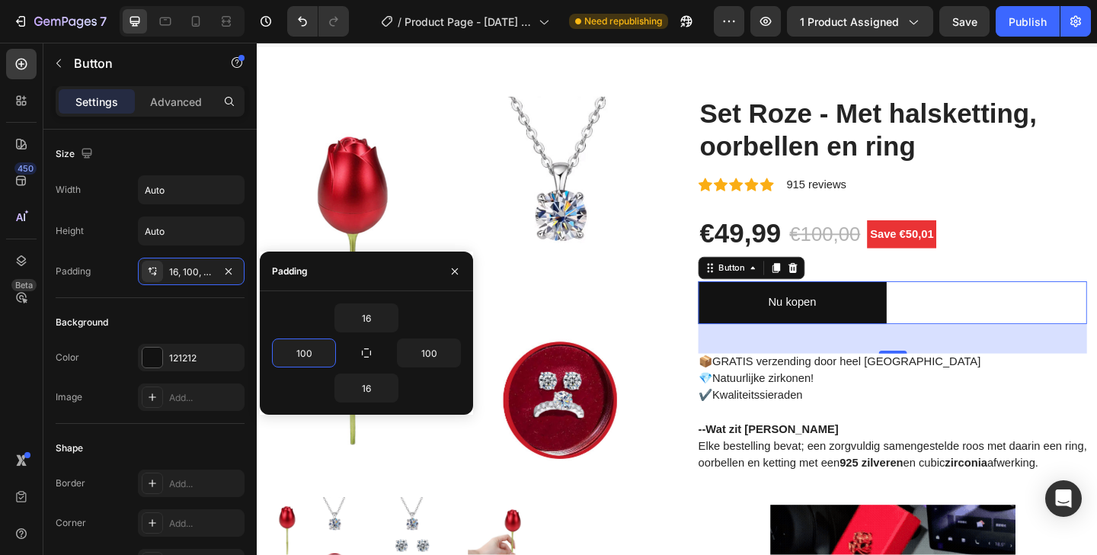
click at [295, 318] on div "16" at bounding box center [366, 317] width 189 height 29
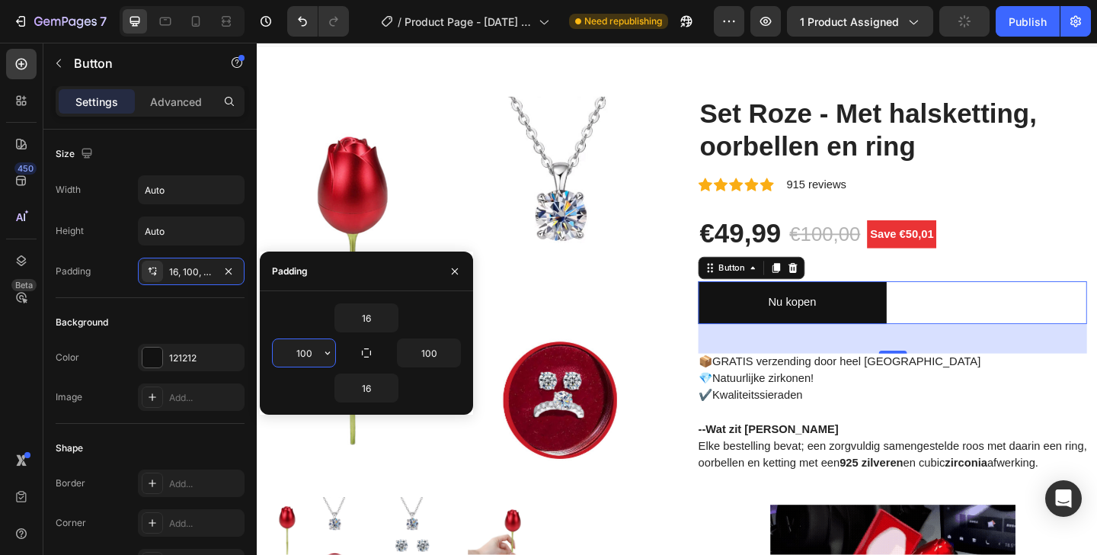
click at [305, 354] on input "100" at bounding box center [304, 352] width 62 height 27
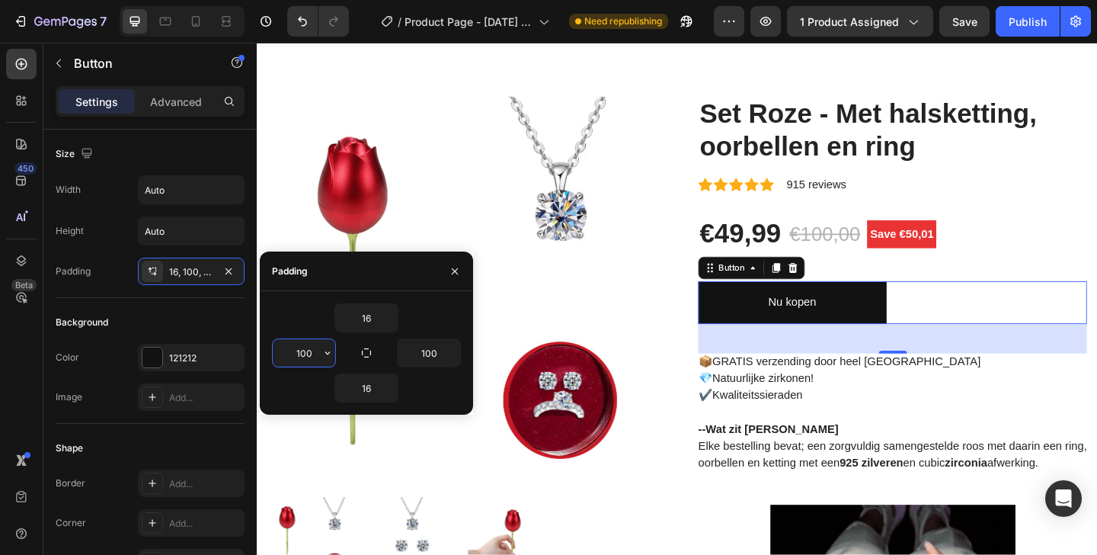
click at [308, 356] on input "100" at bounding box center [304, 352] width 62 height 27
click at [301, 353] on input "100" at bounding box center [304, 352] width 62 height 27
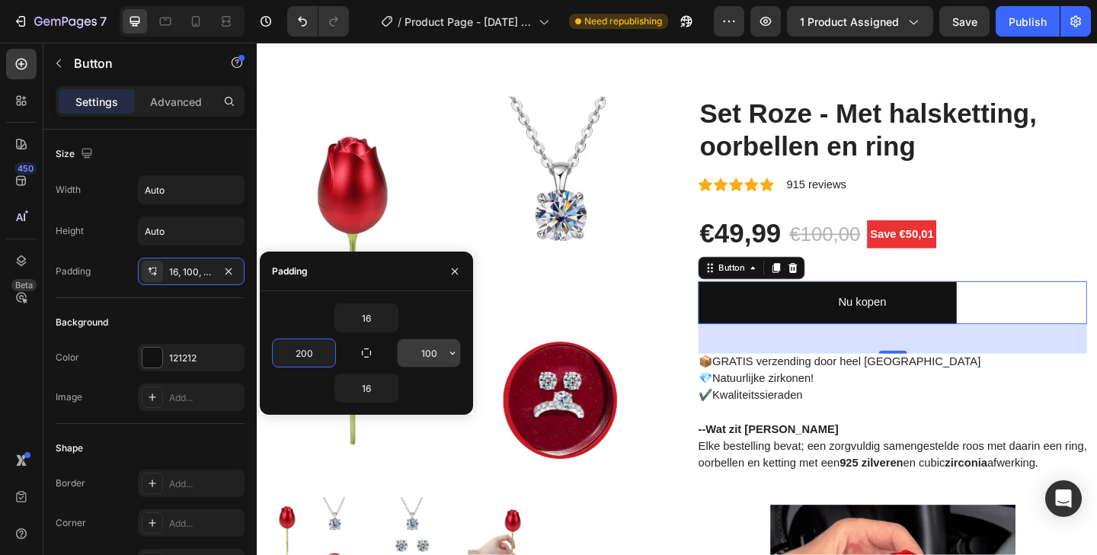
type input "200"
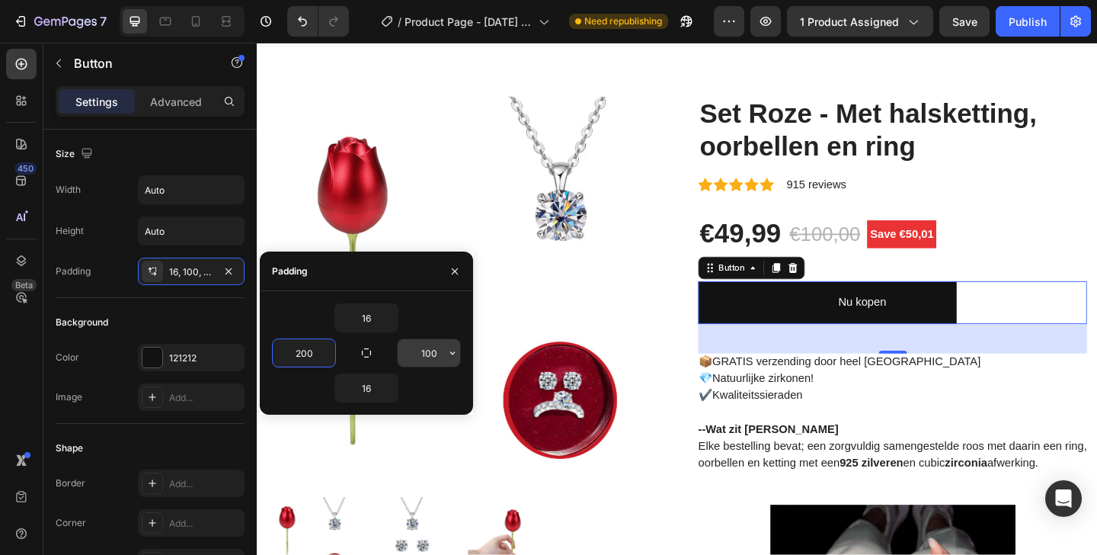
click at [431, 352] on input "100" at bounding box center [429, 352] width 62 height 27
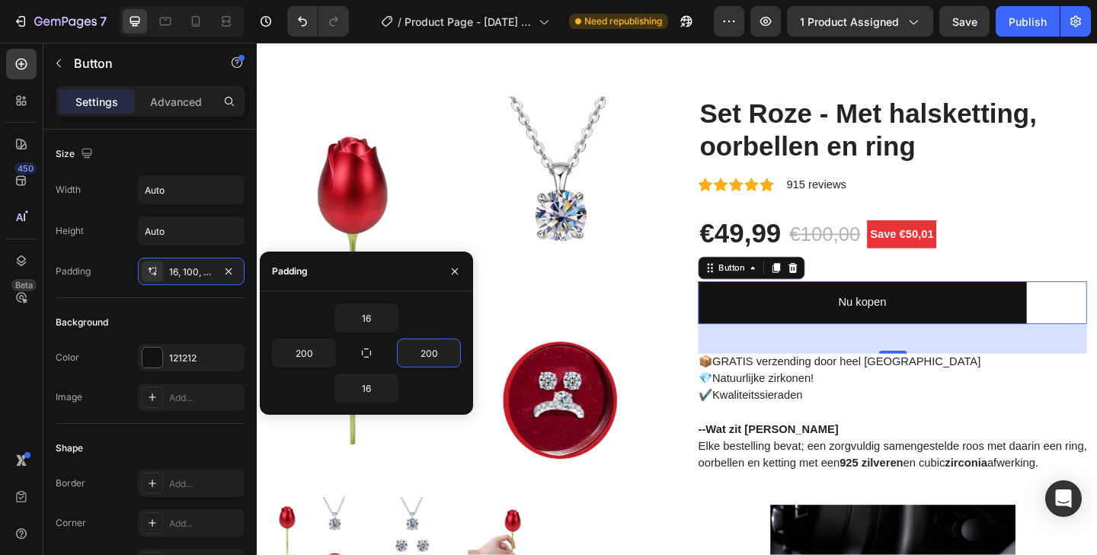
type input "200"
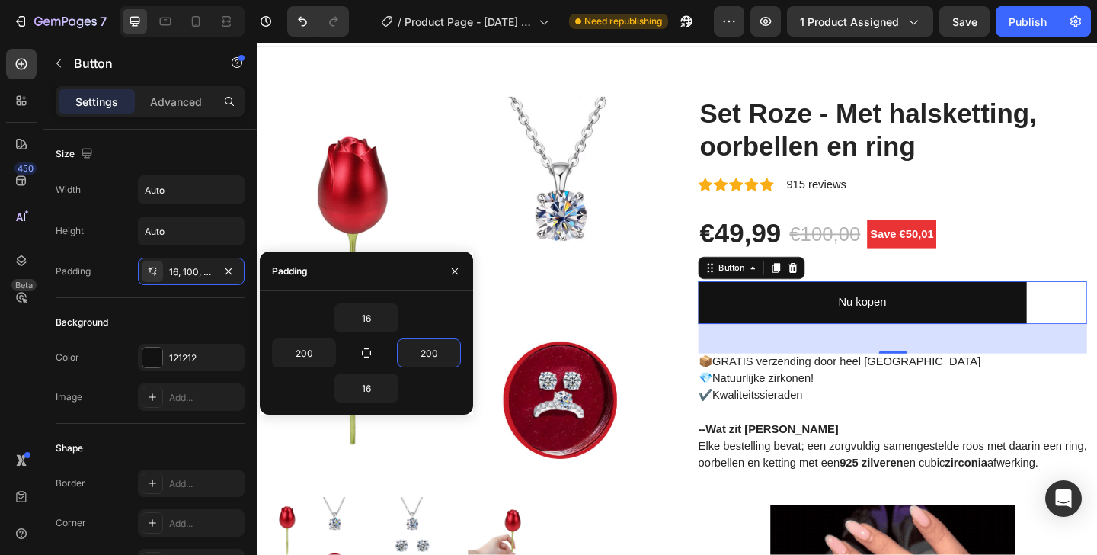
click at [418, 376] on div "16" at bounding box center [366, 387] width 189 height 29
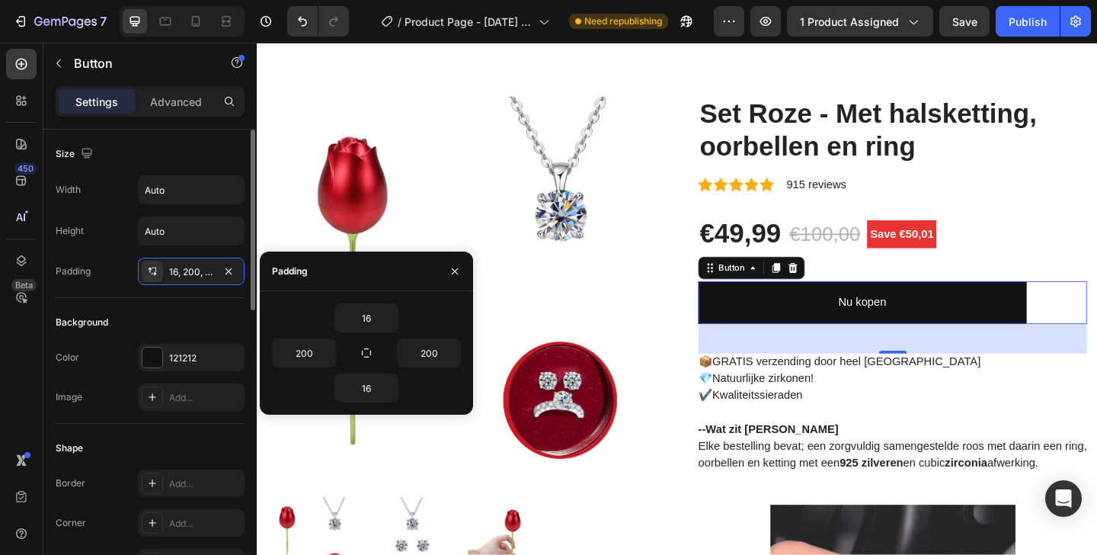
click at [187, 321] on div "Background" at bounding box center [150, 322] width 189 height 24
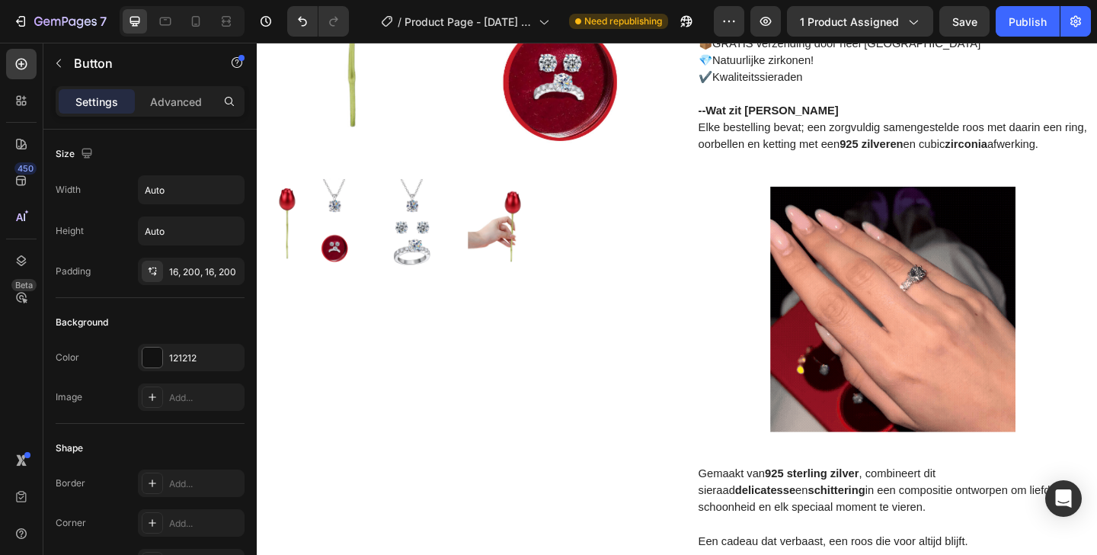
scroll to position [0, 0]
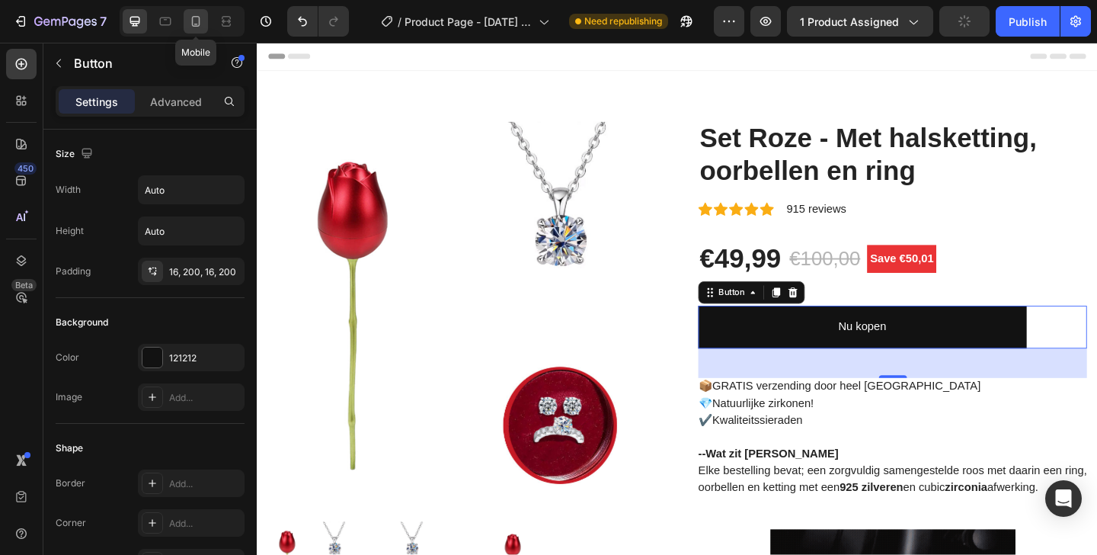
click at [187, 24] on div at bounding box center [196, 21] width 24 height 24
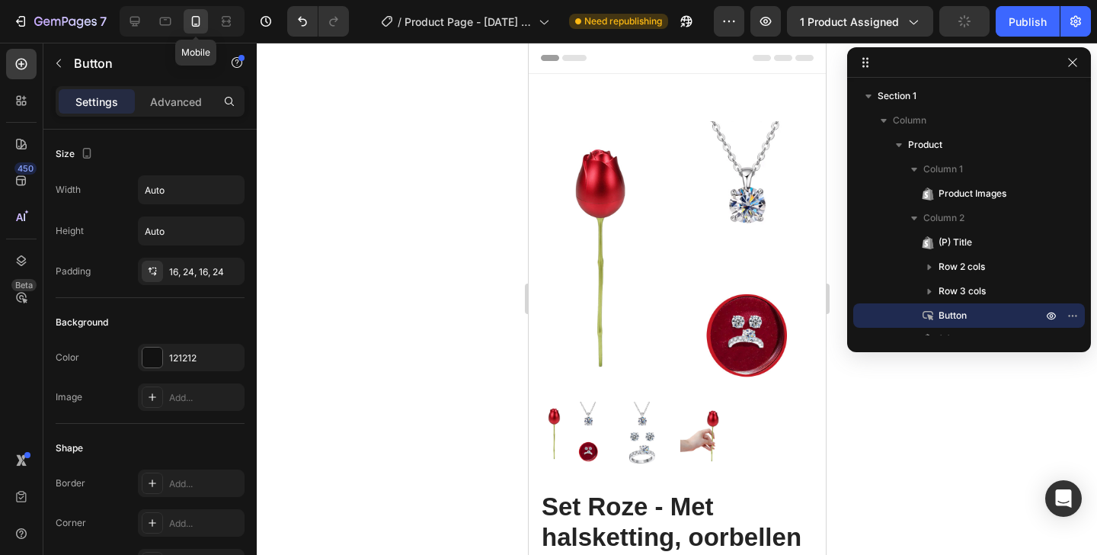
type input "100%"
type input "14"
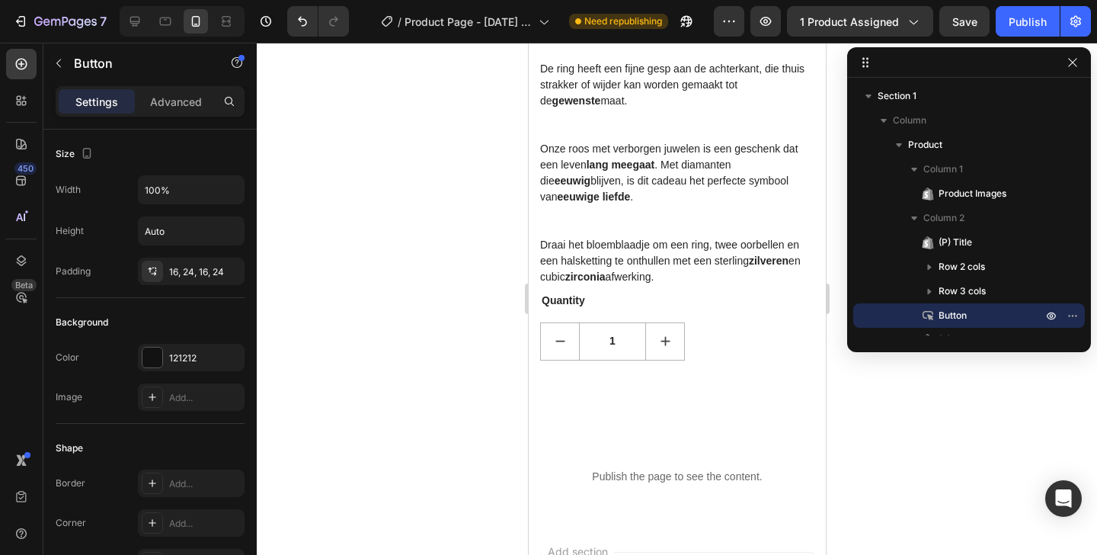
scroll to position [1707, 0]
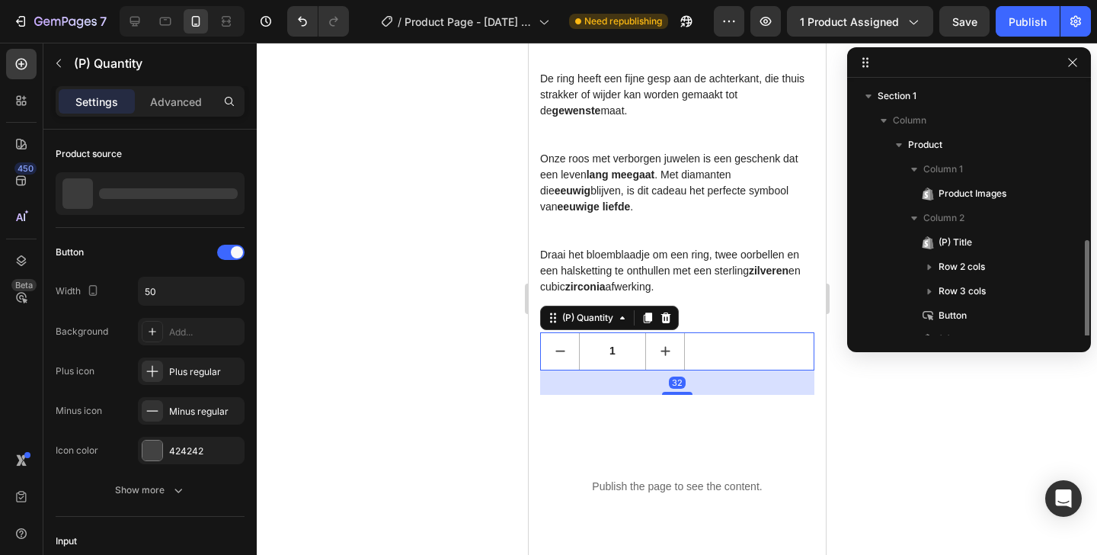
click at [713, 332] on div "1" at bounding box center [677, 351] width 274 height 38
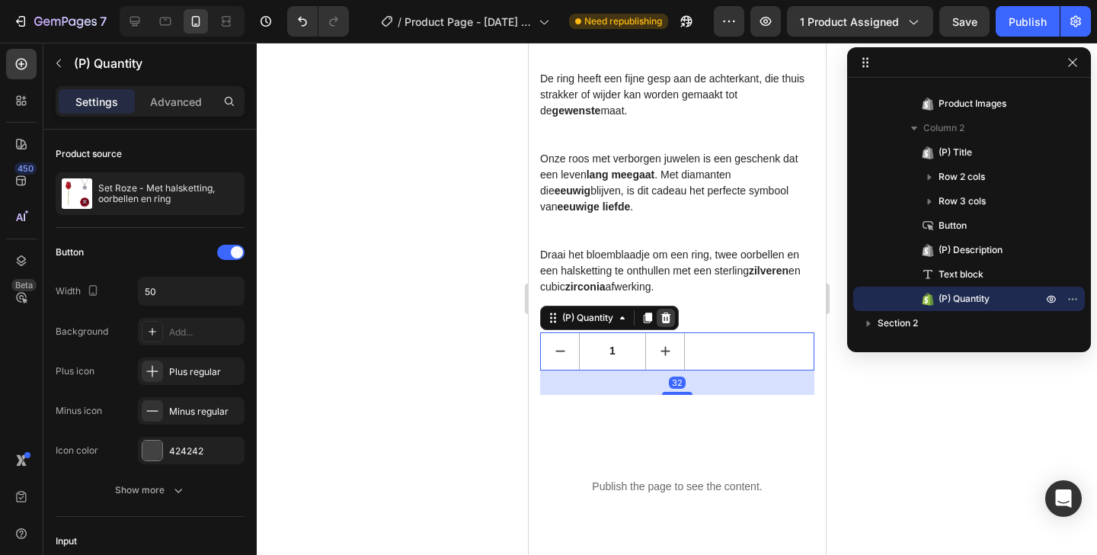
click at [666, 312] on icon at bounding box center [666, 317] width 10 height 11
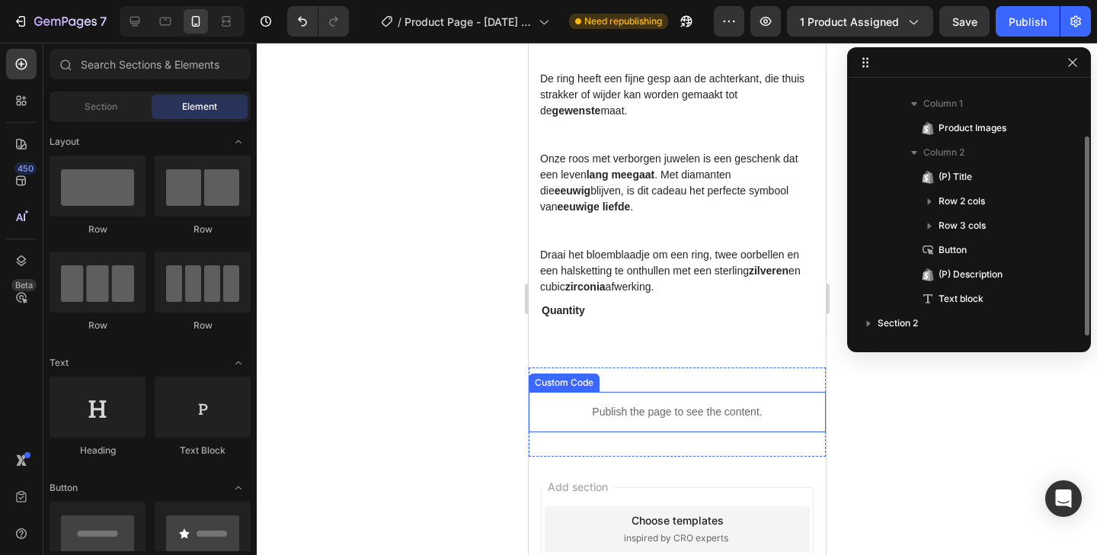
scroll to position [1716, 0]
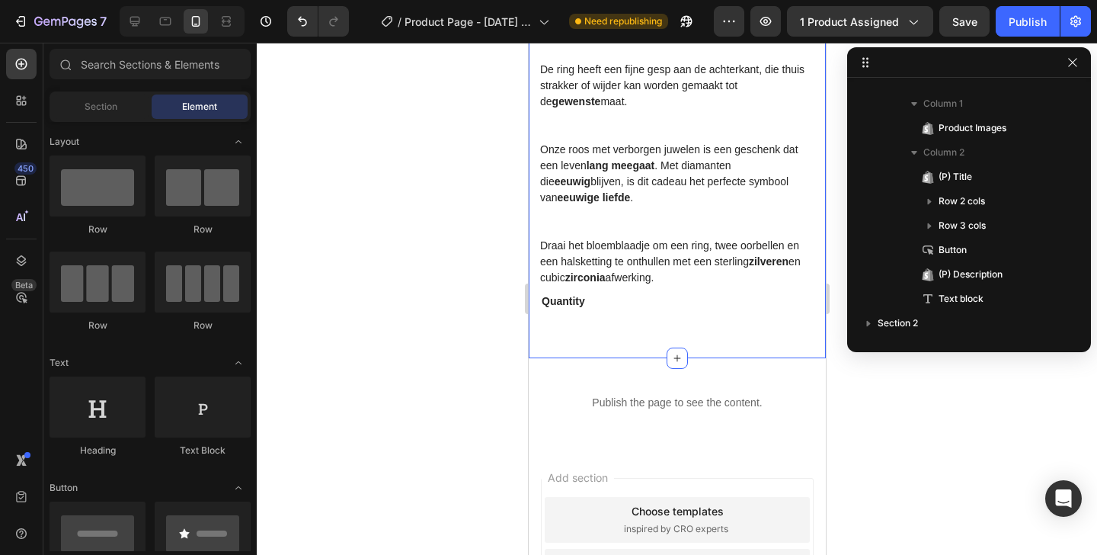
click at [579, 292] on div "Quantity" at bounding box center [677, 301] width 274 height 19
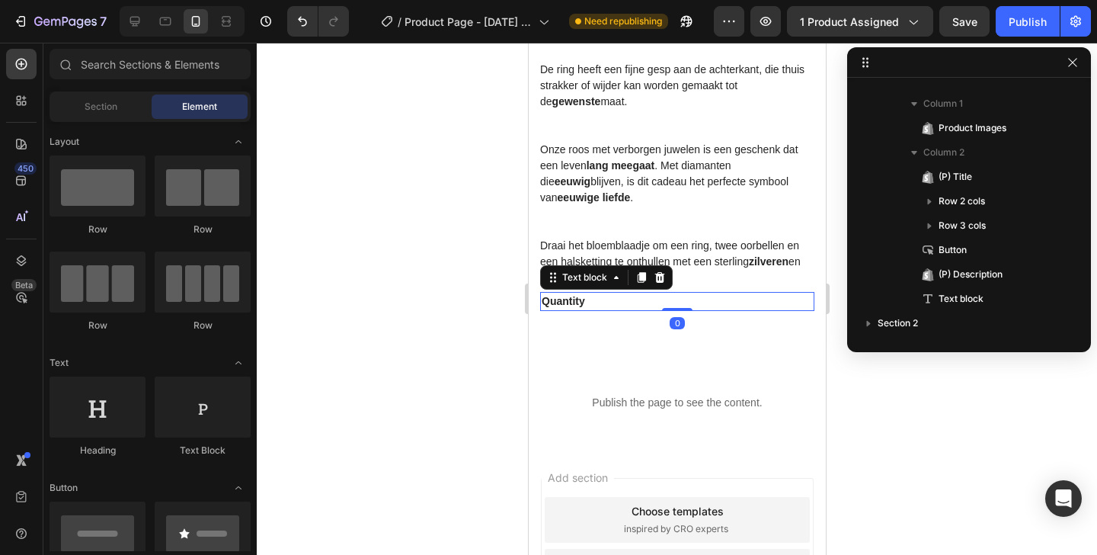
scroll to position [309, 0]
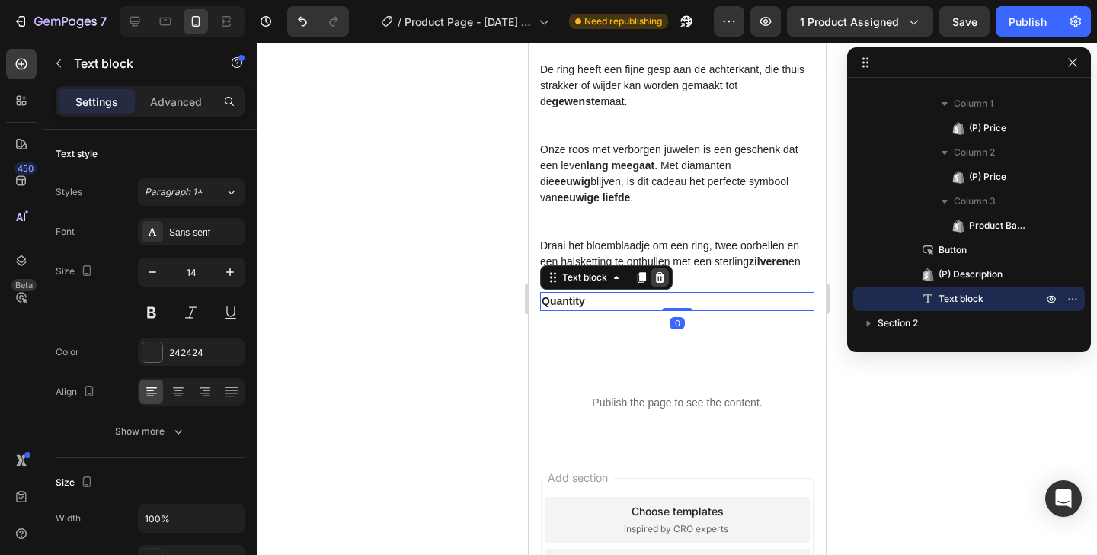
click at [658, 271] on icon at bounding box center [659, 277] width 12 height 12
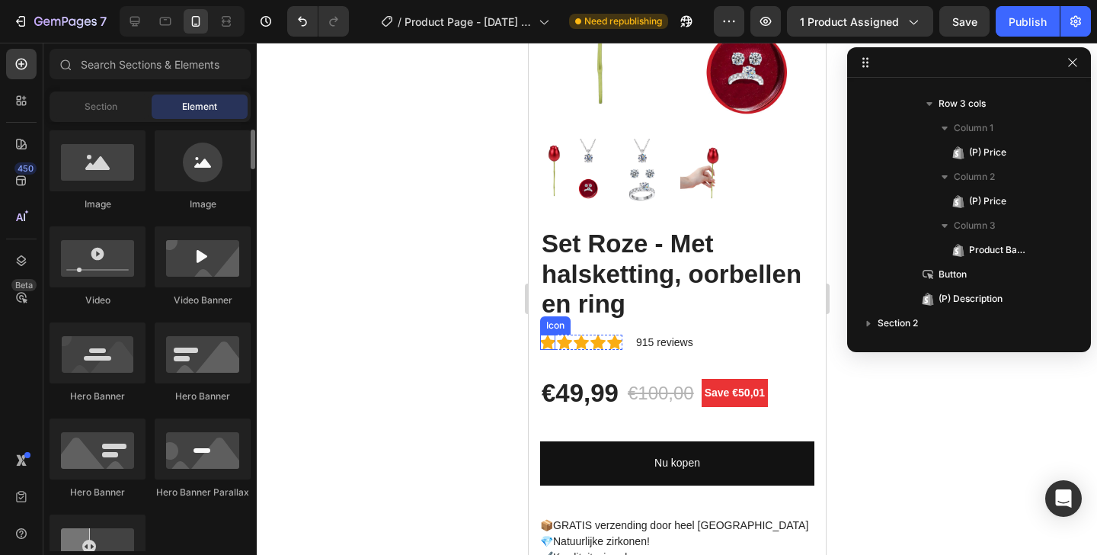
scroll to position [0, 0]
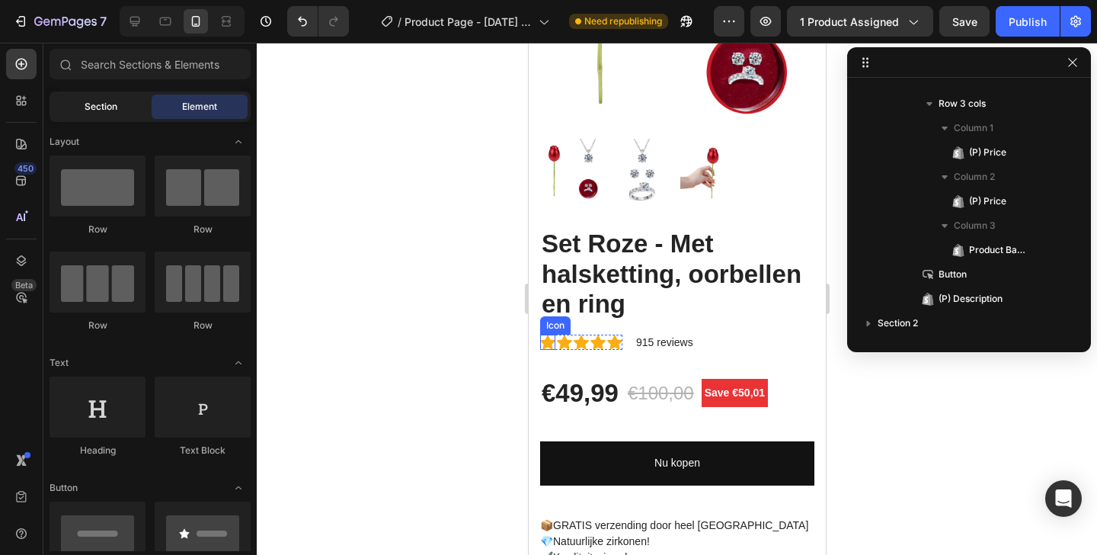
click at [110, 108] on span "Section" at bounding box center [101, 107] width 33 height 14
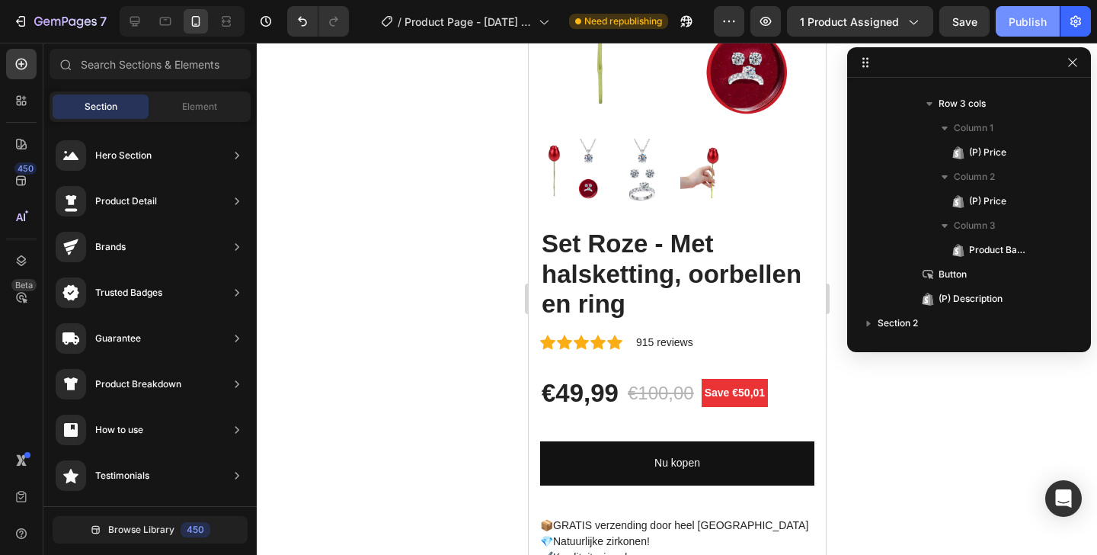
click at [1014, 16] on div "Publish" at bounding box center [1028, 22] width 38 height 16
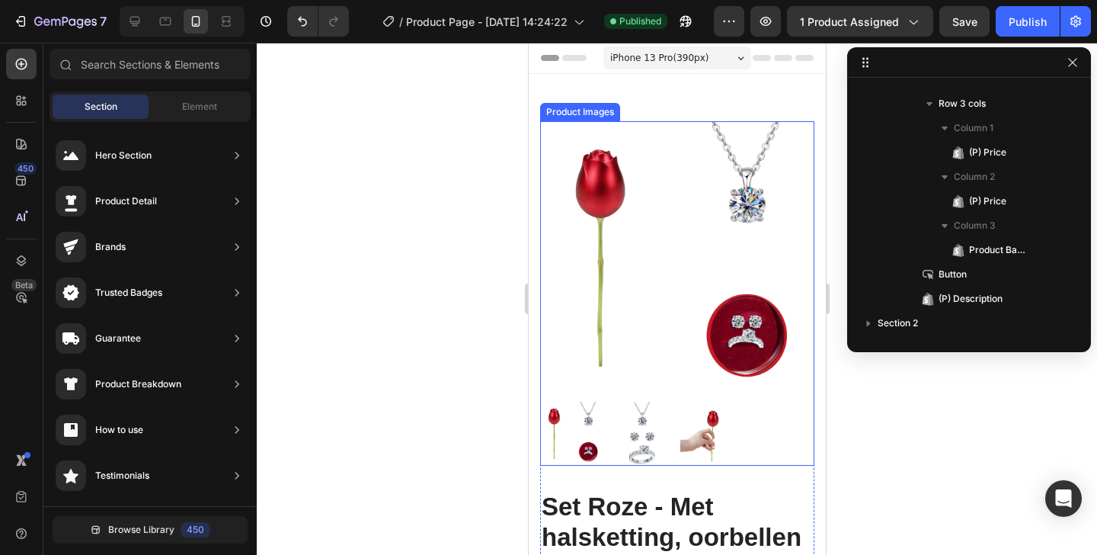
scroll to position [274, 0]
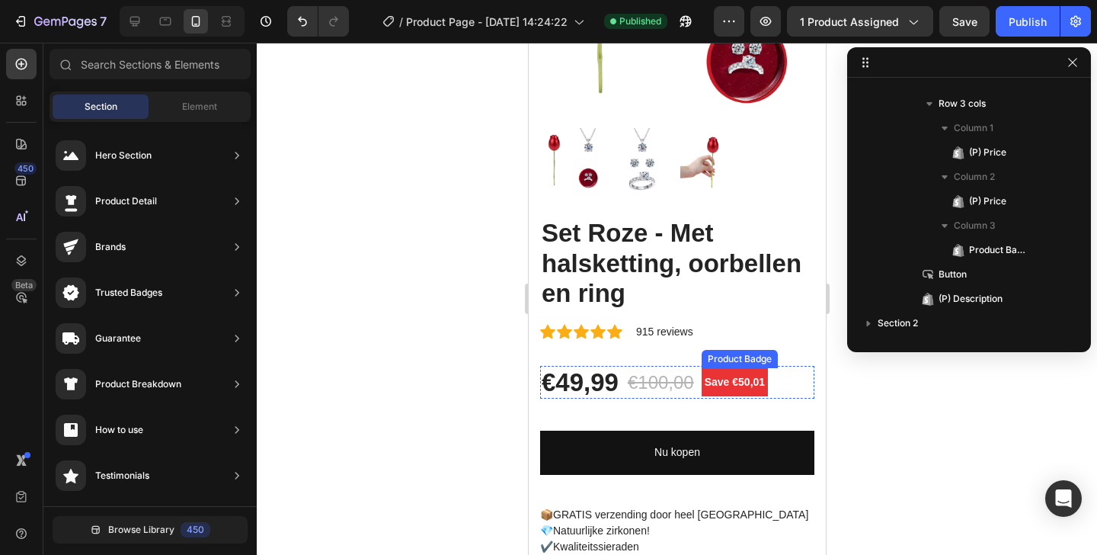
click at [725, 368] on pre "Save €50,01" at bounding box center [734, 382] width 66 height 28
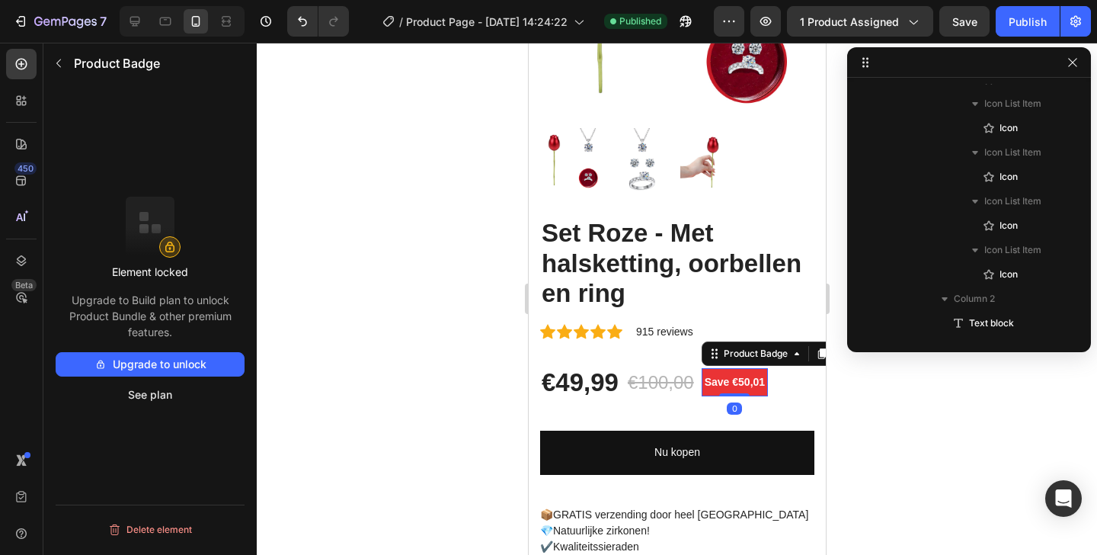
scroll to position [529, 0]
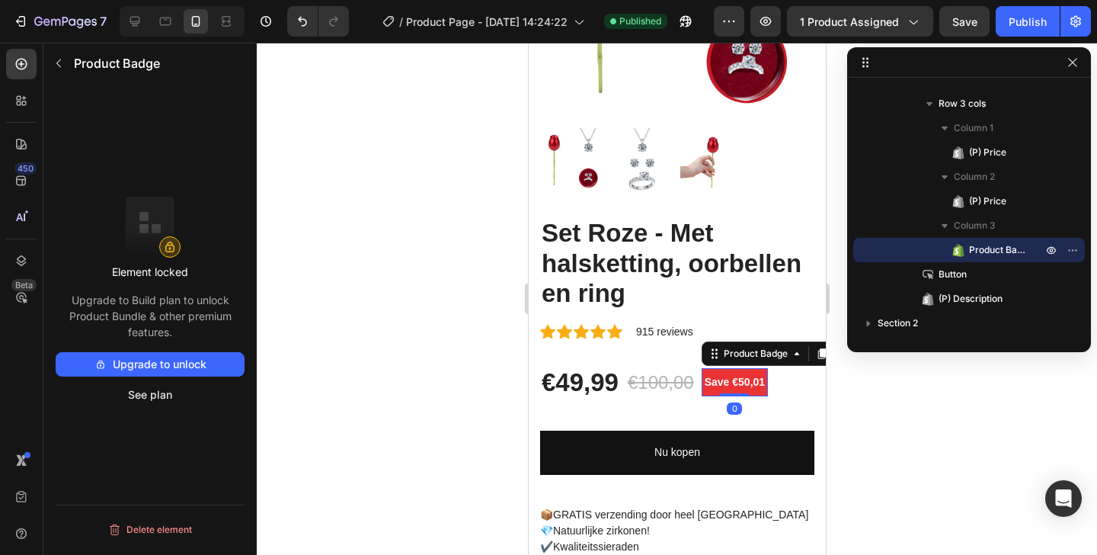
click at [738, 368] on pre "Save €50,01" at bounding box center [734, 382] width 66 height 28
click at [754, 368] on pre "Save €50,01" at bounding box center [734, 382] width 66 height 28
click at [741, 368] on pre "Save €50,01" at bounding box center [734, 382] width 66 height 28
click at [802, 347] on icon at bounding box center [796, 353] width 12 height 12
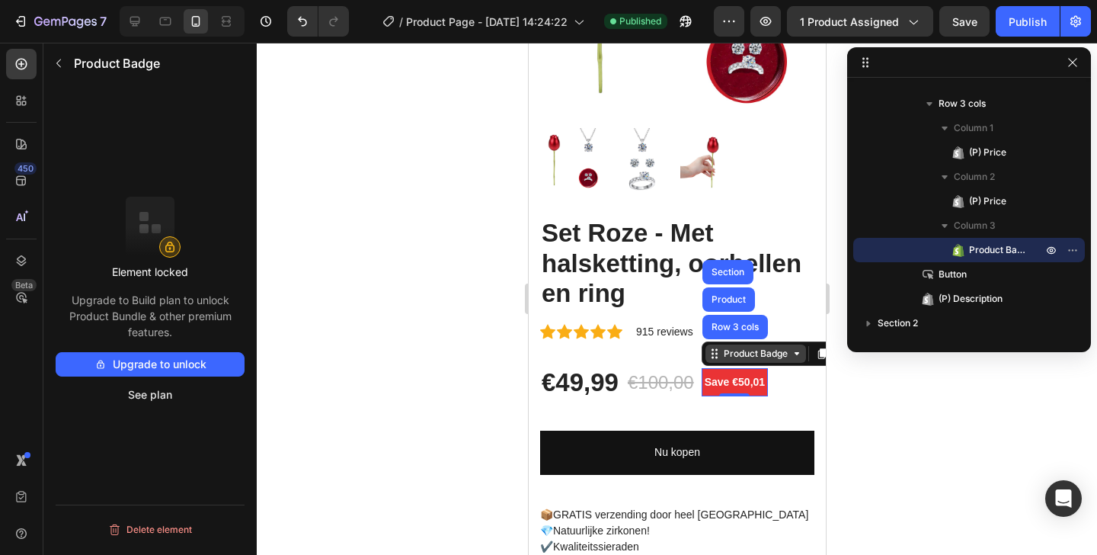
click at [802, 347] on icon at bounding box center [796, 353] width 12 height 12
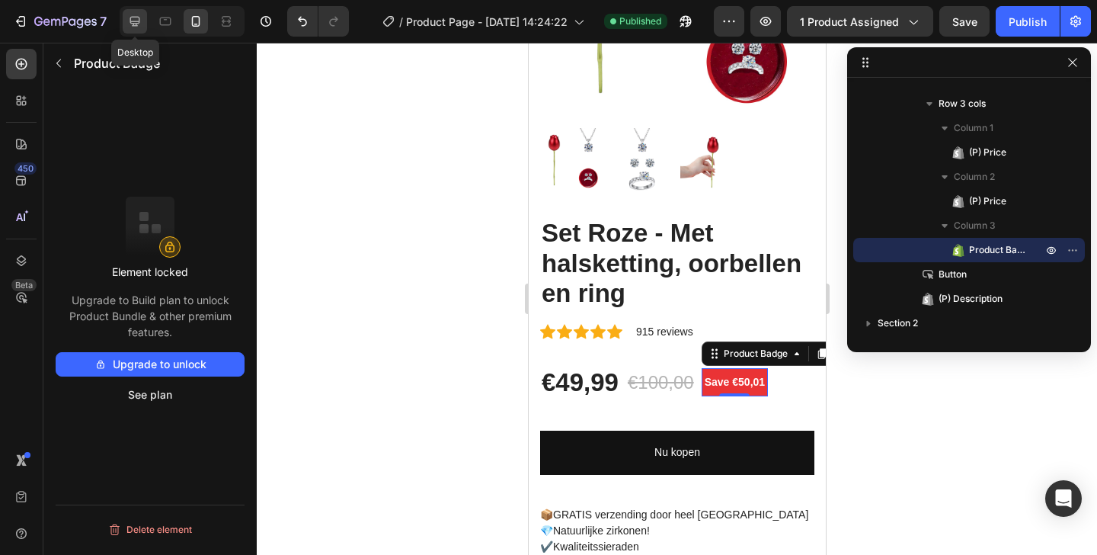
click at [139, 18] on icon at bounding box center [135, 22] width 10 height 10
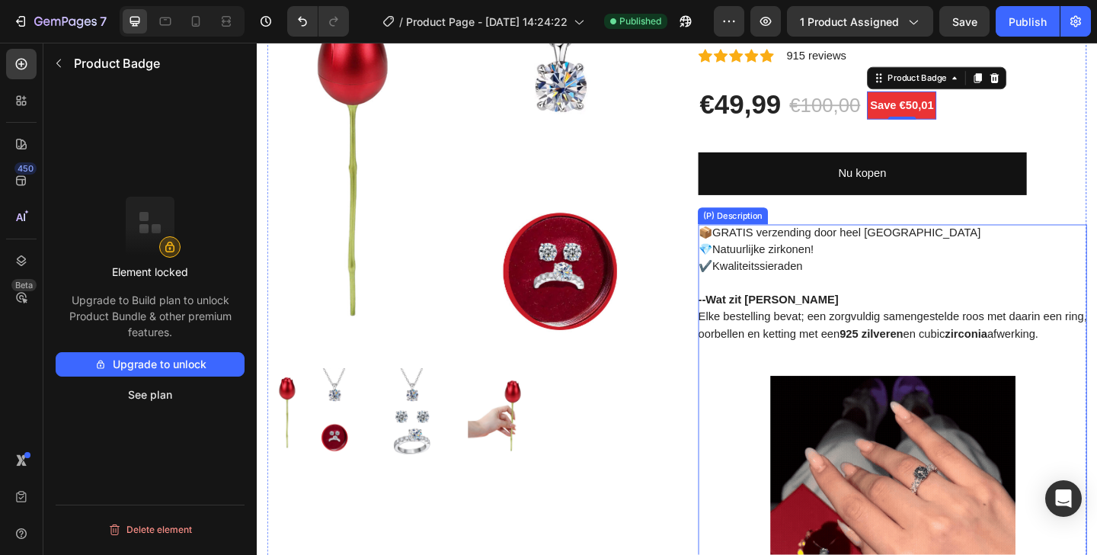
scroll to position [78, 0]
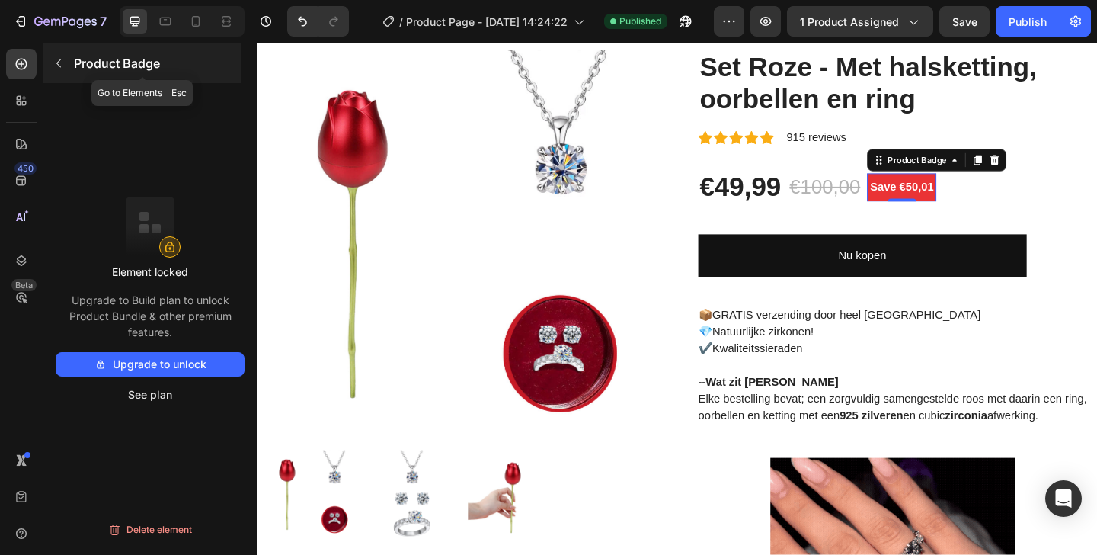
click at [60, 66] on icon "button" at bounding box center [59, 63] width 12 height 12
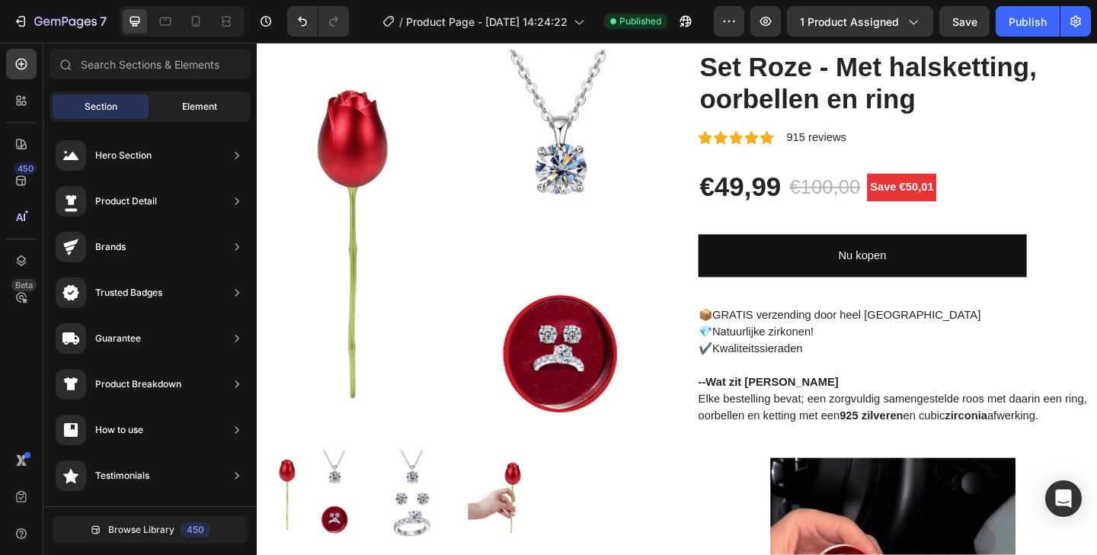
click at [195, 100] on span "Element" at bounding box center [199, 107] width 35 height 14
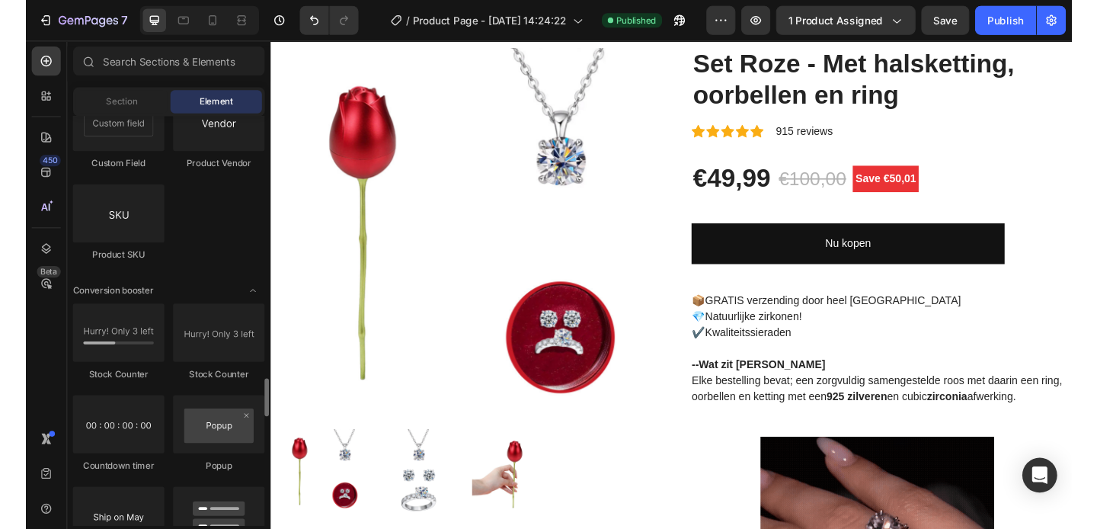
scroll to position [2983, 0]
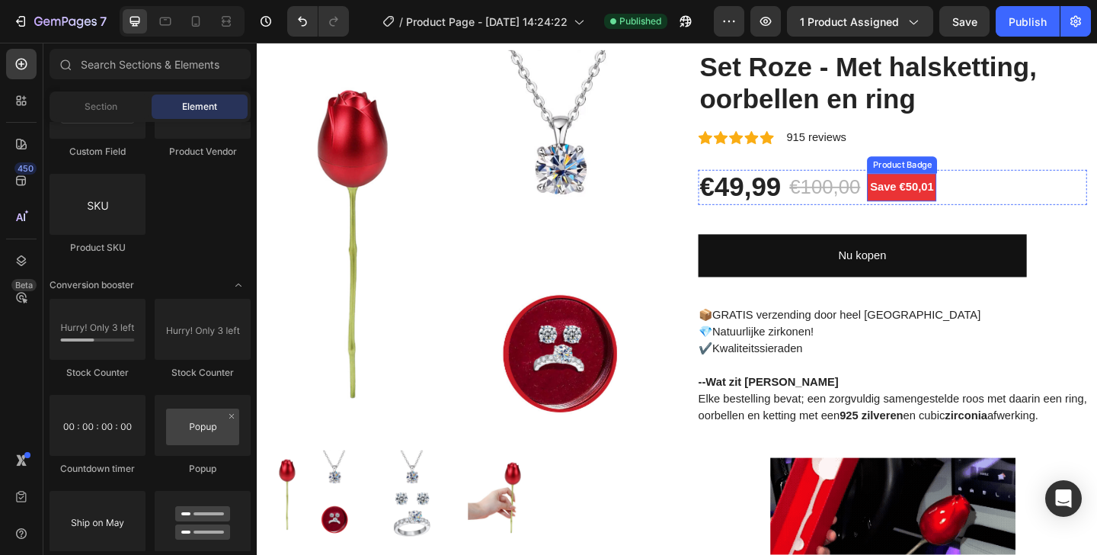
click at [982, 206] on pre "Save €50,01" at bounding box center [958, 200] width 75 height 30
